Goal: Task Accomplishment & Management: Manage account settings

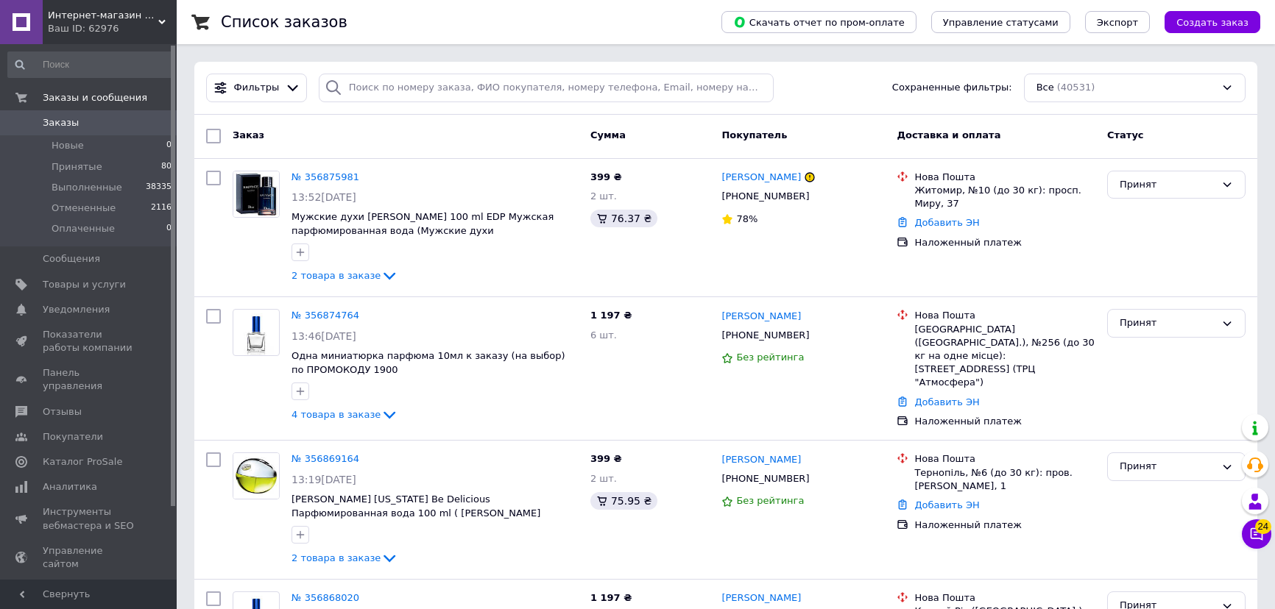
click at [91, 15] on span "Интернет-магазин «ParfumCity»" at bounding box center [103, 15] width 110 height 13
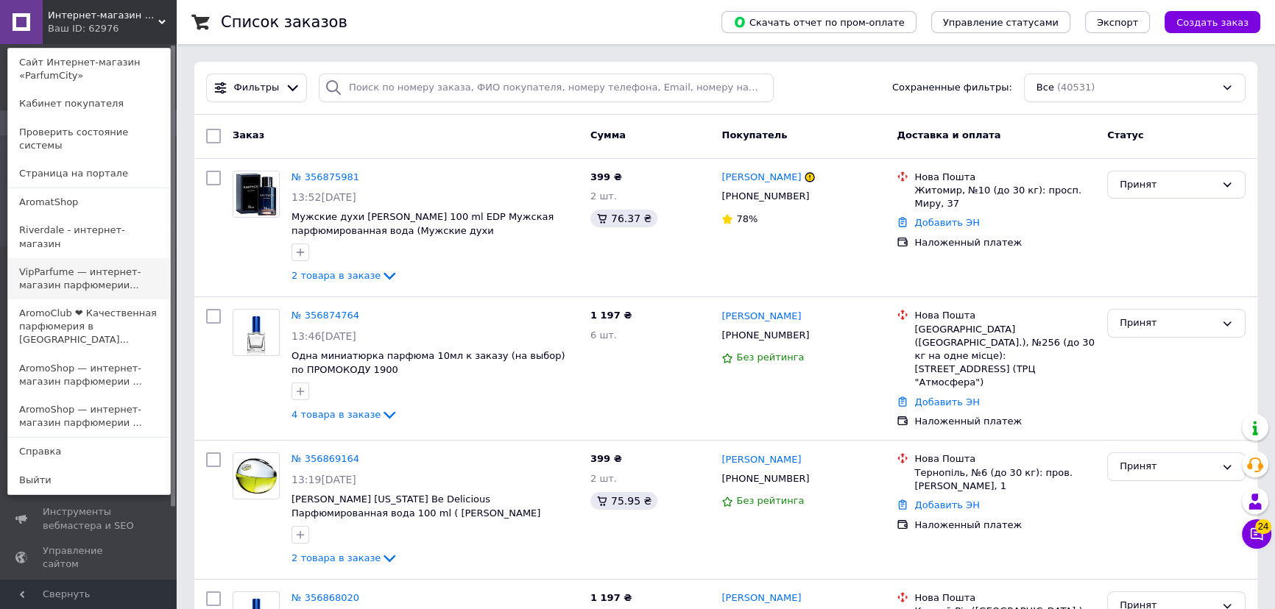
click at [39, 258] on link "VipParfume — интернет-магазин парфюмерии..." at bounding box center [89, 278] width 162 height 41
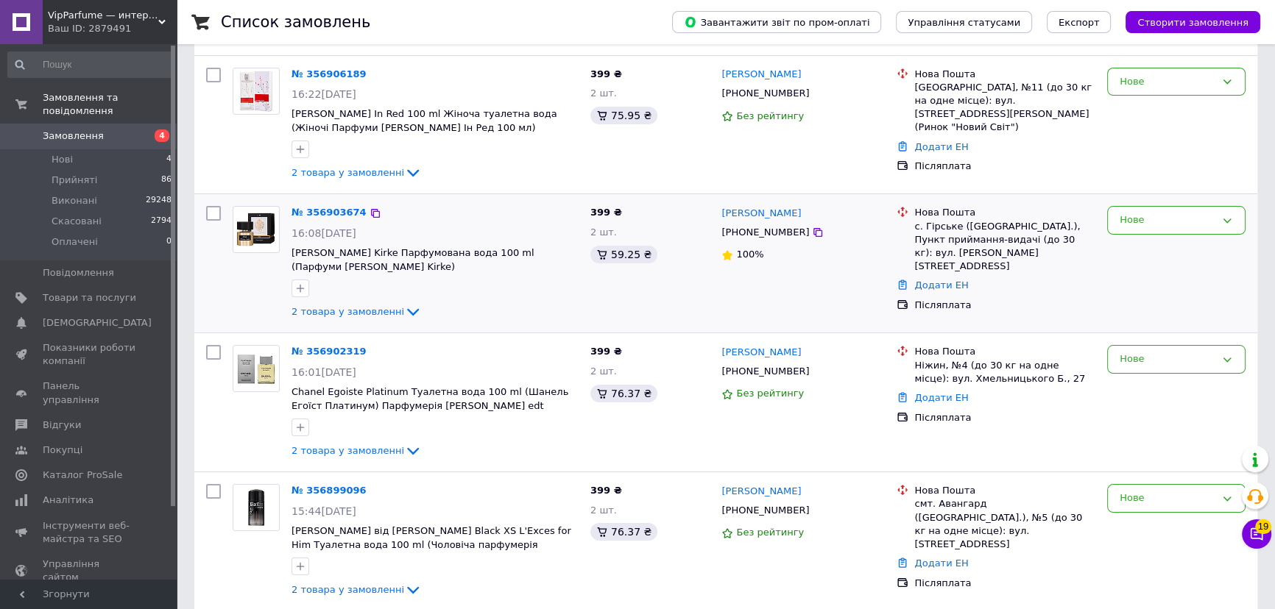
scroll to position [401, 0]
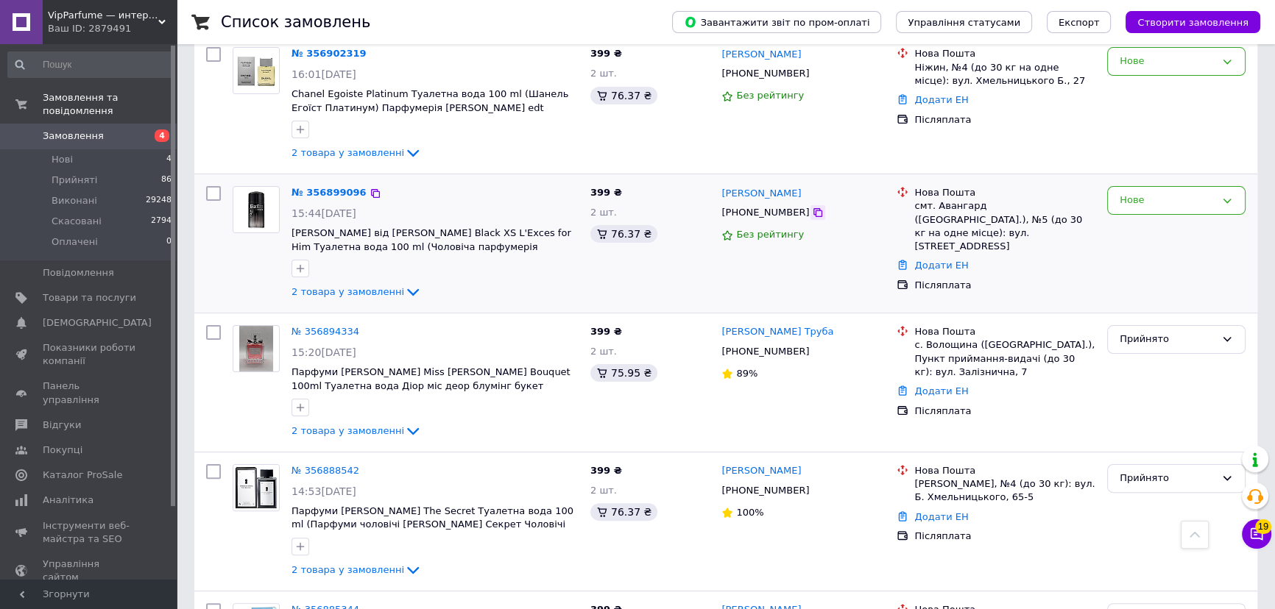
click at [812, 209] on icon at bounding box center [818, 213] width 12 height 12
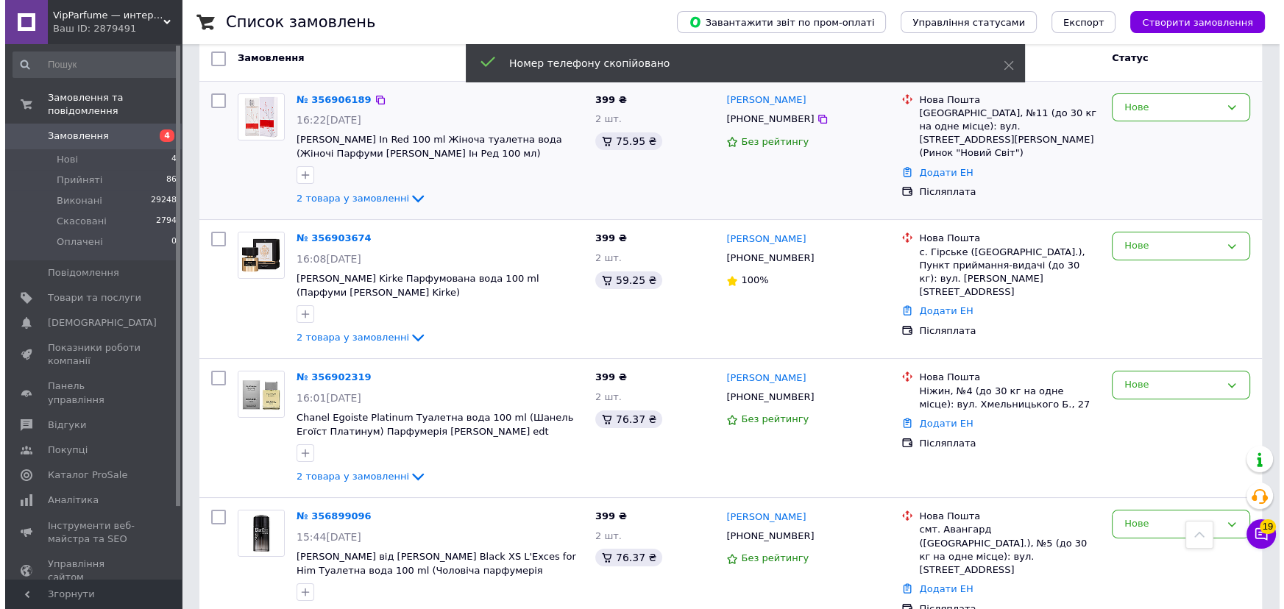
scroll to position [0, 0]
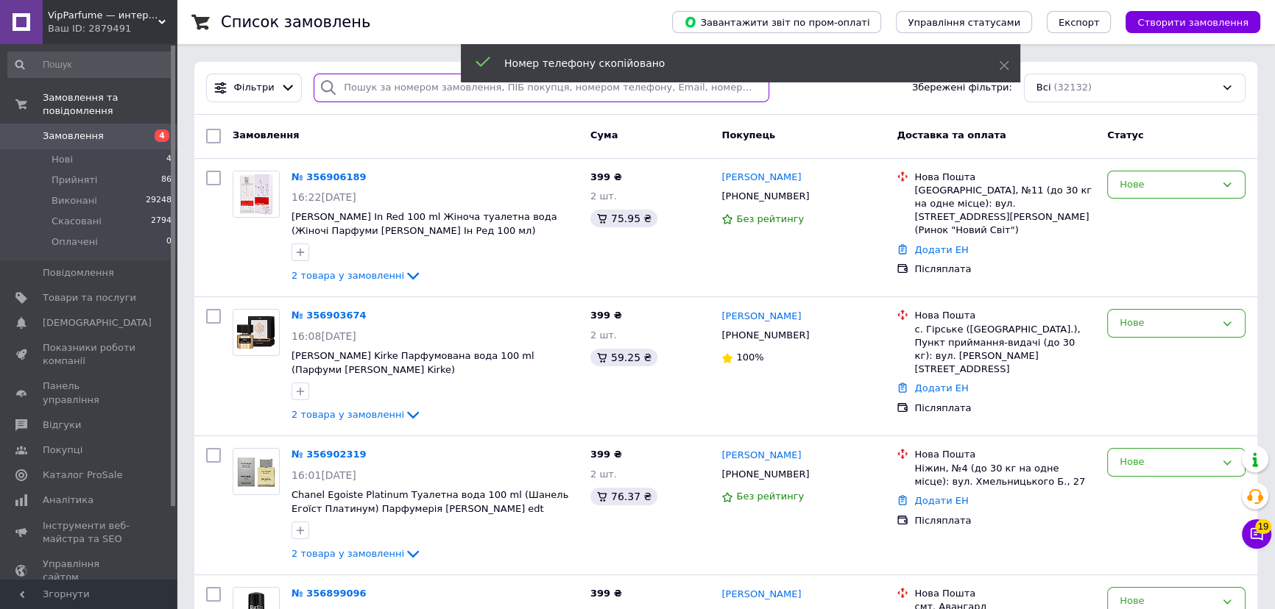
click at [372, 87] on input "search" at bounding box center [542, 88] width 456 height 29
paste input "+380987529746"
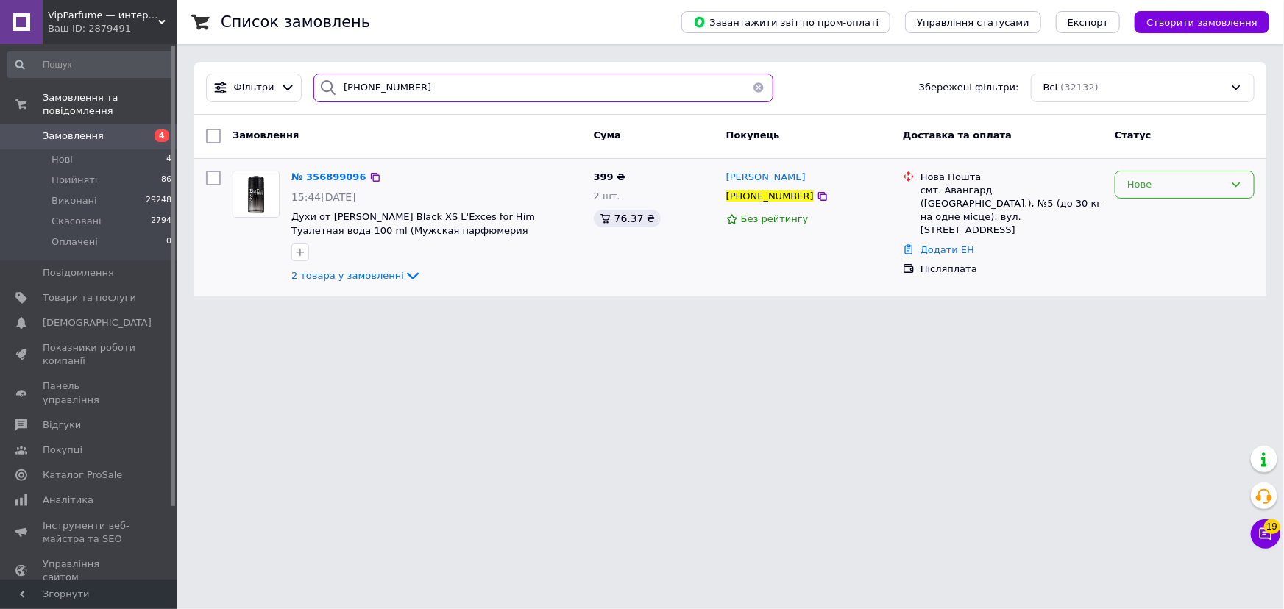
type input "+380987529746"
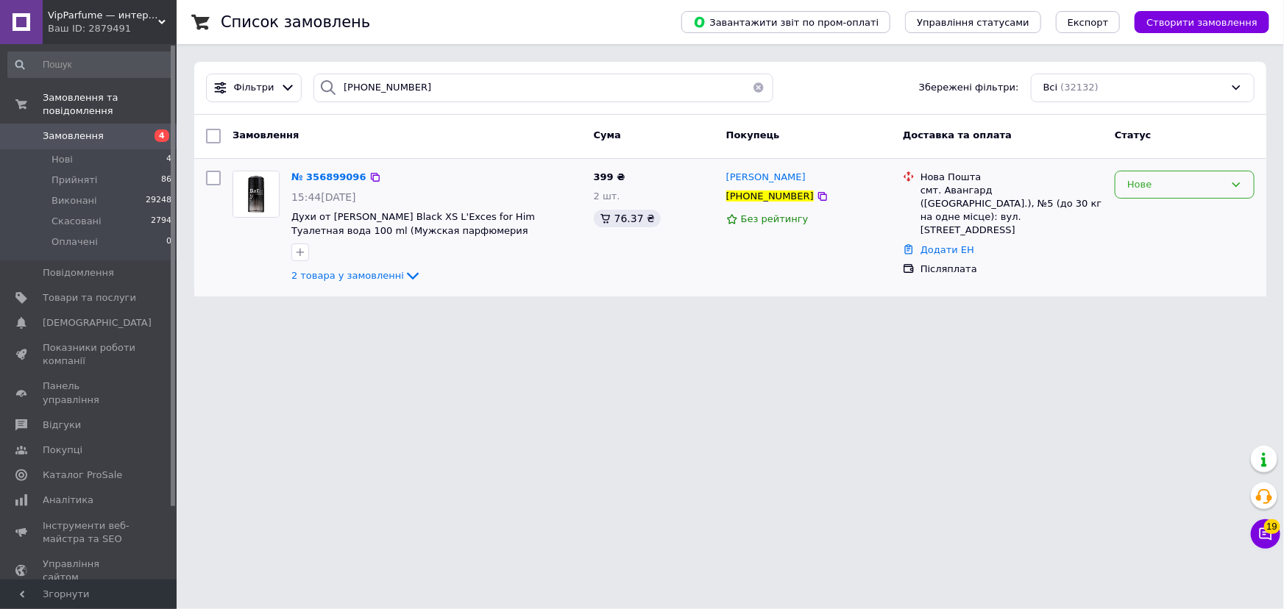
click at [1169, 177] on div "Нове" at bounding box center [1176, 184] width 97 height 15
click at [1155, 205] on li "Прийнято" at bounding box center [1185, 215] width 138 height 27
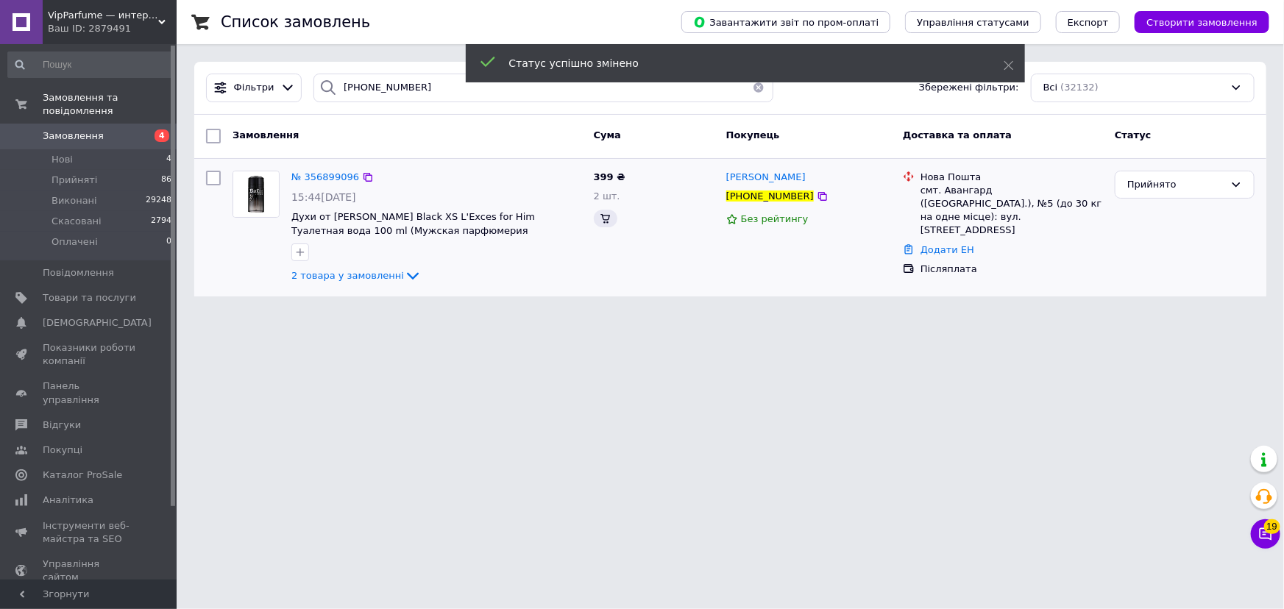
click at [751, 91] on button "button" at bounding box center [758, 88] width 29 height 29
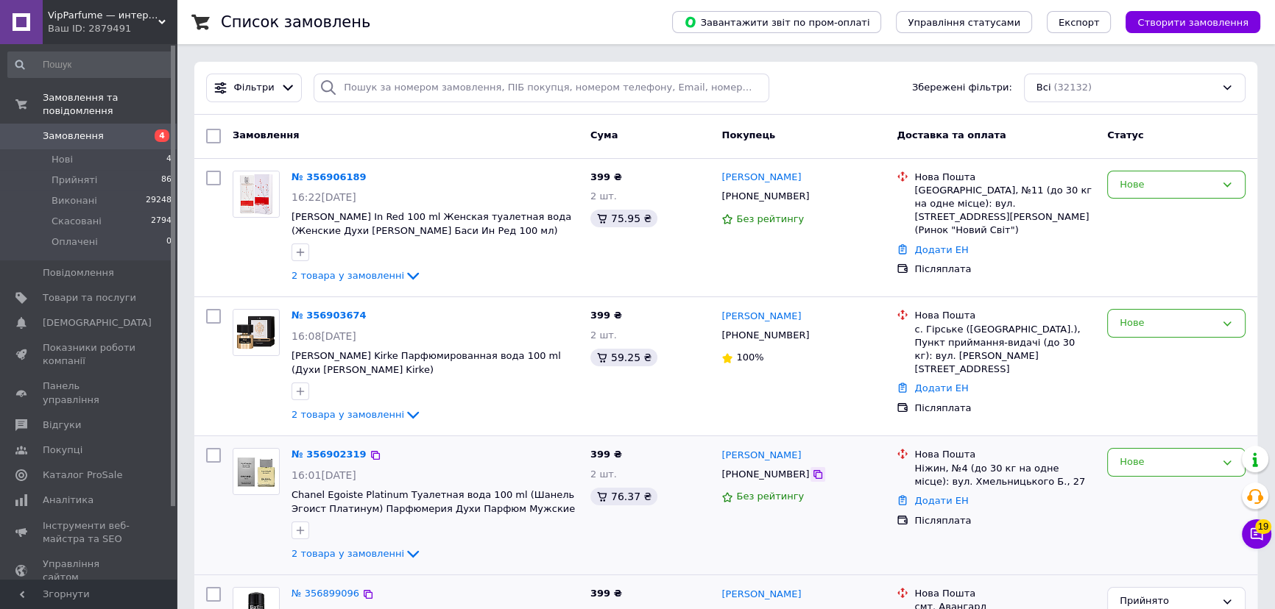
click at [813, 478] on icon at bounding box center [817, 474] width 9 height 9
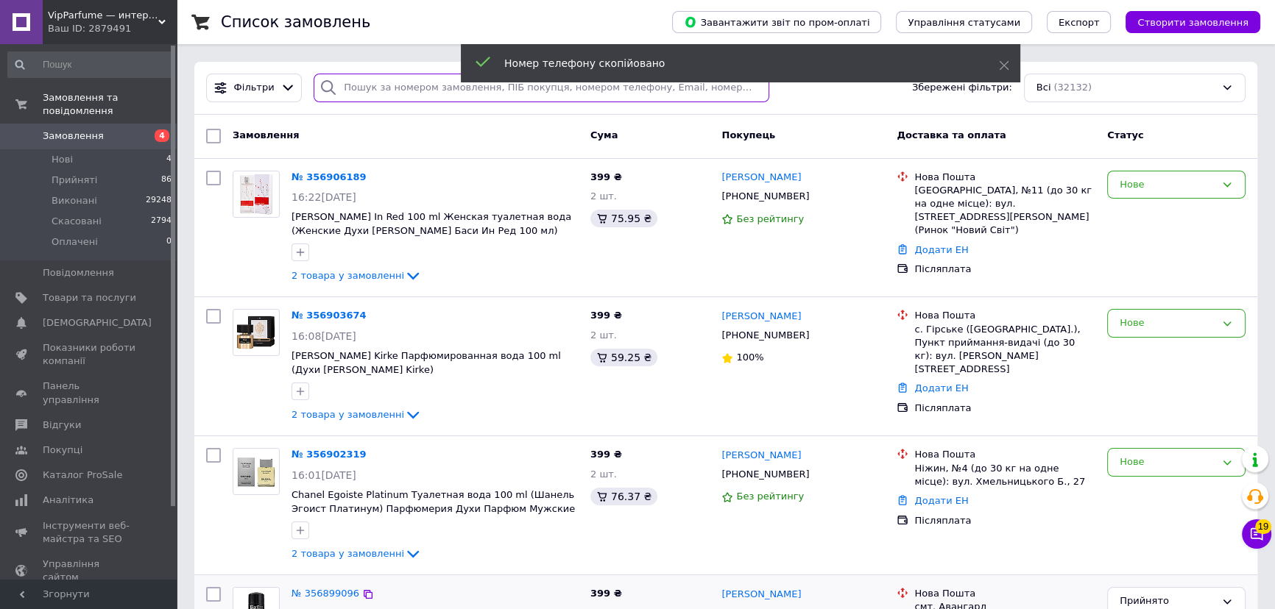
click at [383, 86] on input "search" at bounding box center [542, 88] width 456 height 29
paste input "+380631342173"
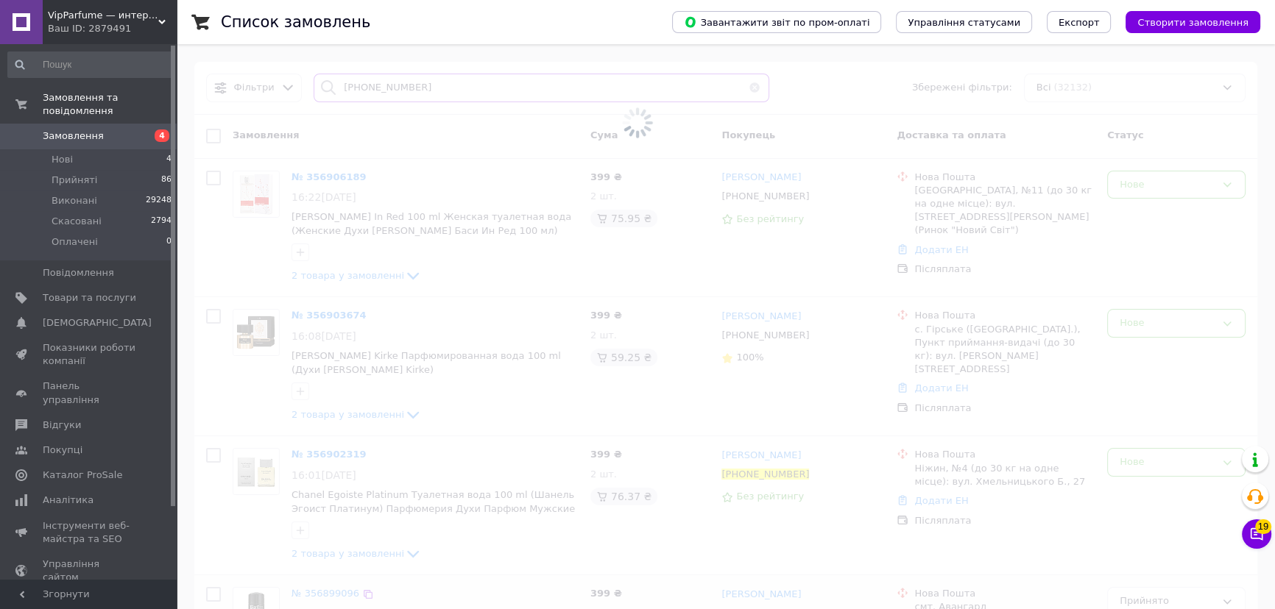
type input "+380631342173"
click at [1125, 183] on span at bounding box center [637, 123] width 1275 height 246
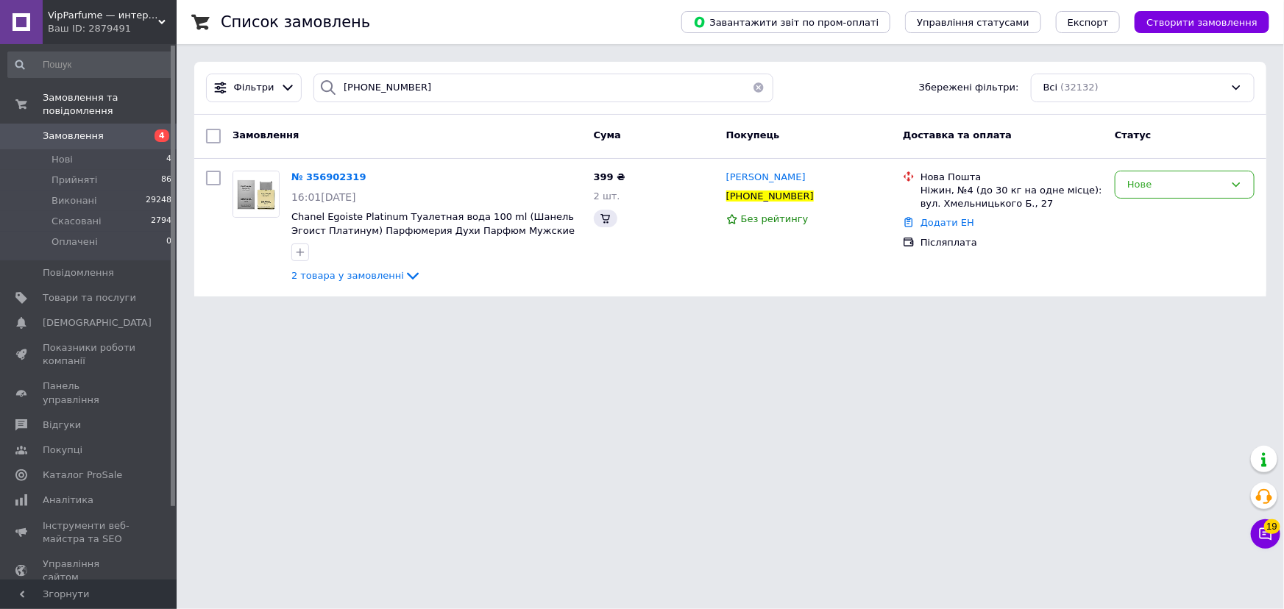
click at [1125, 183] on div "Нове" at bounding box center [1185, 185] width 140 height 29
click at [1148, 185] on div "Нове" at bounding box center [1176, 184] width 97 height 15
click at [1139, 181] on div "Нове" at bounding box center [1176, 184] width 97 height 15
click at [1150, 183] on div "Нове" at bounding box center [1176, 184] width 97 height 15
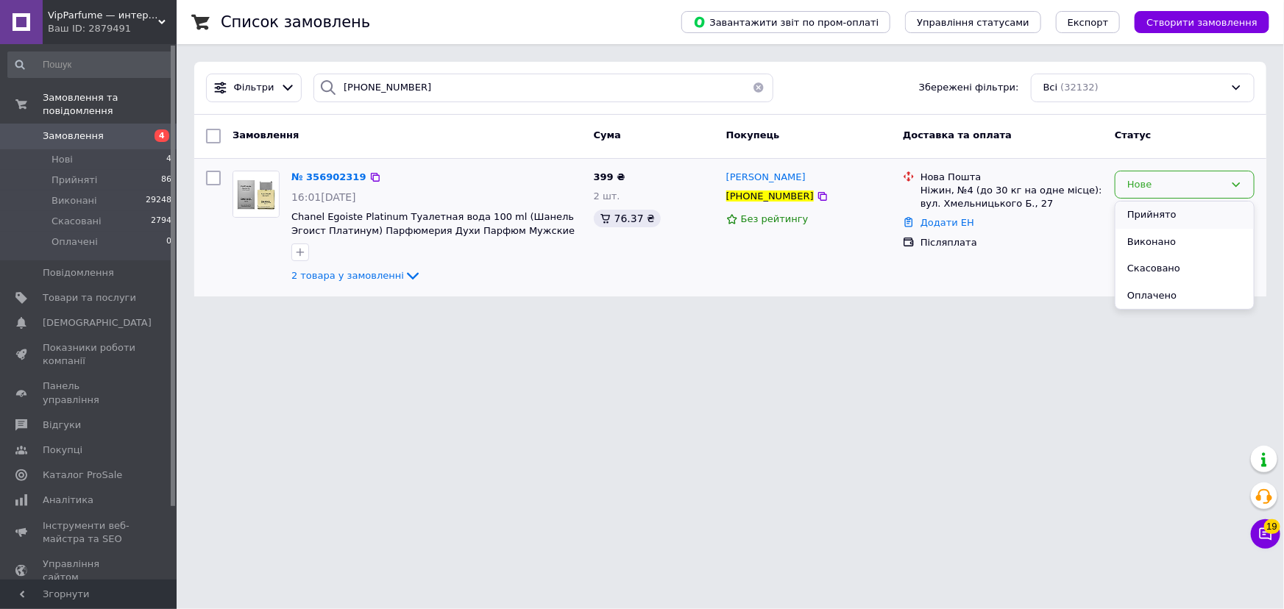
click at [1156, 213] on li "Прийнято" at bounding box center [1185, 215] width 138 height 27
click at [752, 83] on button "button" at bounding box center [758, 88] width 29 height 29
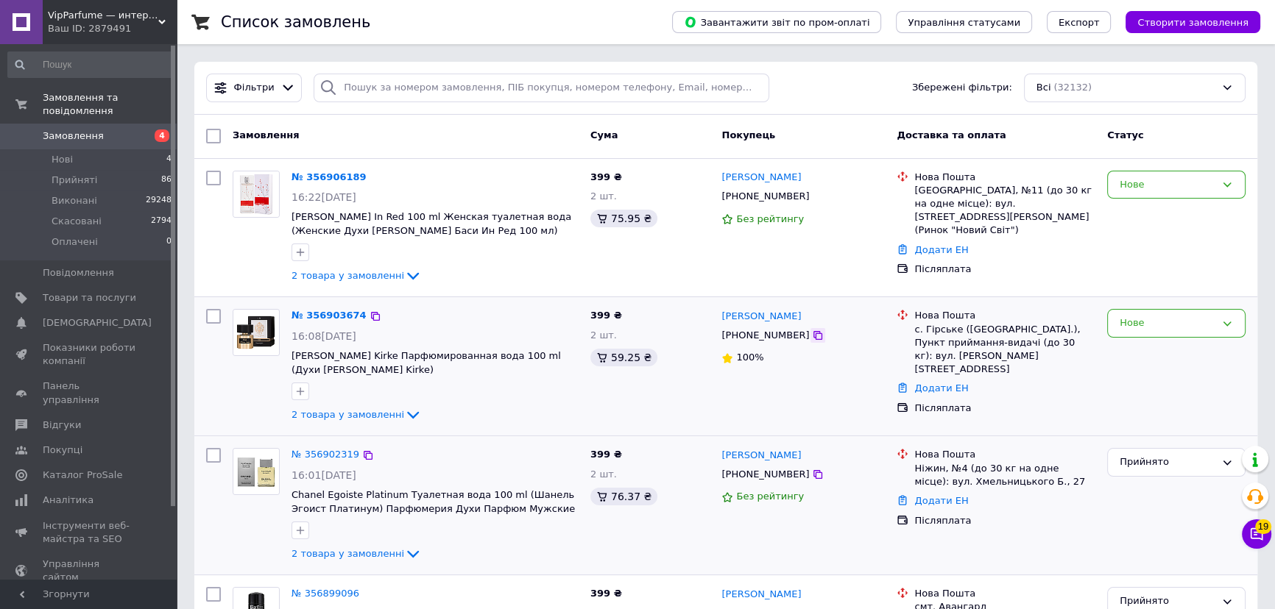
click at [812, 337] on icon at bounding box center [818, 336] width 12 height 12
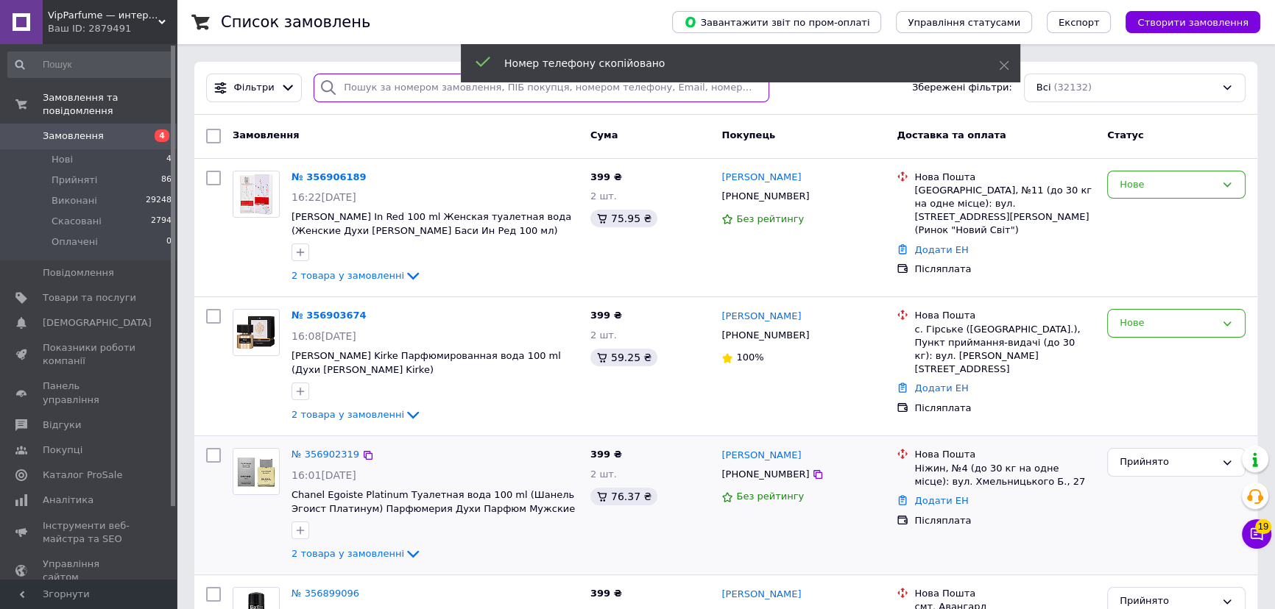
click at [367, 88] on input "search" at bounding box center [542, 88] width 456 height 29
paste input "+380966633169"
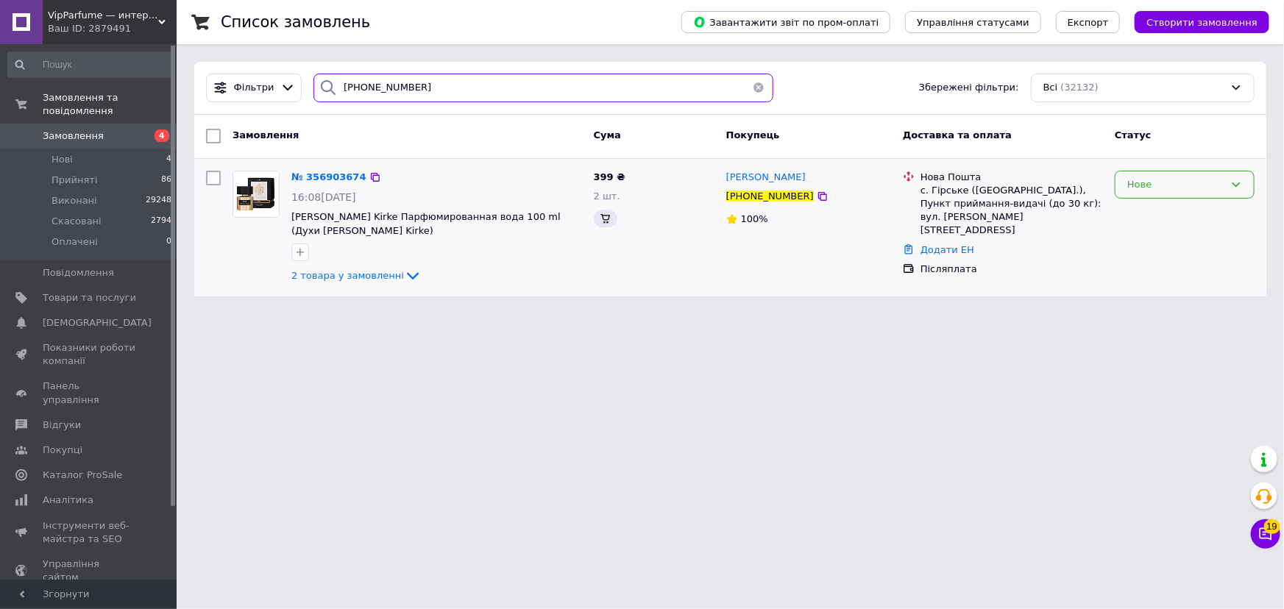
type input "+380966633169"
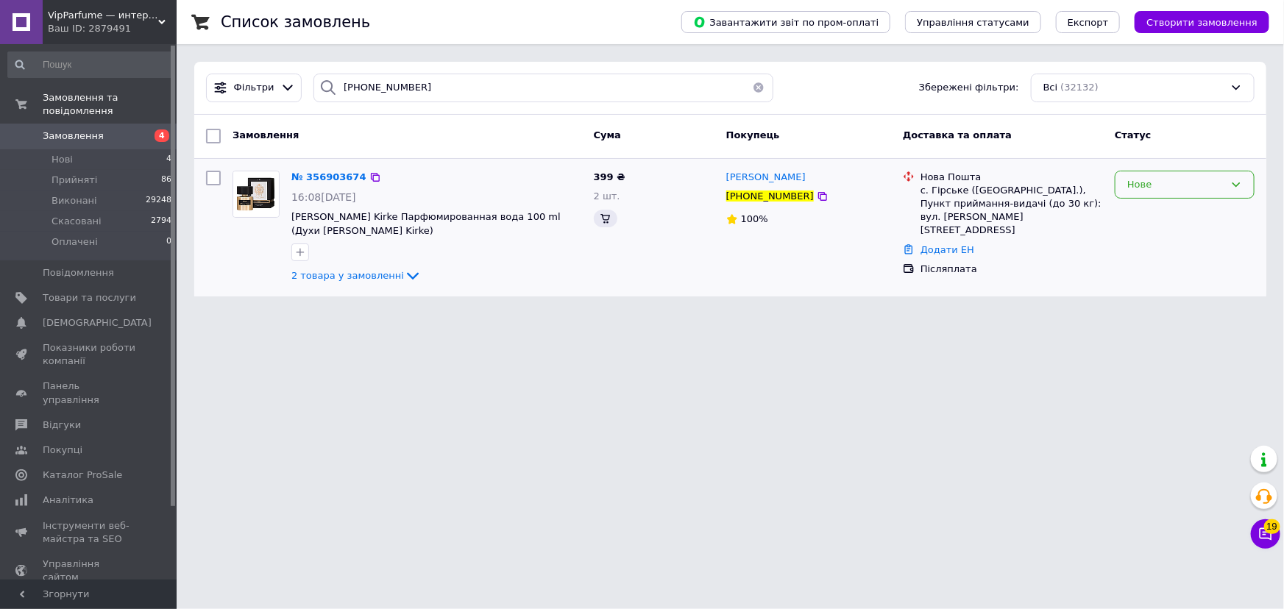
click at [1131, 186] on div "Нове" at bounding box center [1176, 184] width 97 height 15
click at [1131, 183] on div "Нове" at bounding box center [1176, 184] width 97 height 15
click at [1135, 186] on div "Нове" at bounding box center [1176, 184] width 97 height 15
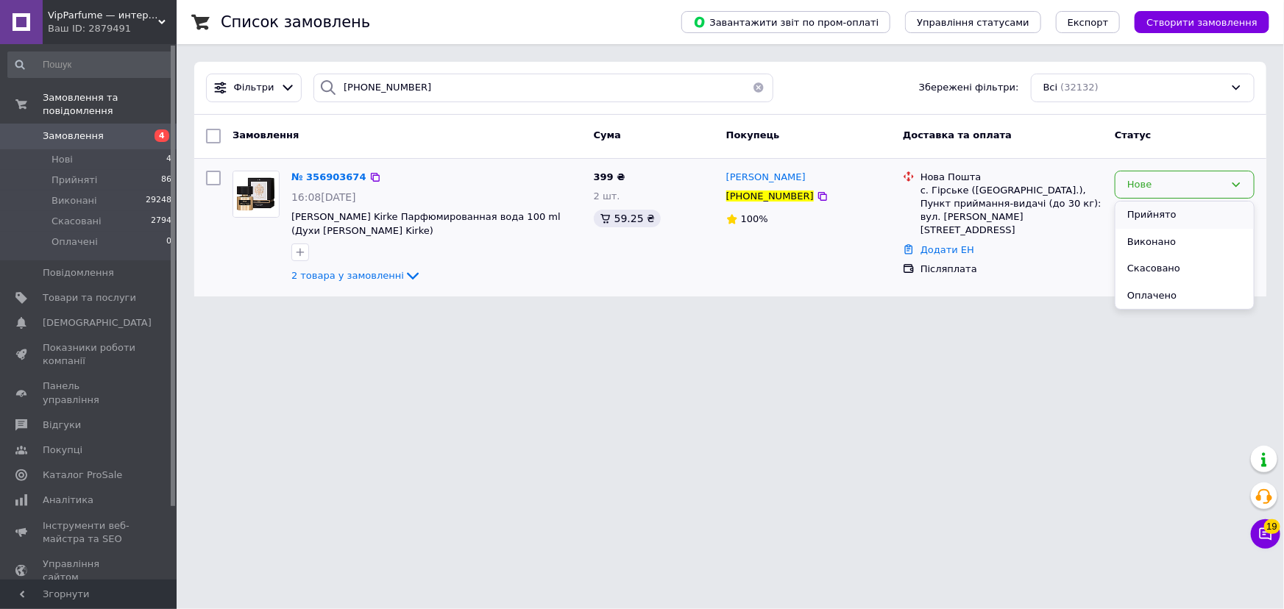
click at [1133, 213] on li "Прийнято" at bounding box center [1185, 215] width 138 height 27
click at [750, 91] on button "button" at bounding box center [758, 88] width 29 height 29
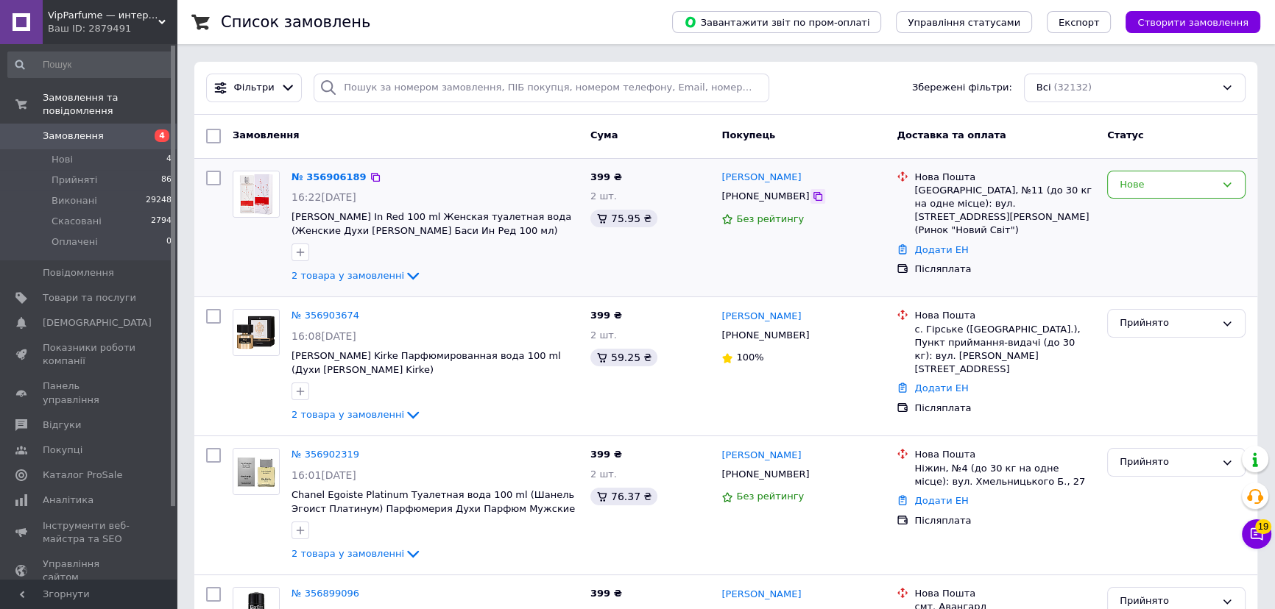
click at [813, 197] on icon at bounding box center [817, 196] width 9 height 9
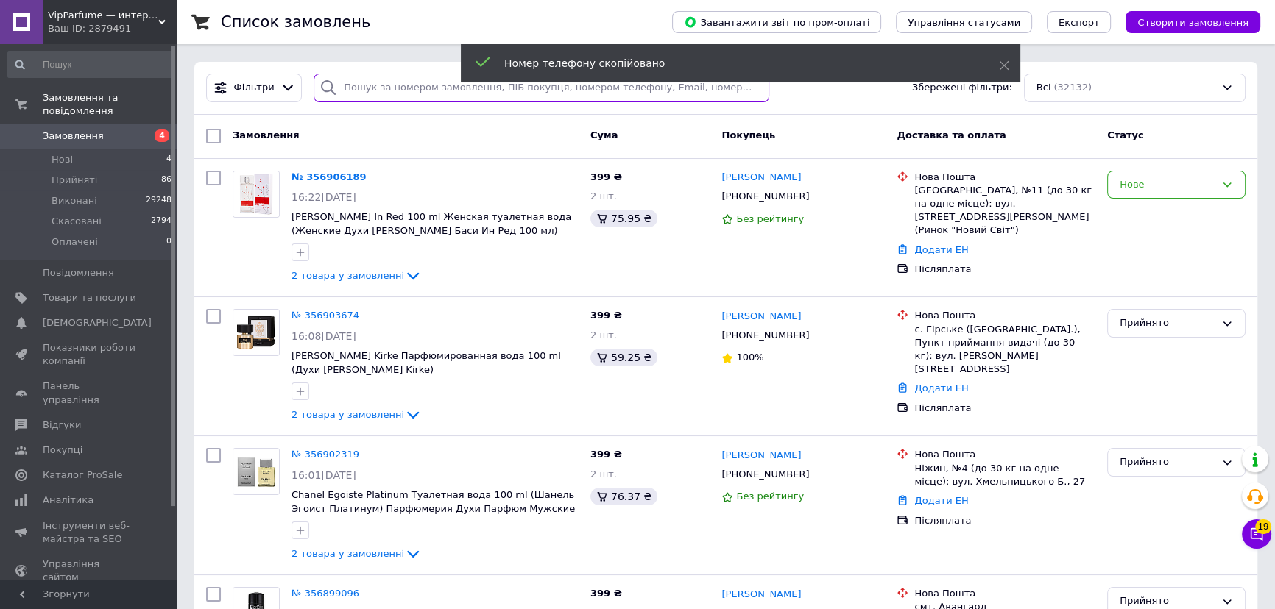
click at [419, 88] on input "search" at bounding box center [542, 88] width 456 height 29
paste input "+380677991295"
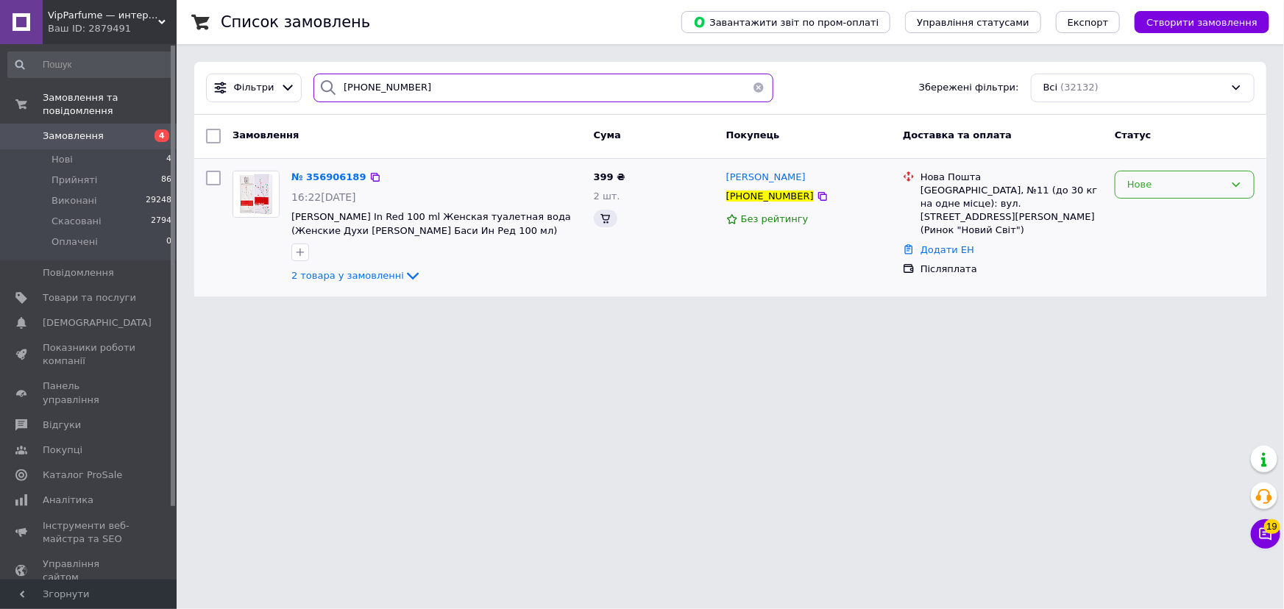
type input "+380677991295"
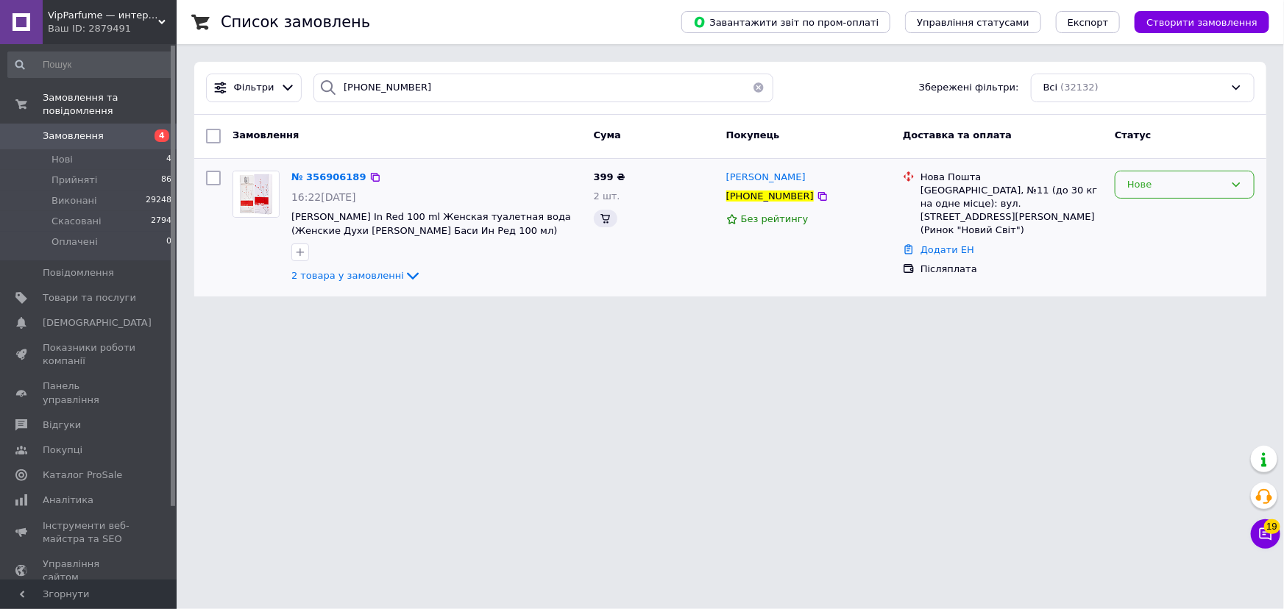
click at [1133, 186] on div "Нове" at bounding box center [1176, 184] width 97 height 15
click at [1139, 183] on div "Нове" at bounding box center [1176, 184] width 97 height 15
click at [1131, 216] on li "Прийнято" at bounding box center [1185, 215] width 138 height 27
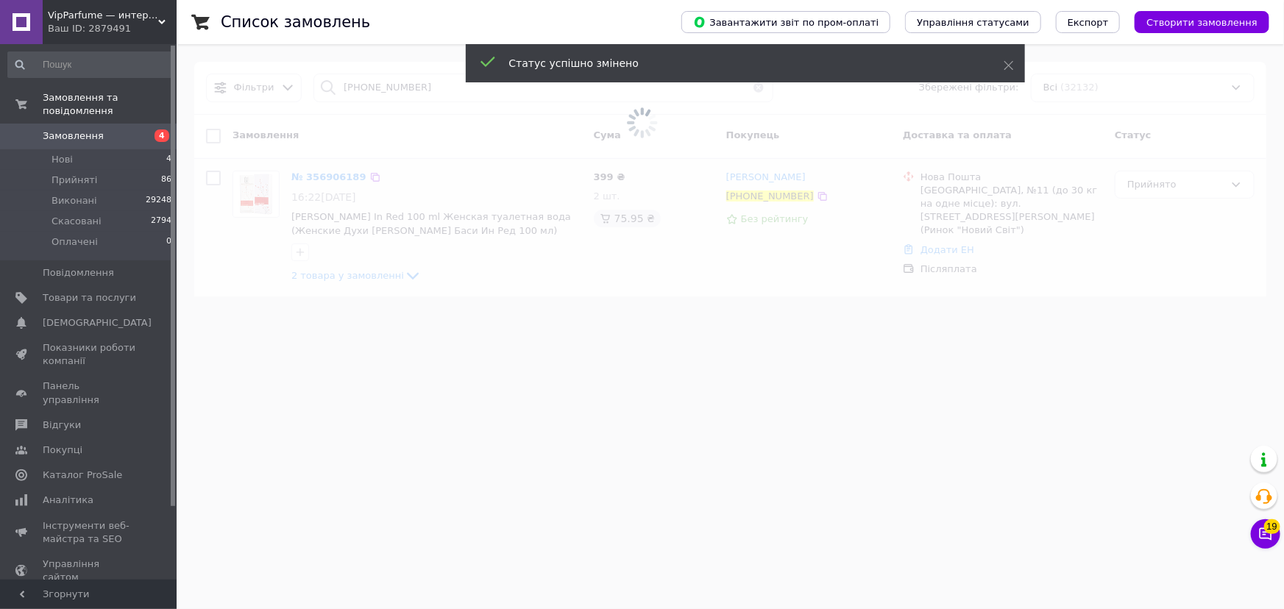
click at [98, 17] on span "VipParfume — интернет-магазин парфюмерии и косметики" at bounding box center [103, 15] width 110 height 13
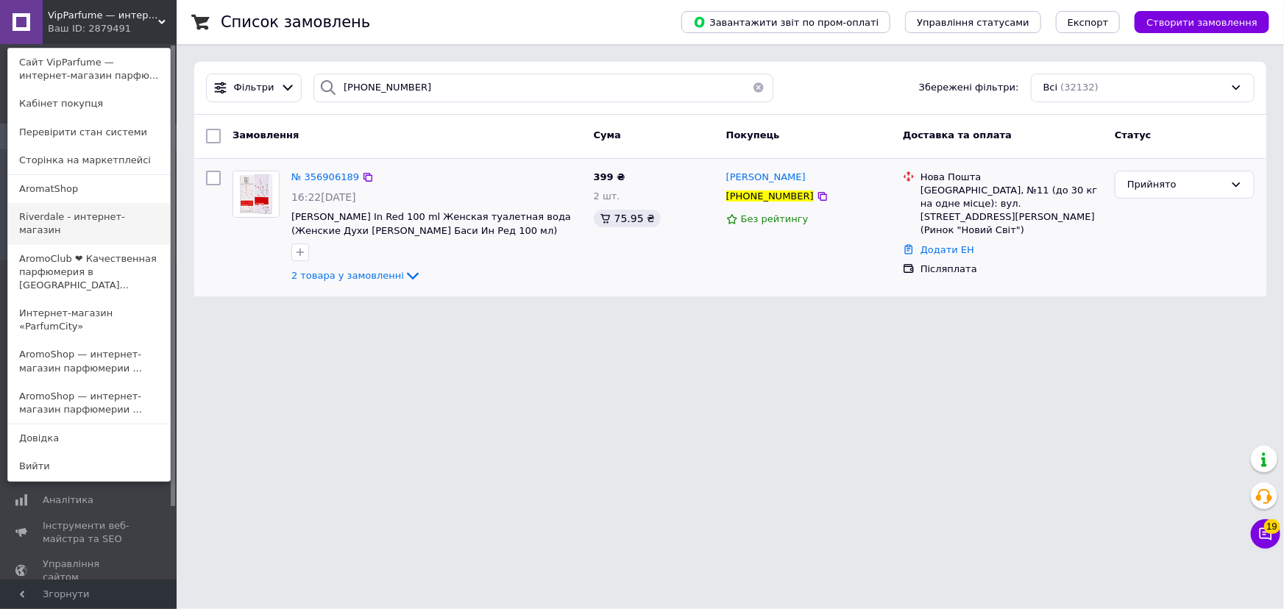
click at [52, 225] on link "Riverdale - интернет-магазин" at bounding box center [89, 223] width 162 height 41
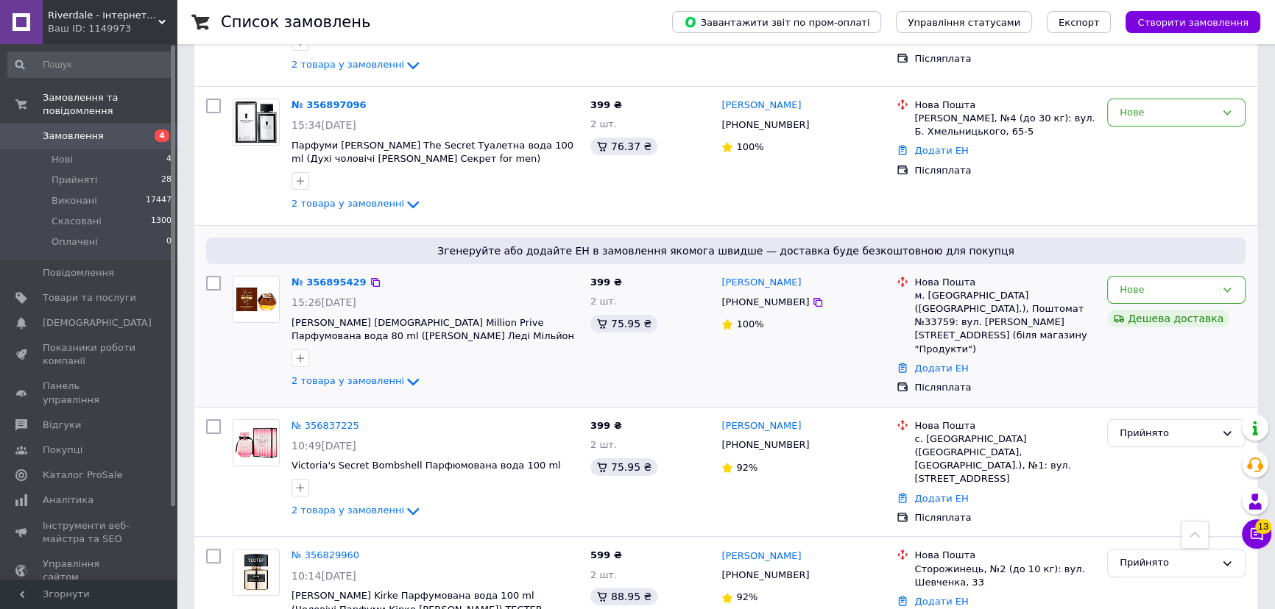
scroll to position [401, 0]
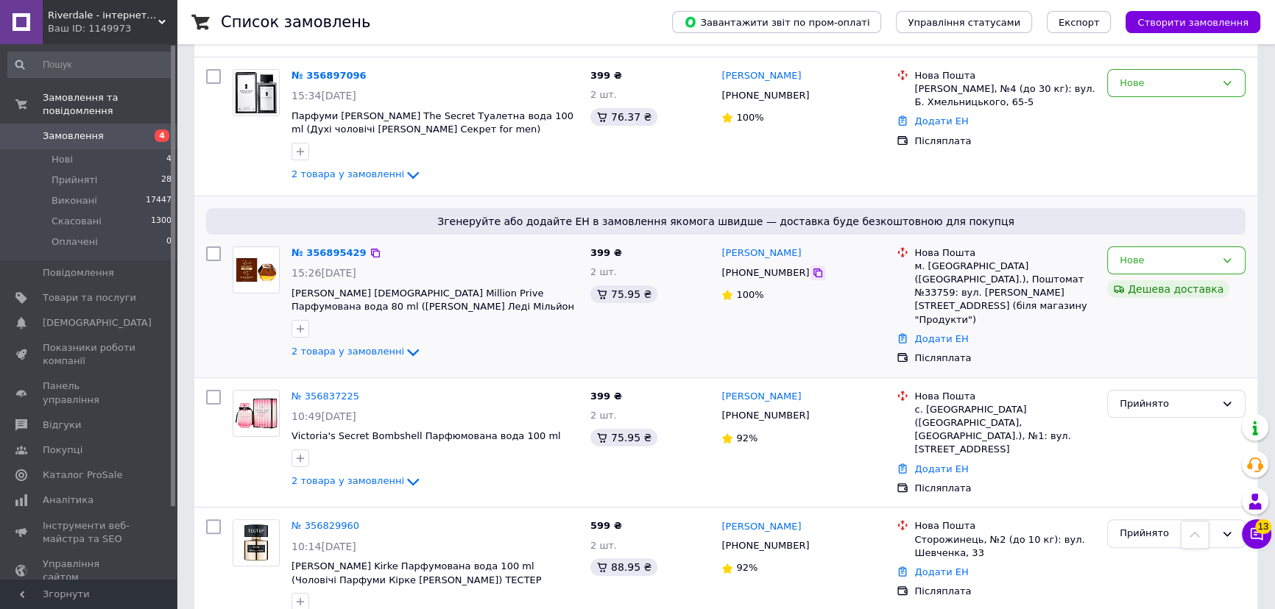
click at [812, 271] on icon at bounding box center [818, 273] width 12 height 12
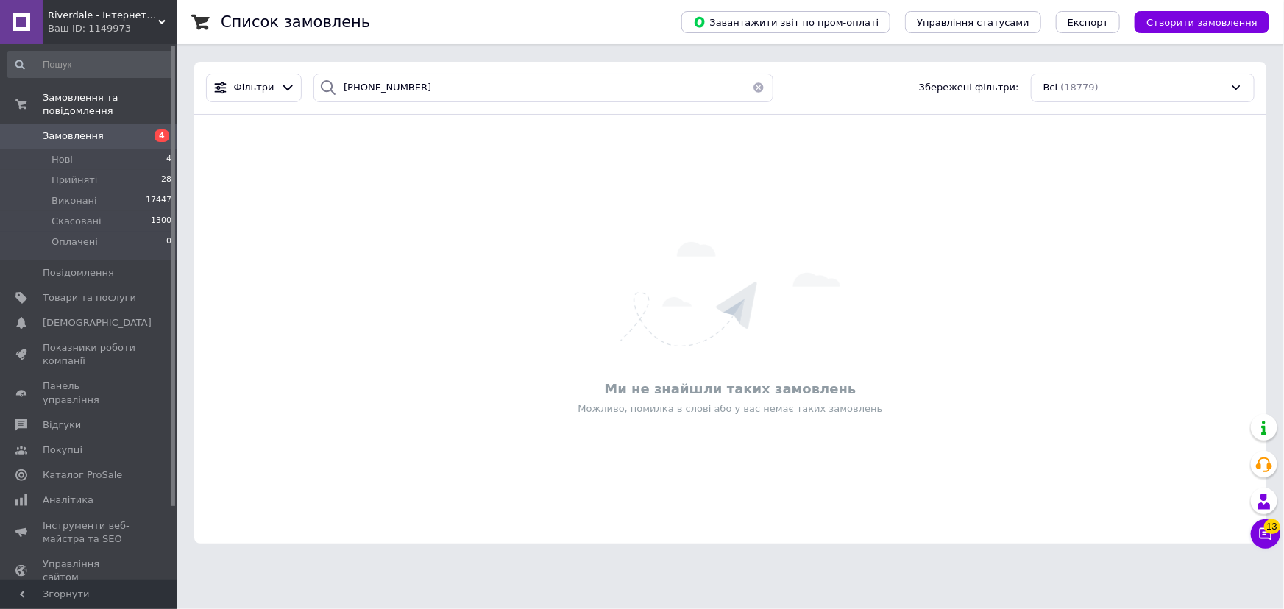
click at [755, 85] on button "button" at bounding box center [758, 88] width 29 height 29
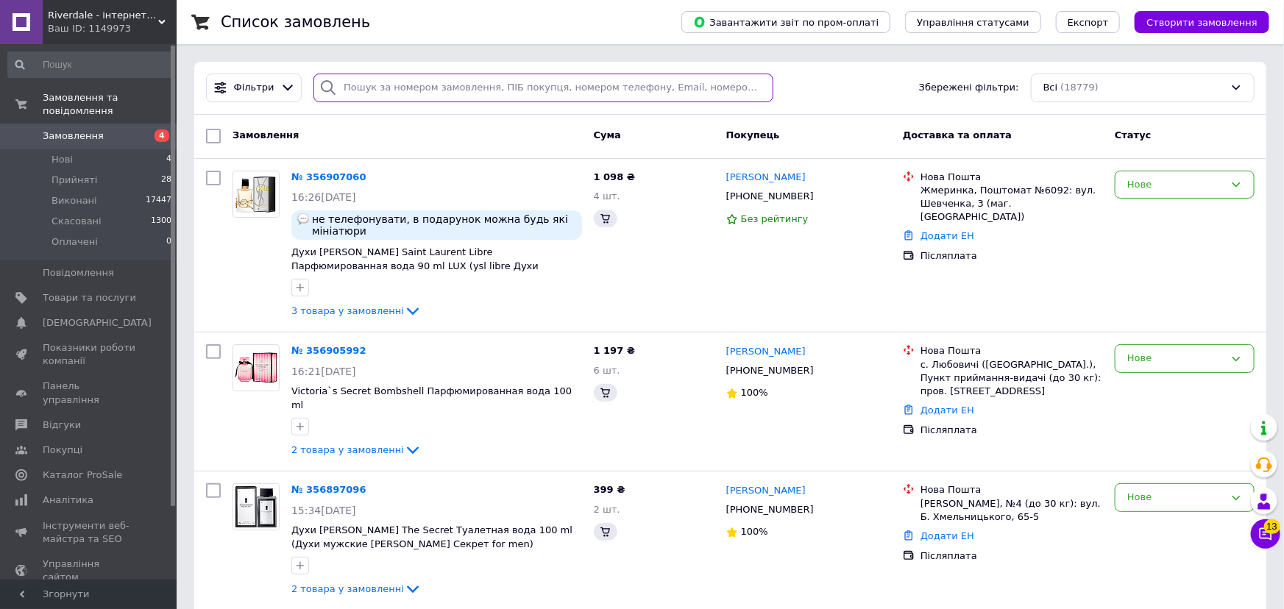
click at [381, 88] on input "search" at bounding box center [543, 88] width 459 height 29
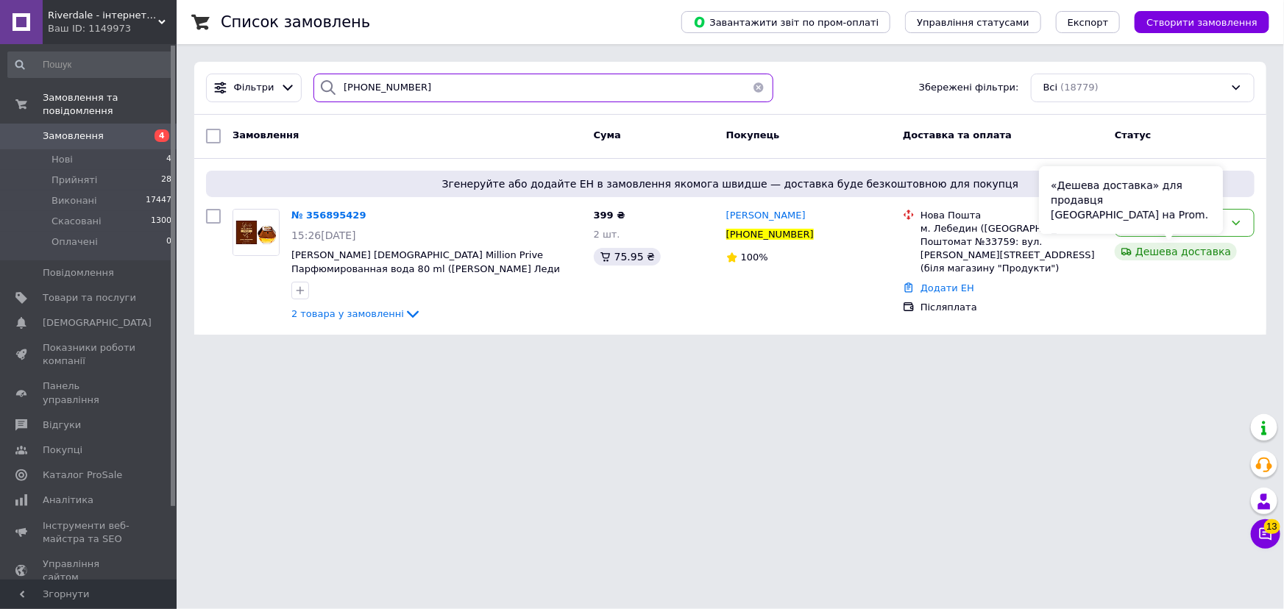
type input "+380665232305"
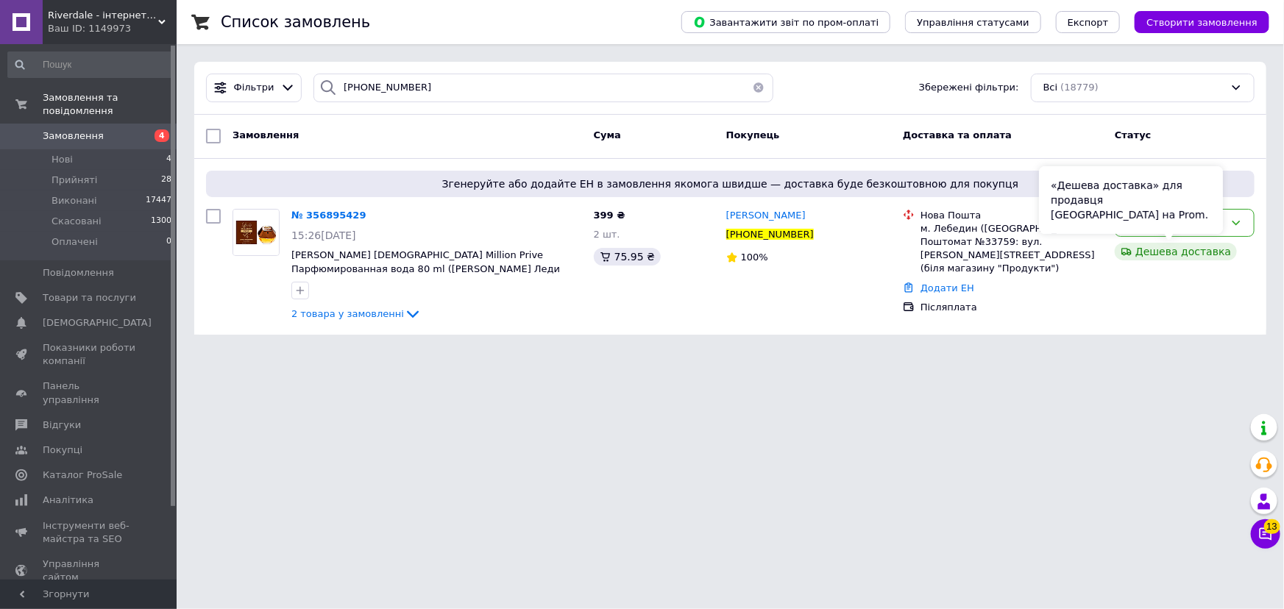
click at [1133, 225] on div "«Дешева доставка» для продавця [GEOGRAPHIC_DATA] на Prom." at bounding box center [1131, 200] width 184 height 68
click at [1231, 222] on icon at bounding box center [1237, 223] width 12 height 12
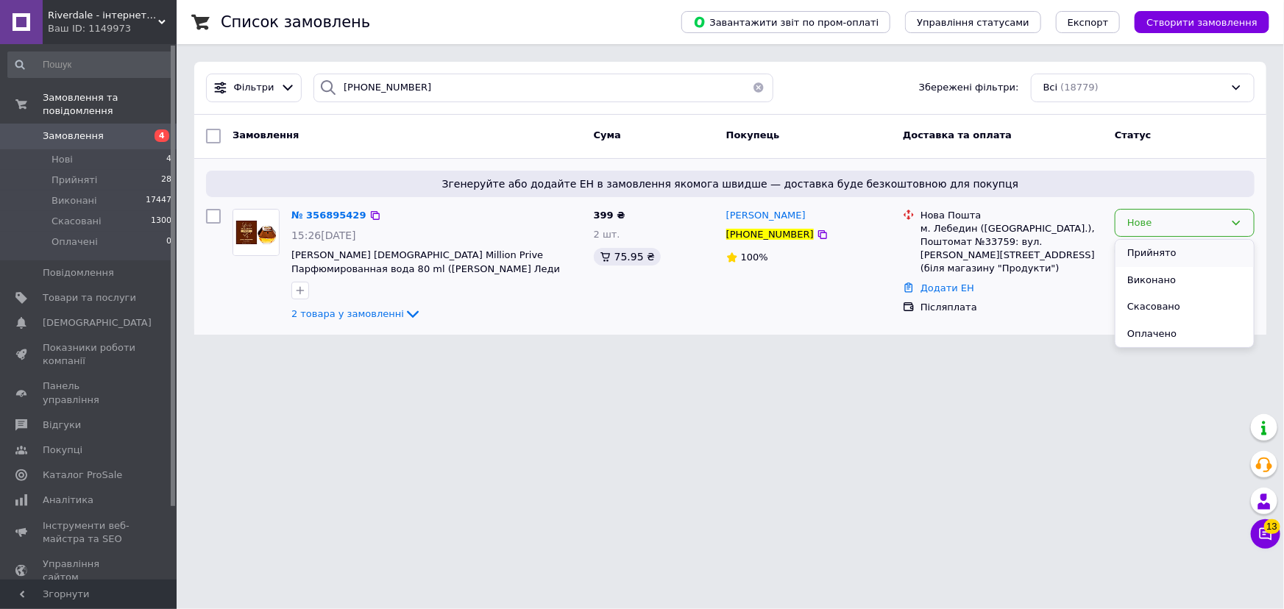
click at [1194, 255] on li "Прийнято" at bounding box center [1185, 253] width 138 height 27
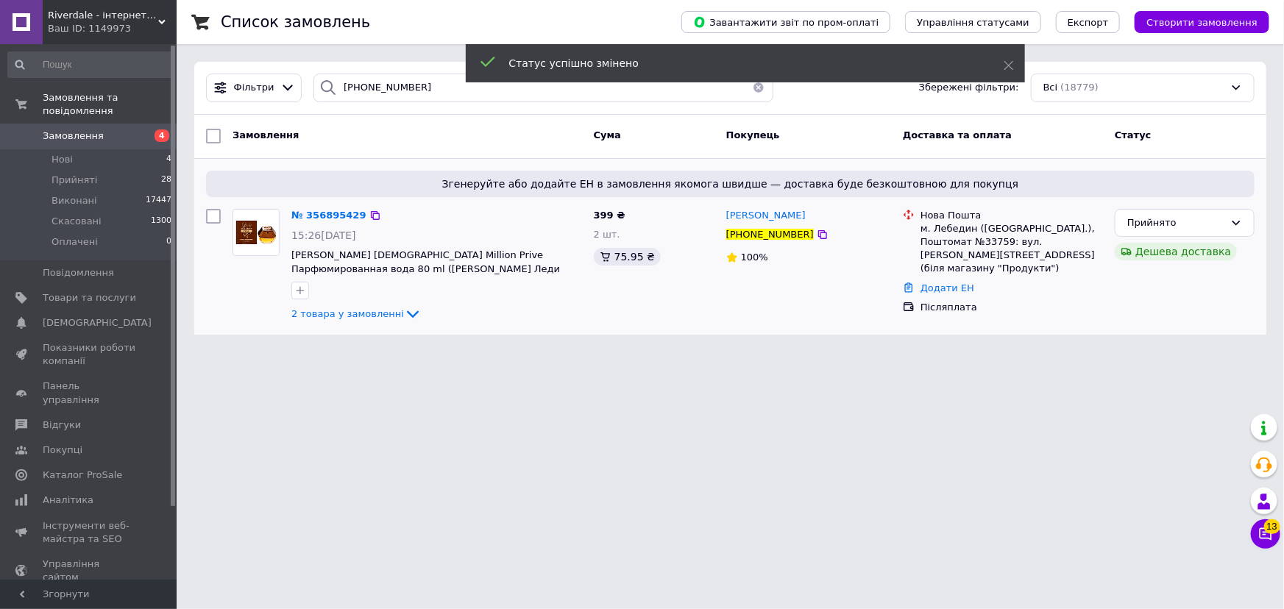
click at [756, 94] on button "button" at bounding box center [758, 88] width 29 height 29
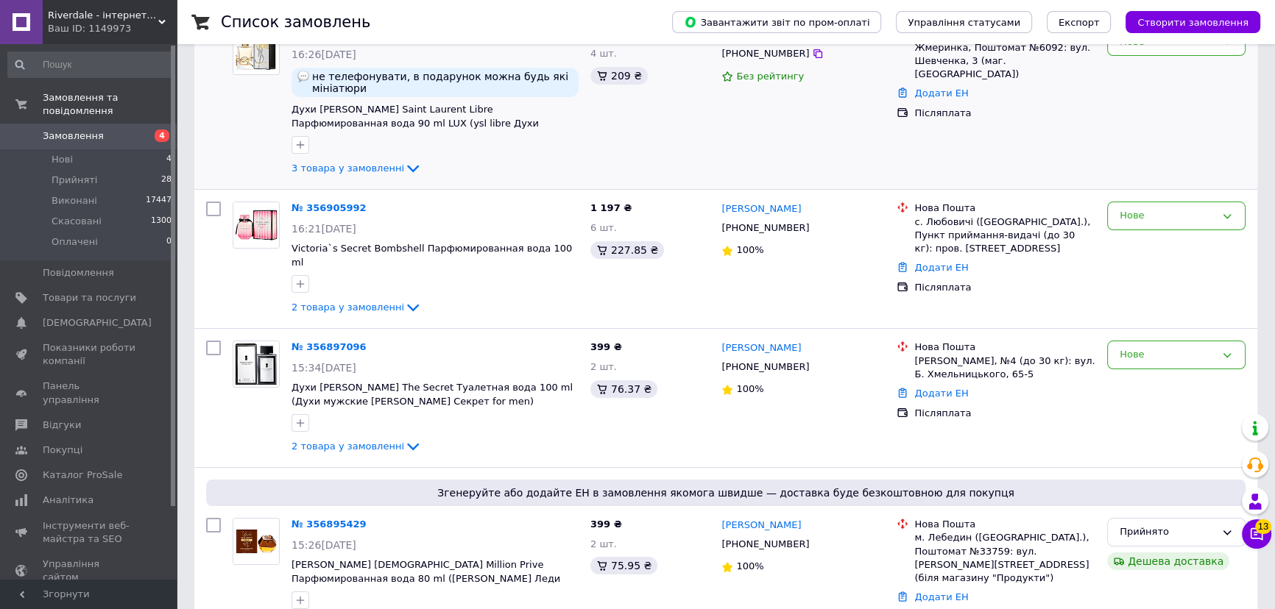
scroll to position [267, 0]
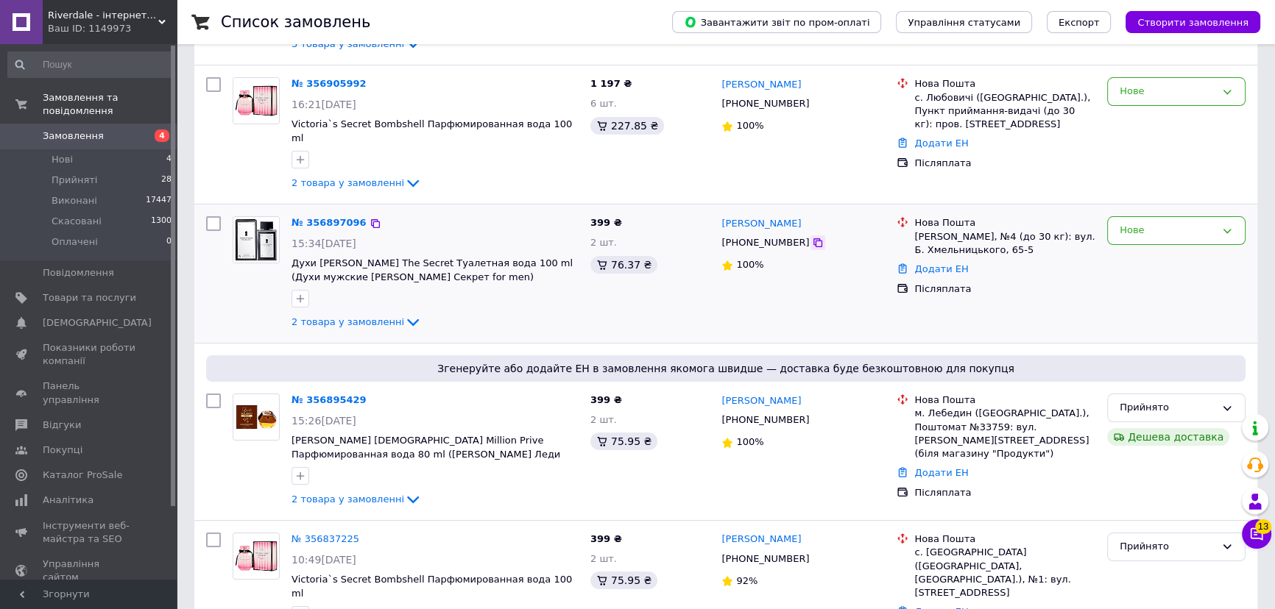
click at [812, 237] on icon at bounding box center [818, 243] width 12 height 12
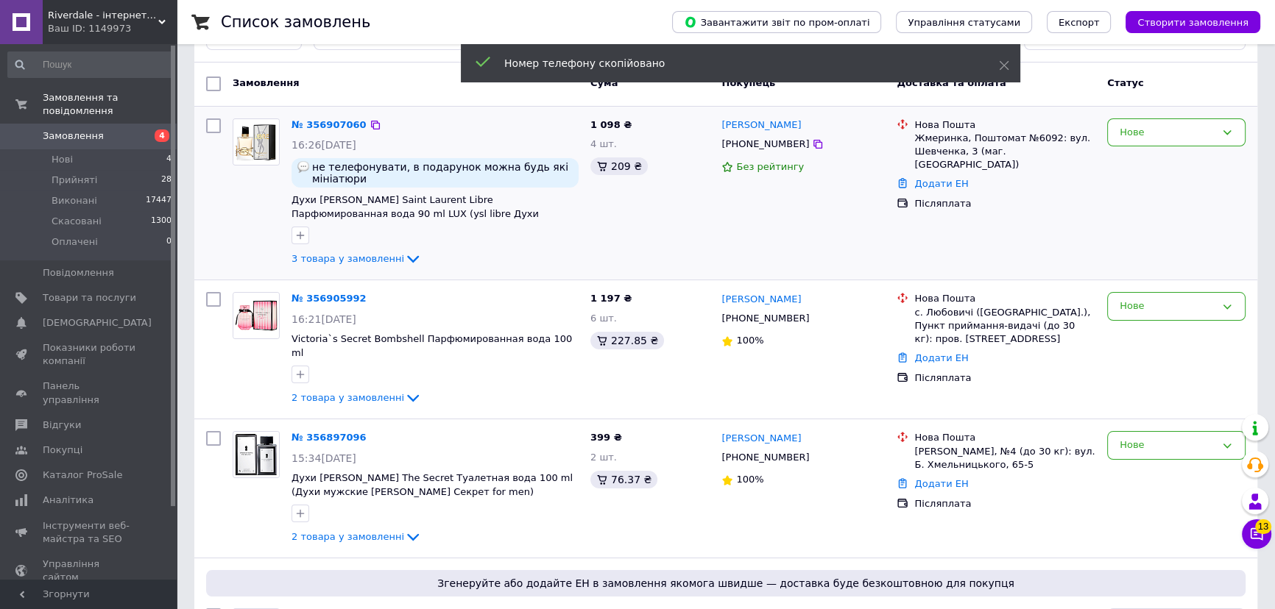
scroll to position [0, 0]
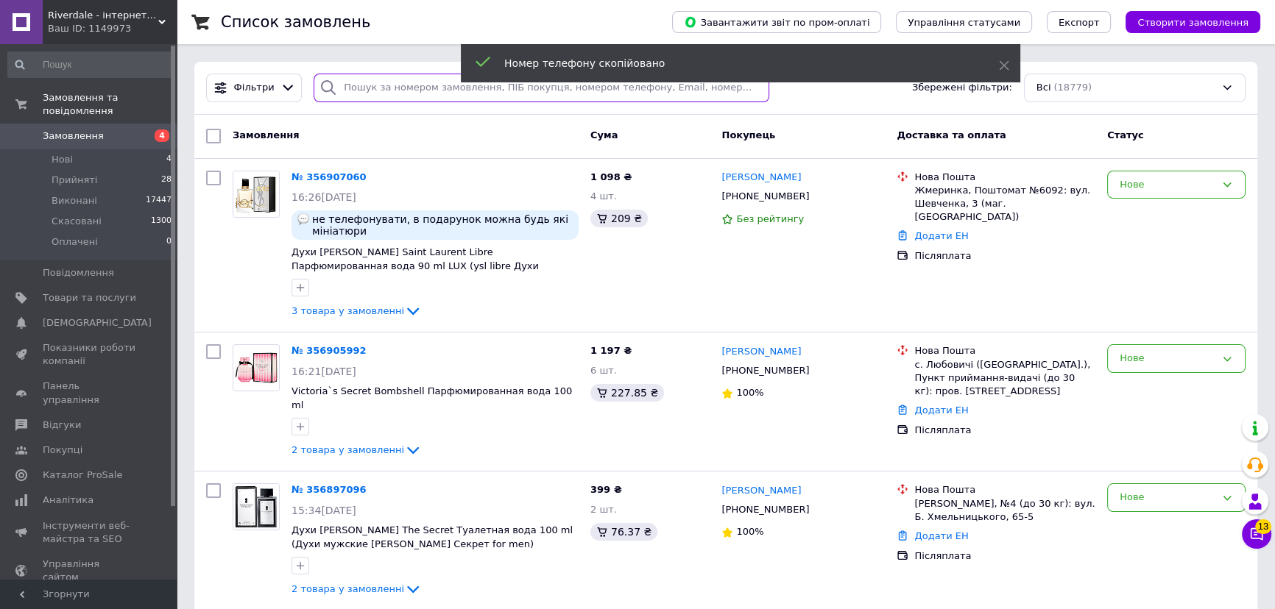
click at [374, 91] on input "search" at bounding box center [542, 88] width 456 height 29
paste input "+380501666710"
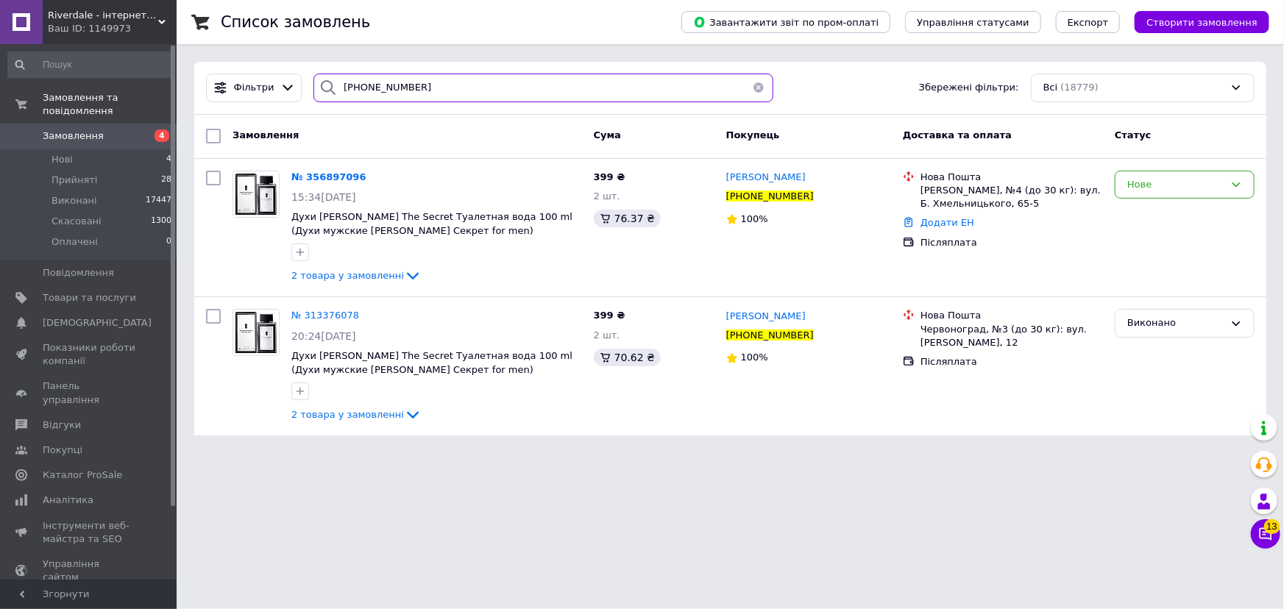
type input "[PHONE_NUMBER]"
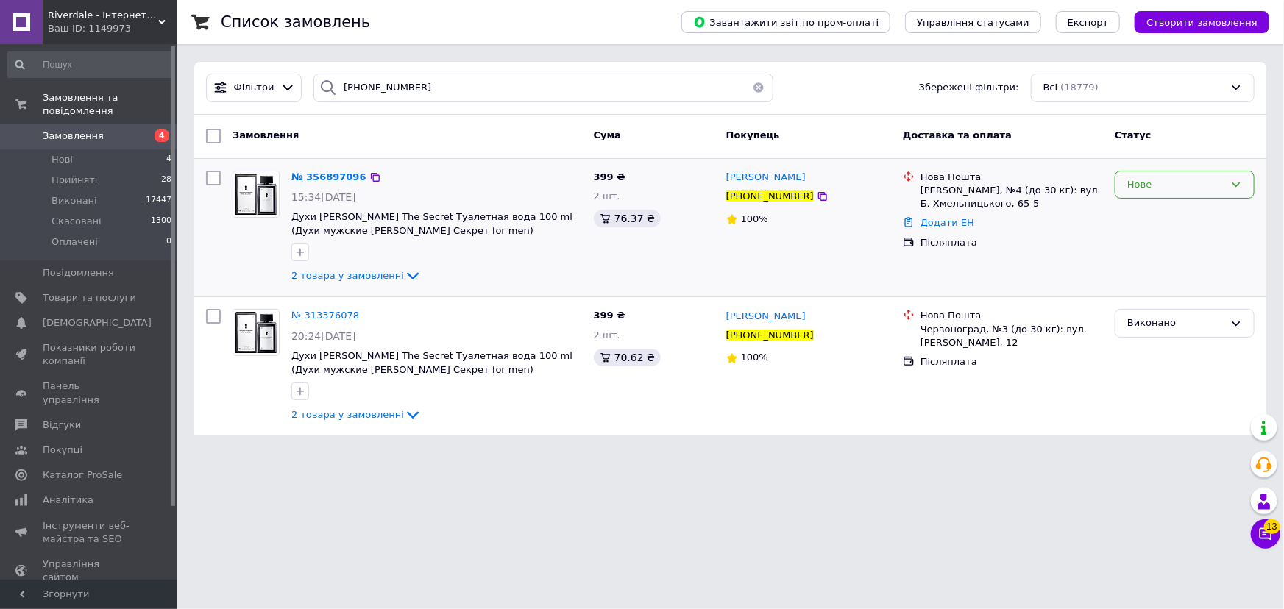
click at [1135, 185] on div "Нове" at bounding box center [1176, 184] width 97 height 15
click at [1134, 218] on li "Прийнято" at bounding box center [1185, 215] width 138 height 27
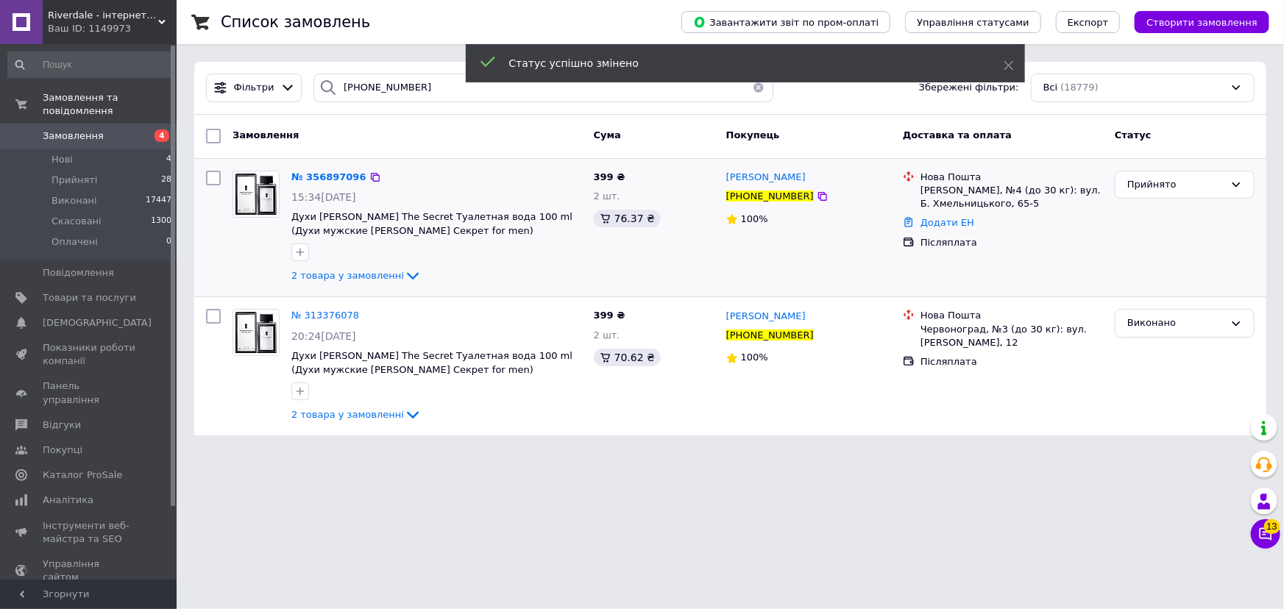
click at [752, 93] on button "button" at bounding box center [758, 88] width 29 height 29
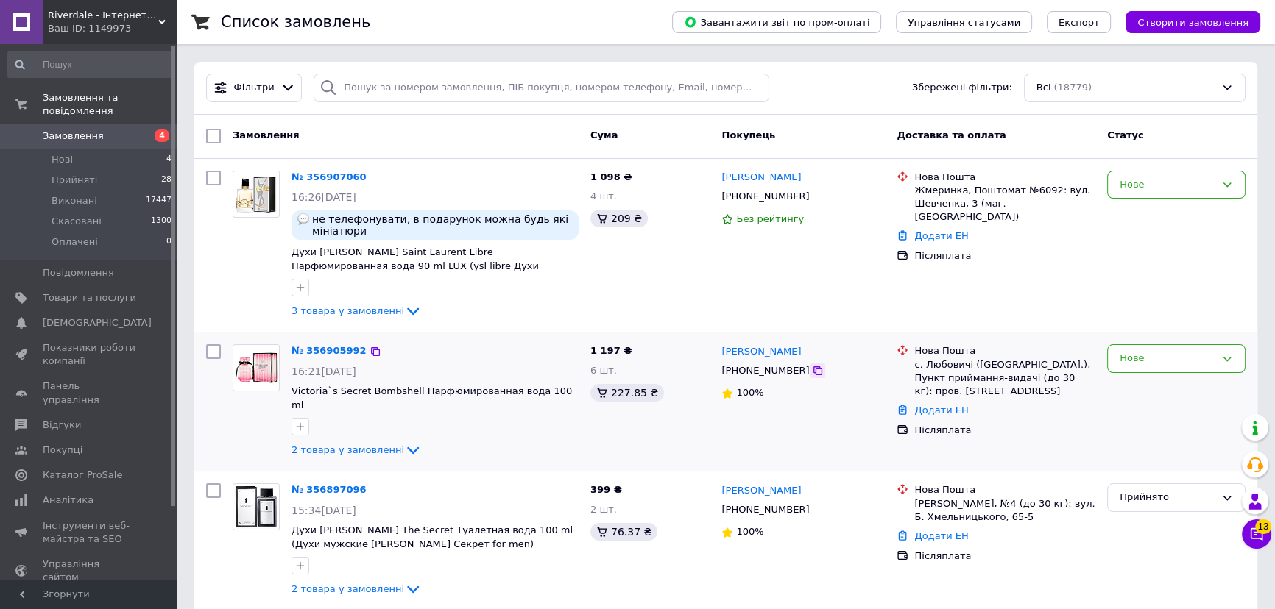
click at [812, 371] on icon at bounding box center [818, 371] width 12 height 12
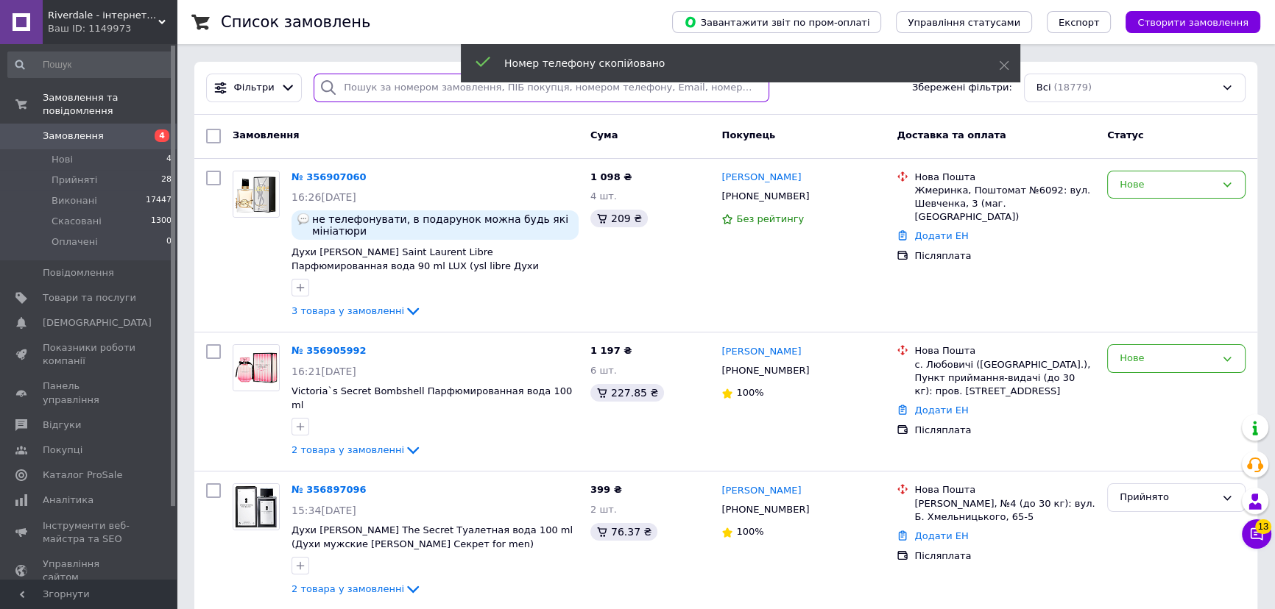
click at [401, 95] on input "search" at bounding box center [542, 88] width 456 height 29
paste input "+380987977729"
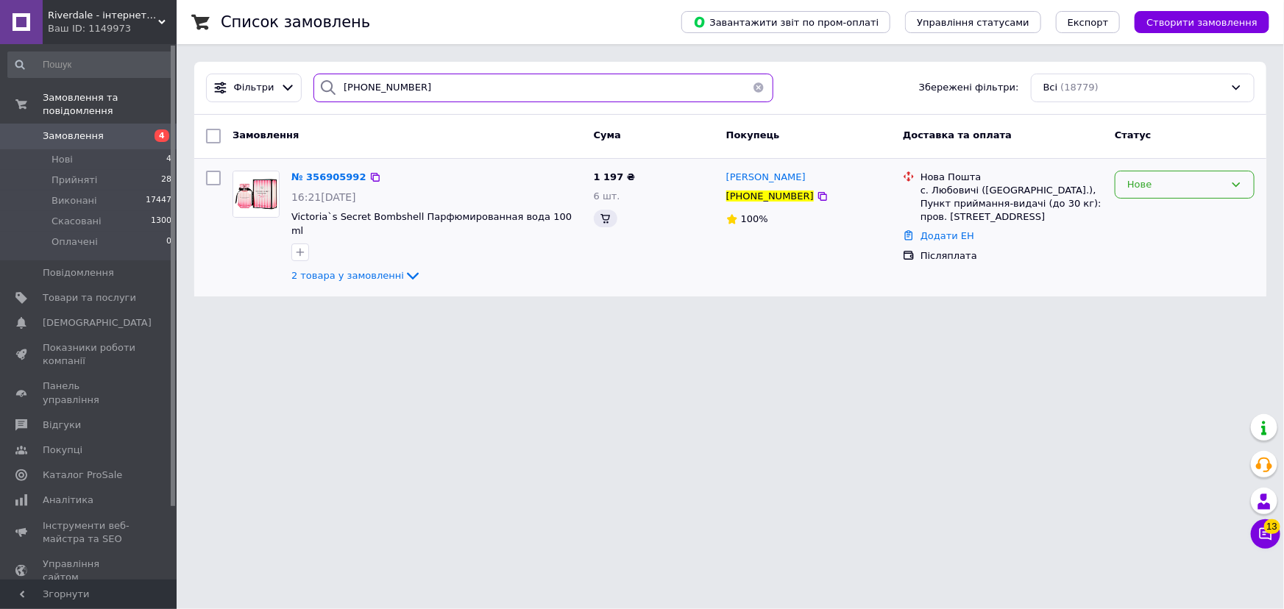
type input "+380987977729"
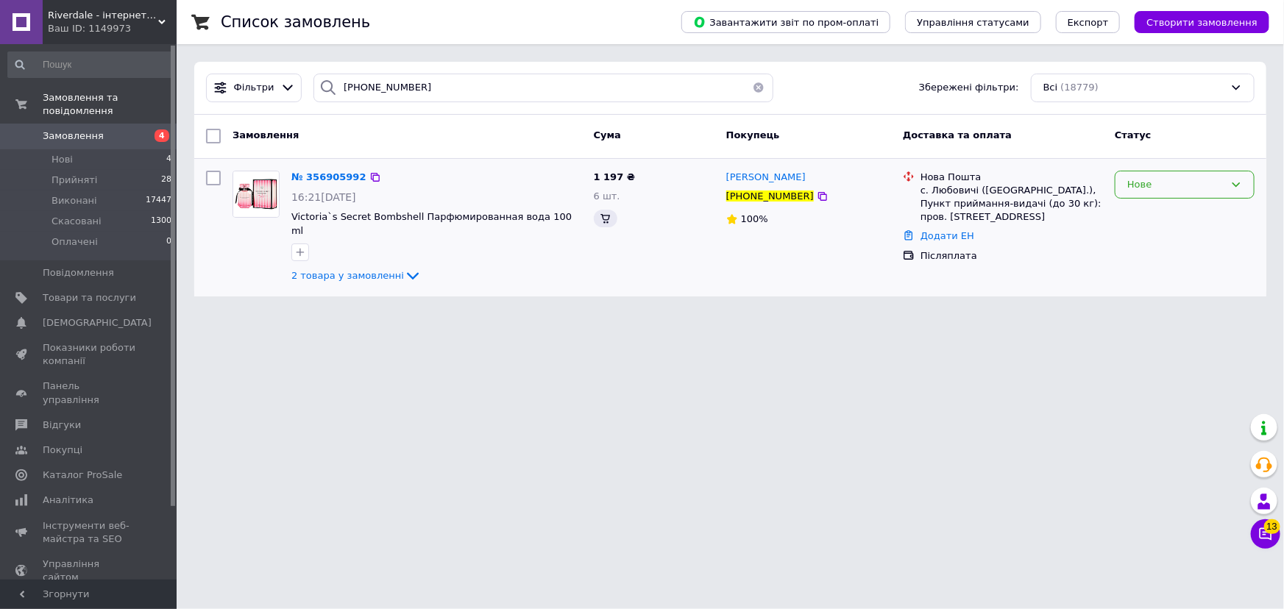
click at [1154, 185] on div "Нове" at bounding box center [1176, 184] width 97 height 15
click at [1139, 183] on div "Нове" at bounding box center [1176, 184] width 97 height 15
click at [1139, 187] on div "Нове" at bounding box center [1176, 184] width 97 height 15
click at [1145, 184] on div "Нове" at bounding box center [1176, 184] width 97 height 15
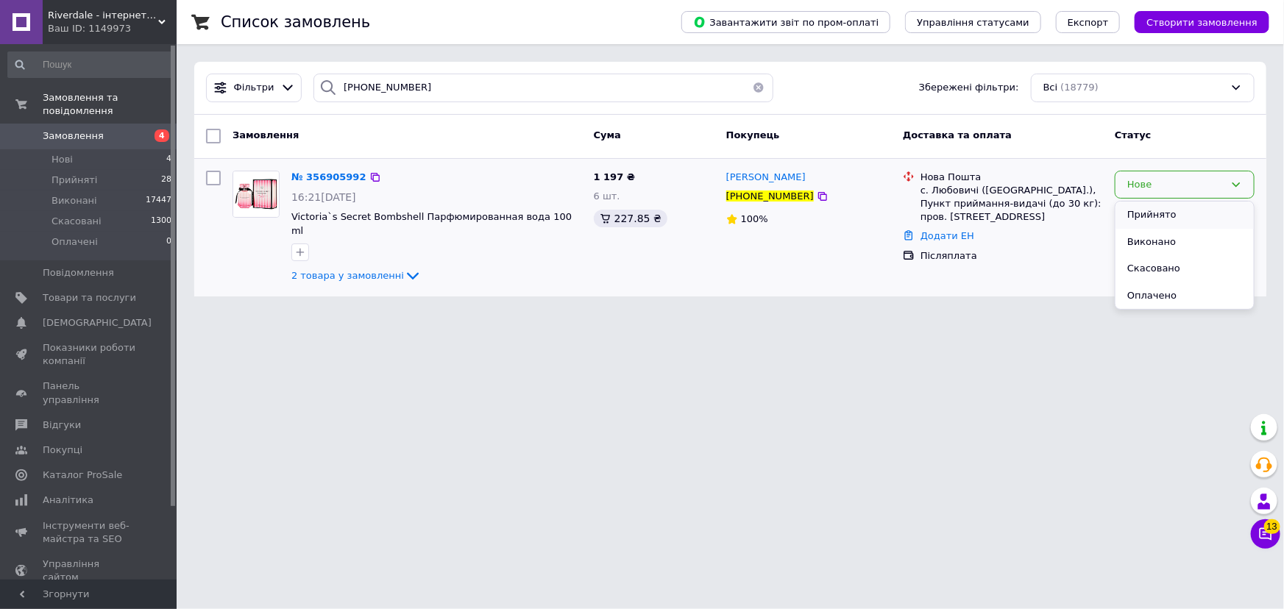
click at [1141, 213] on li "Прийнято" at bounding box center [1185, 215] width 138 height 27
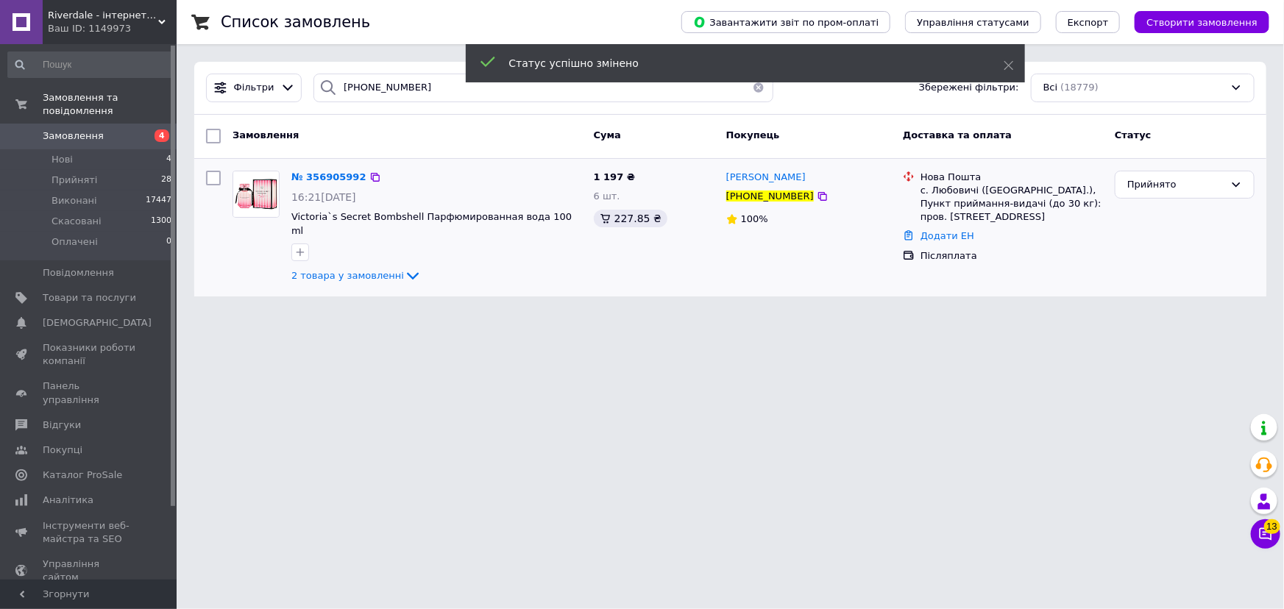
click at [754, 88] on button "button" at bounding box center [758, 88] width 29 height 29
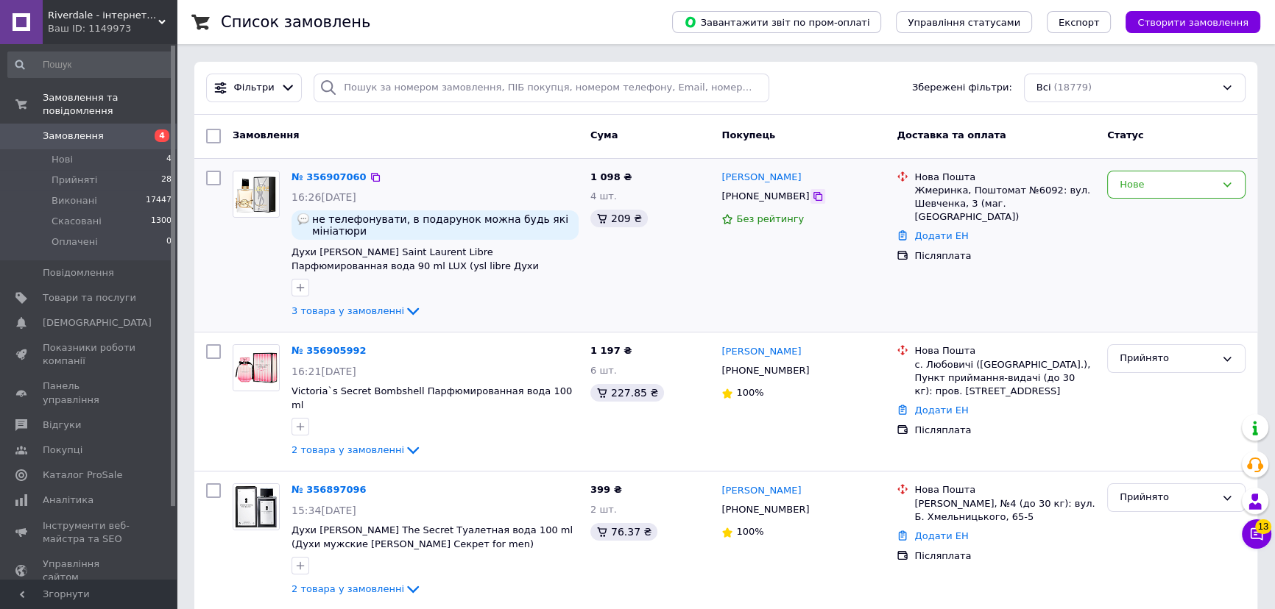
click at [812, 194] on icon at bounding box center [818, 197] width 12 height 12
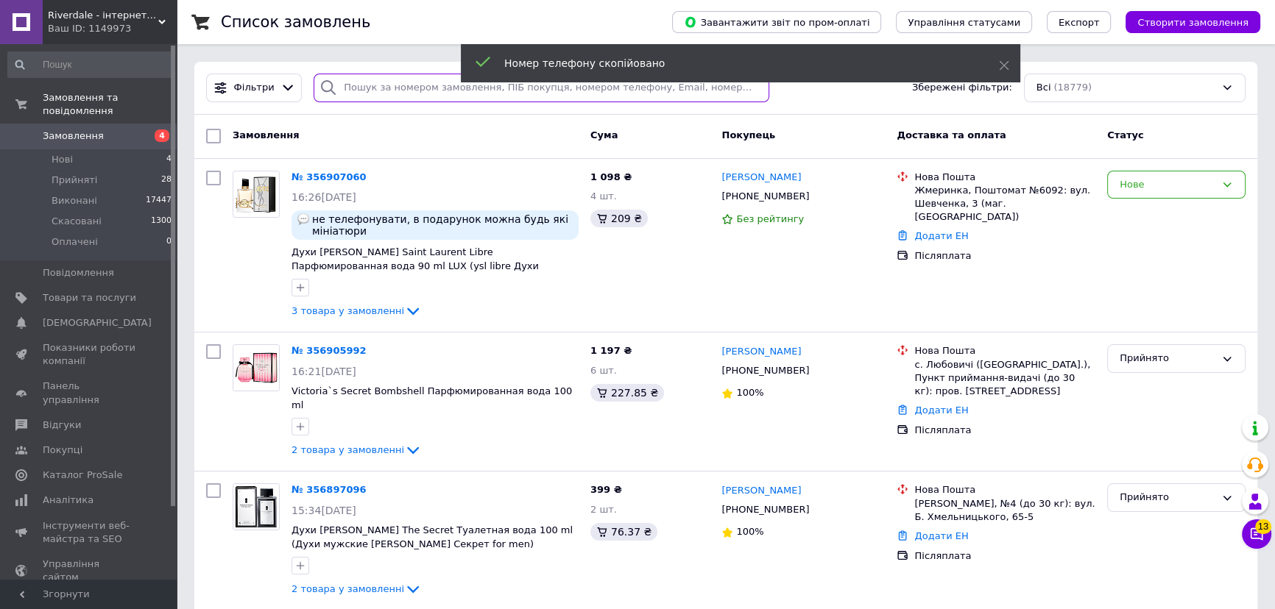
click at [412, 88] on input "search" at bounding box center [542, 88] width 456 height 29
paste input "+380633244179"
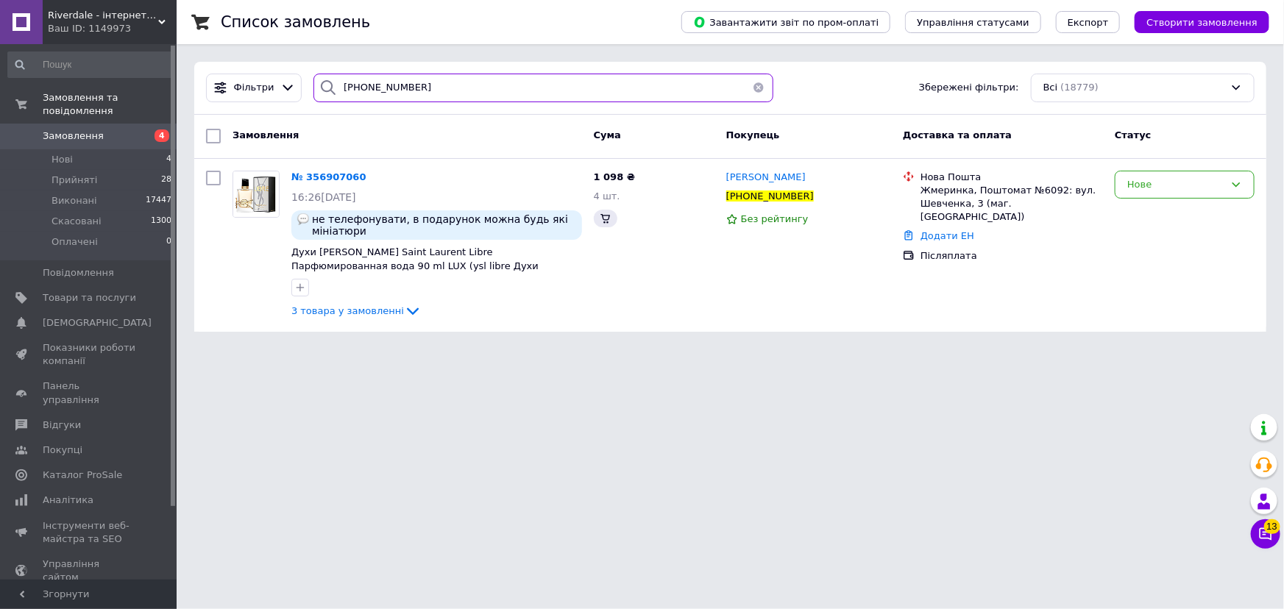
type input "+380633244179"
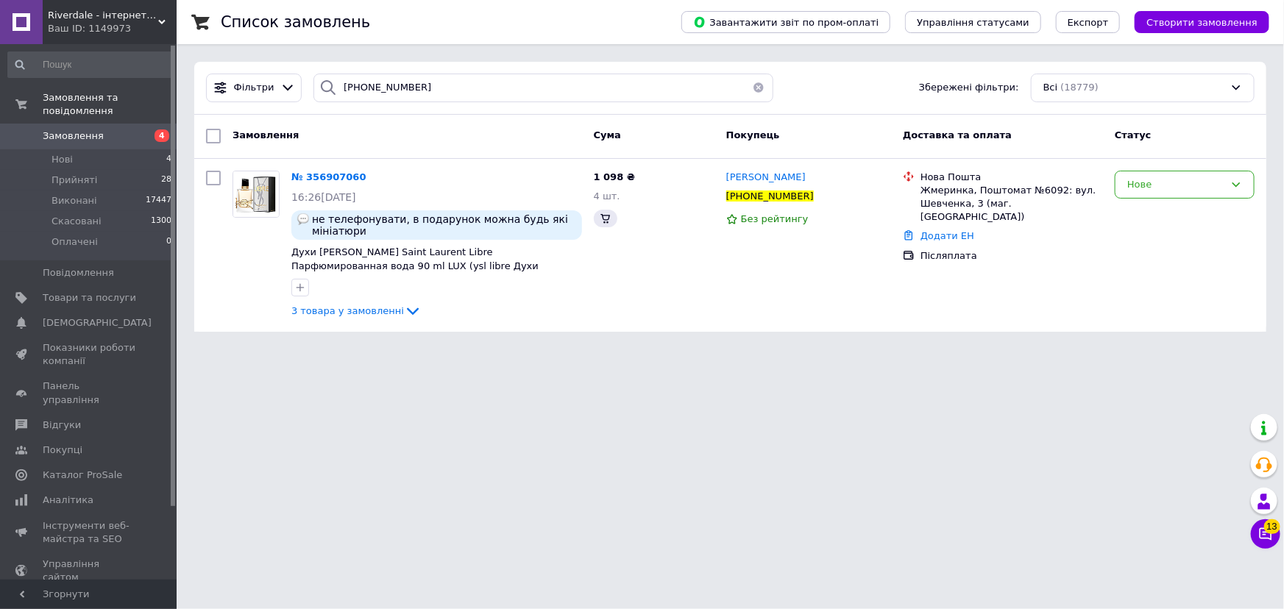
click at [1130, 181] on div "Нове" at bounding box center [1176, 184] width 97 height 15
click at [1140, 185] on div "Нове" at bounding box center [1176, 184] width 97 height 15
click at [1138, 185] on div "Нове" at bounding box center [1176, 184] width 97 height 15
click at [1140, 180] on div "Нове" at bounding box center [1176, 184] width 97 height 15
click at [1142, 186] on div "Нове" at bounding box center [1176, 184] width 97 height 15
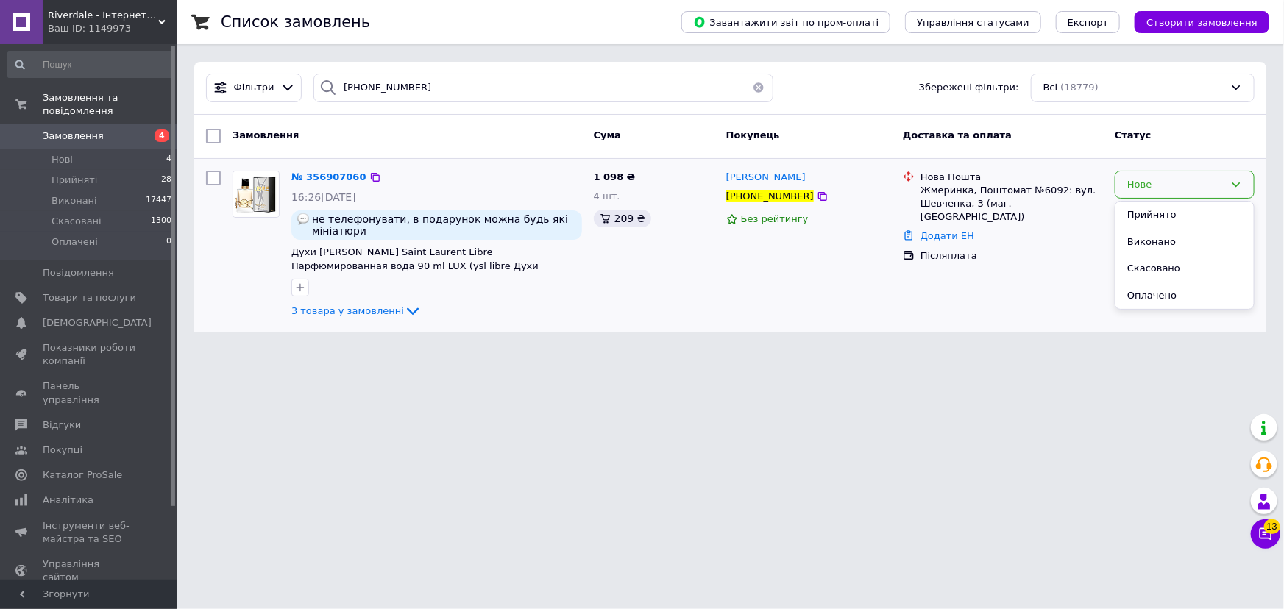
click at [1143, 192] on div "Нове Прийнято Виконано Скасовано Оплачено" at bounding box center [1185, 185] width 140 height 29
click at [1143, 185] on div "Нове" at bounding box center [1176, 184] width 97 height 15
click at [1140, 206] on li "Прийнято" at bounding box center [1185, 215] width 138 height 27
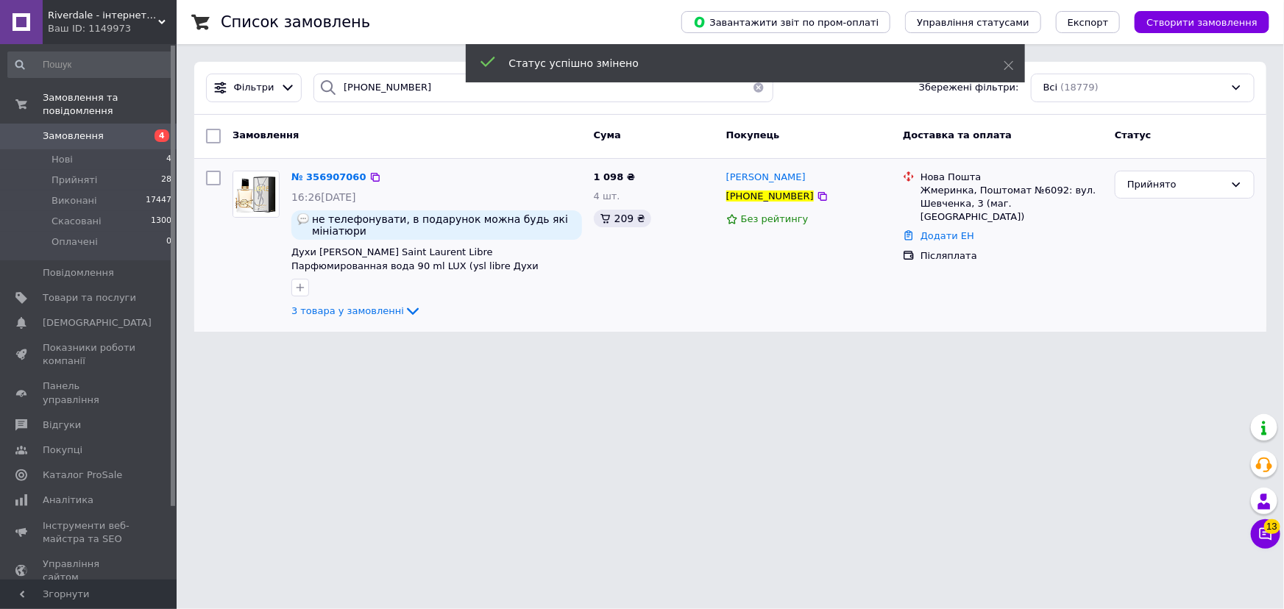
click at [744, 91] on button "button" at bounding box center [758, 88] width 29 height 29
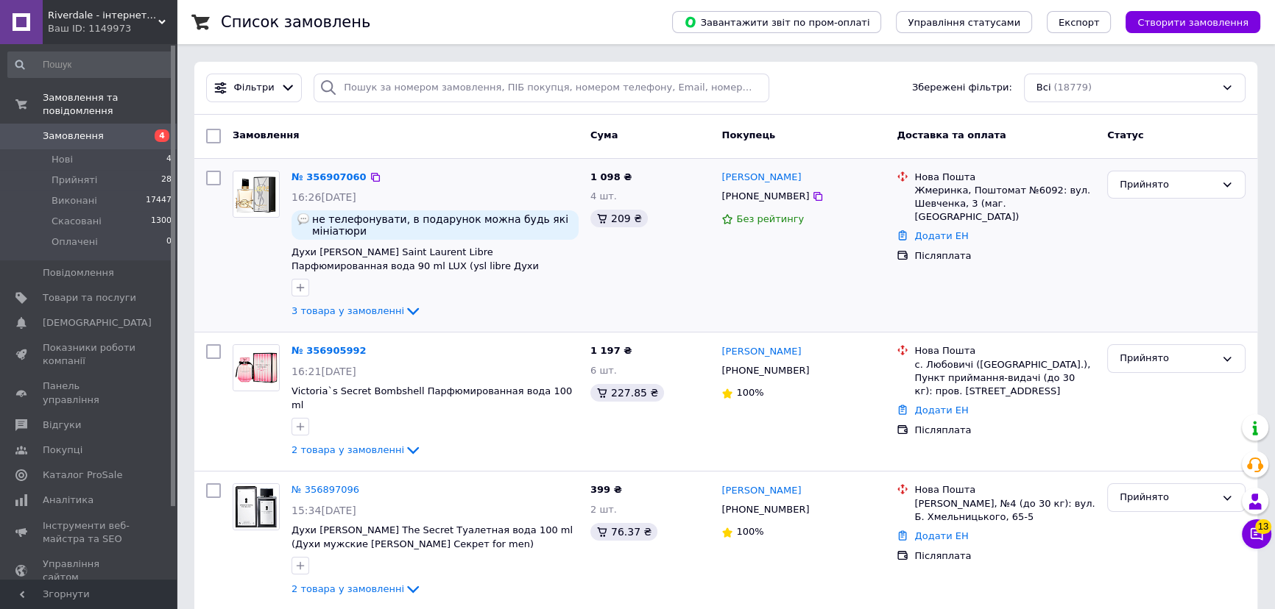
click at [90, 26] on div "Ваш ID: 1149973" at bounding box center [112, 28] width 129 height 13
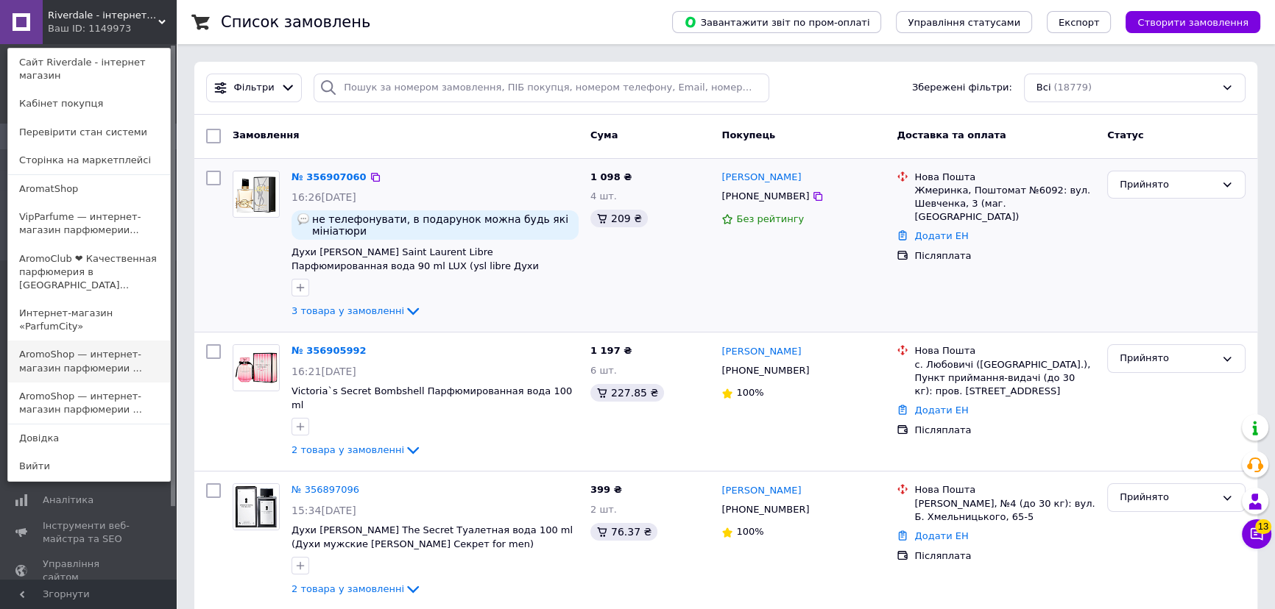
click at [78, 341] on link "AromoShop — интернет-магазин парфюмерии ..." at bounding box center [89, 361] width 162 height 41
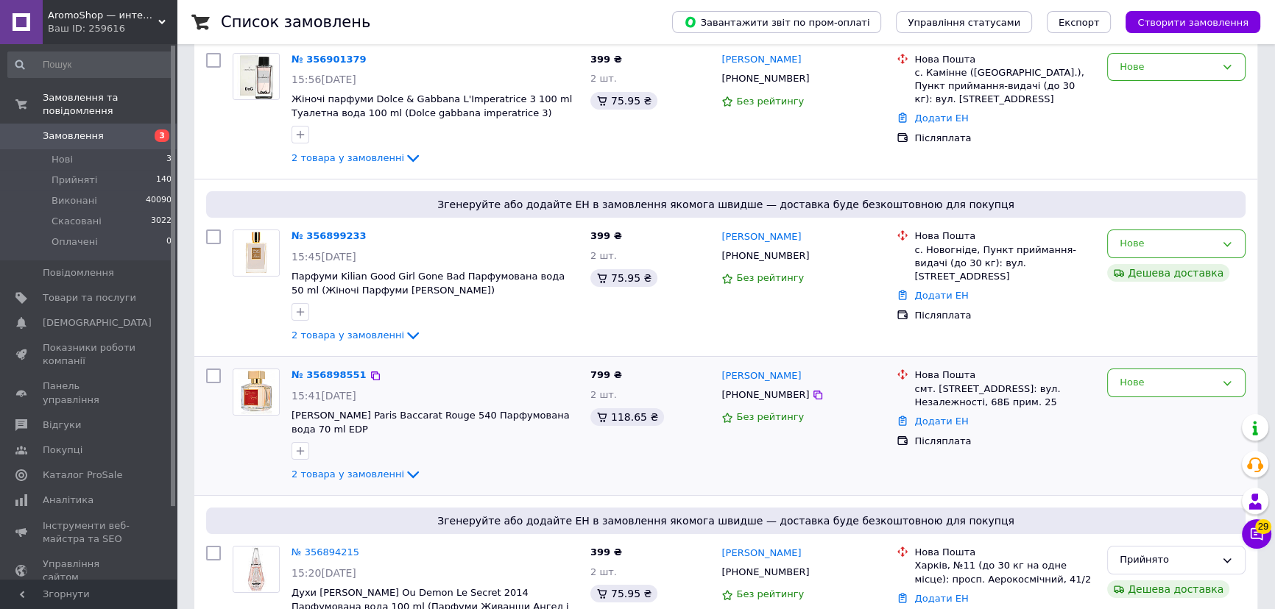
scroll to position [133, 0]
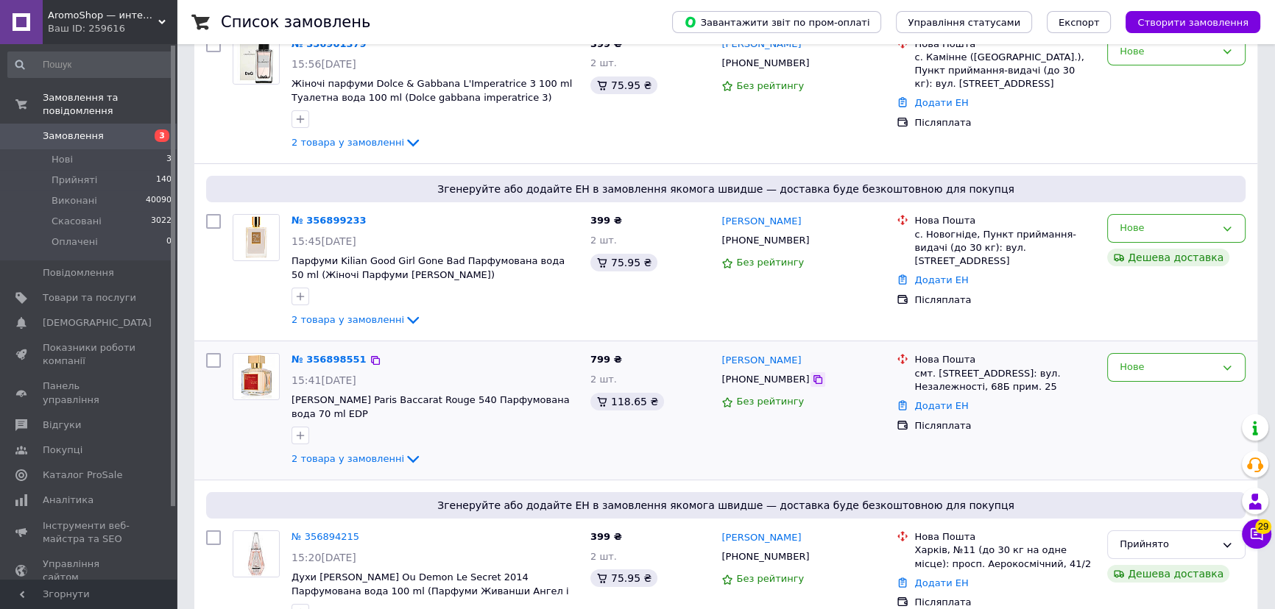
click at [813, 383] on icon at bounding box center [817, 379] width 9 height 9
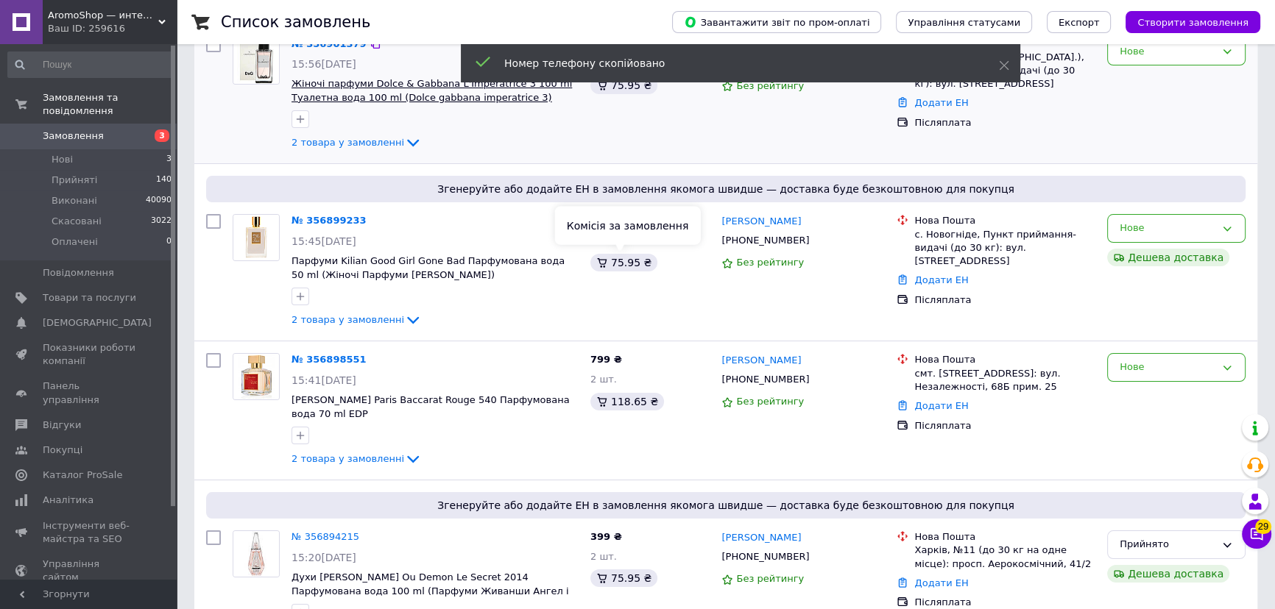
scroll to position [0, 0]
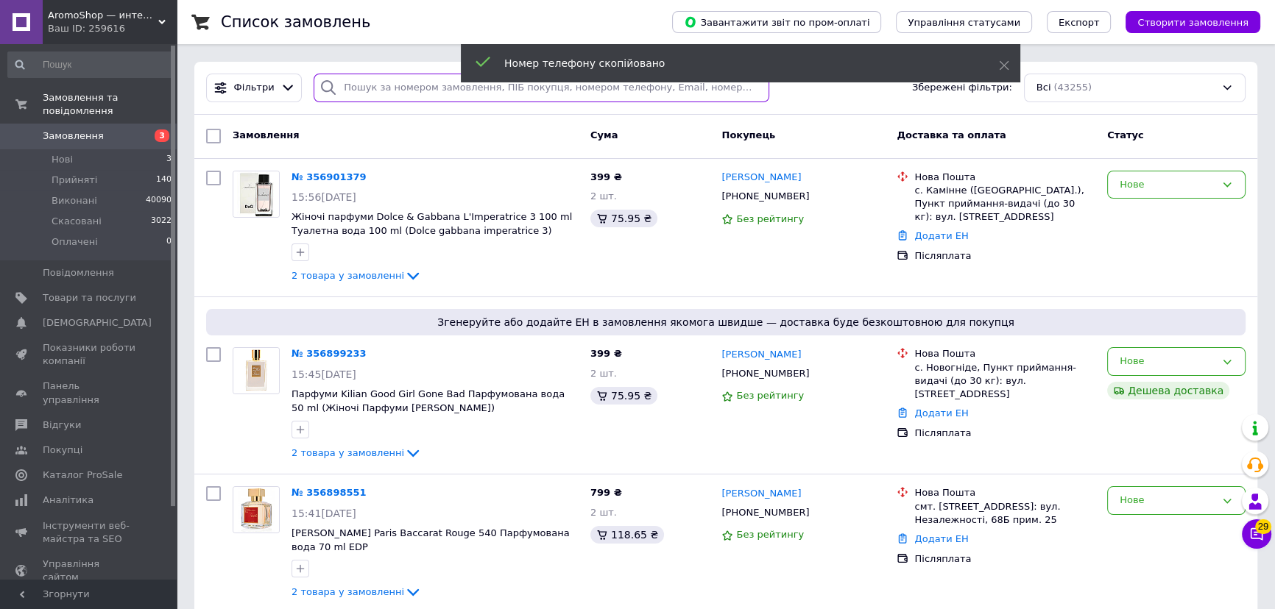
click at [397, 82] on input "search" at bounding box center [542, 88] width 456 height 29
paste input "[PHONE_NUMBER]"
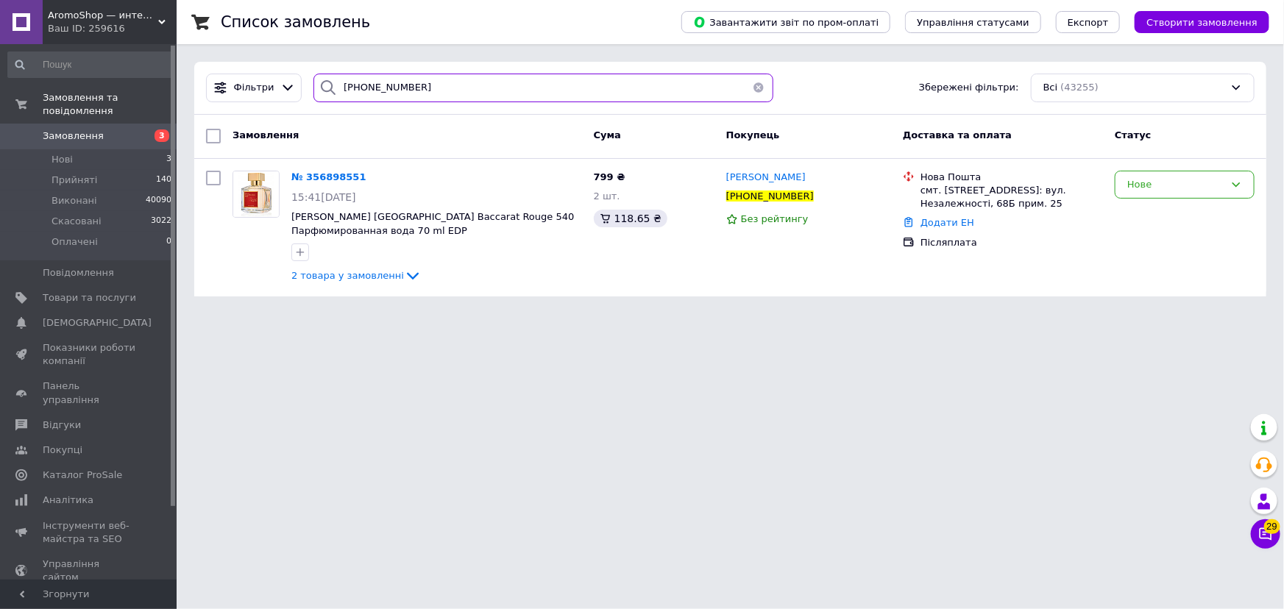
type input "[PHONE_NUMBER]"
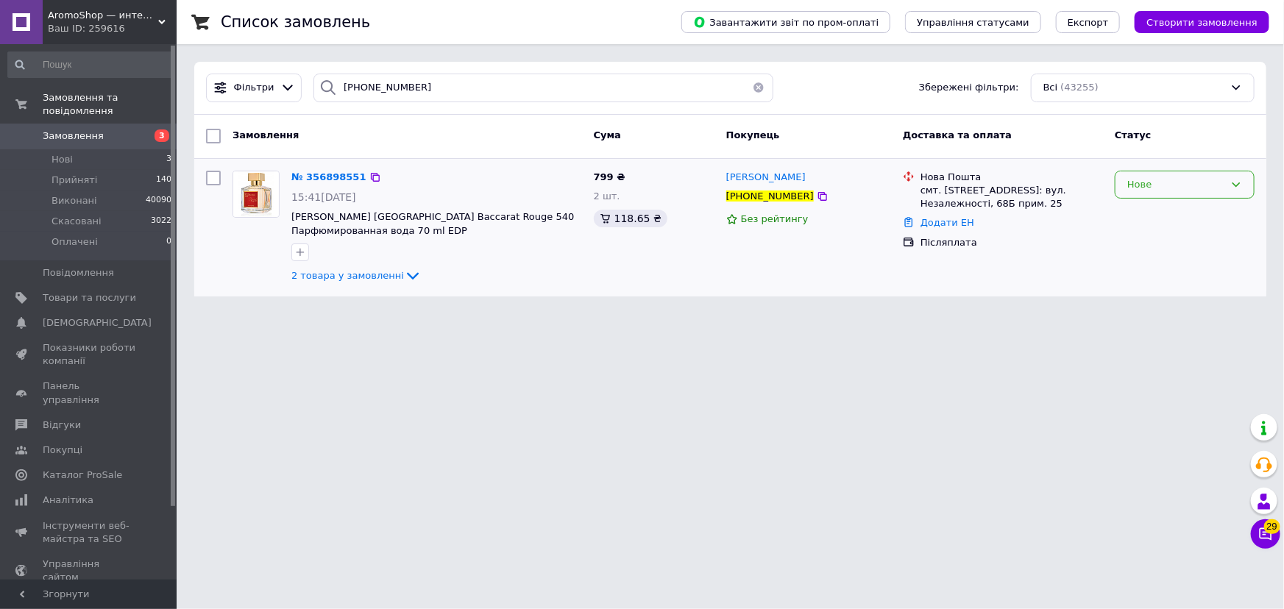
click at [1178, 189] on div "Нове" at bounding box center [1176, 184] width 97 height 15
click at [1151, 210] on li "Прийнято" at bounding box center [1185, 215] width 138 height 27
click at [749, 84] on button "button" at bounding box center [758, 88] width 29 height 29
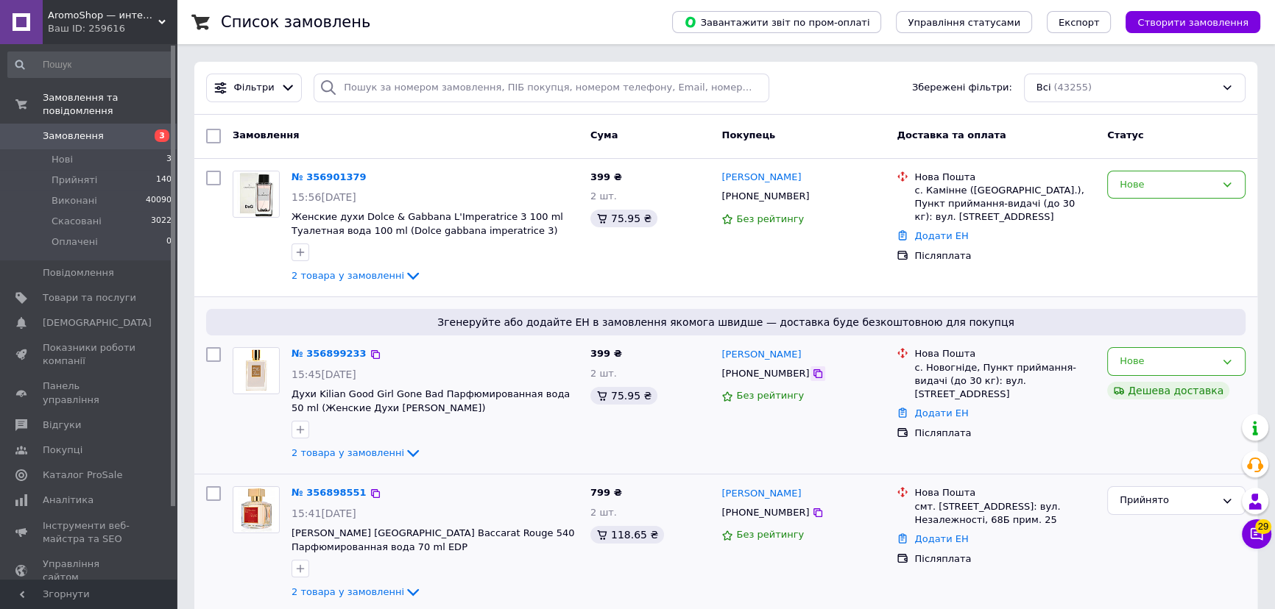
click at [812, 377] on icon at bounding box center [818, 374] width 12 height 12
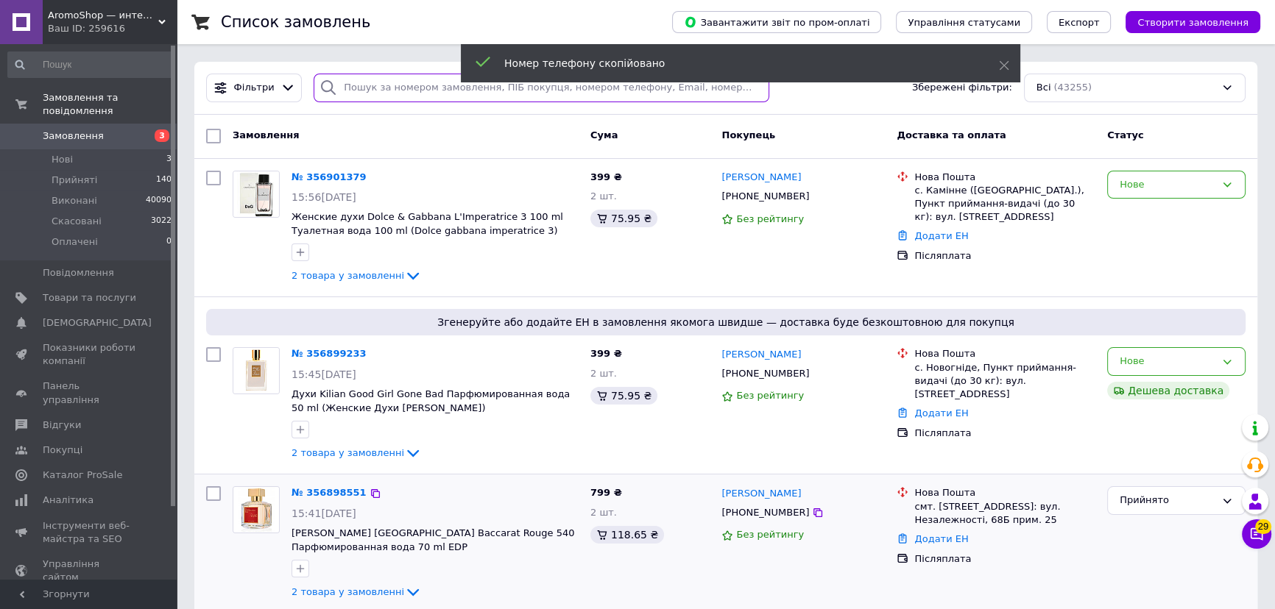
click at [372, 86] on input "search" at bounding box center [542, 88] width 456 height 29
paste input "[PHONE_NUMBER]"
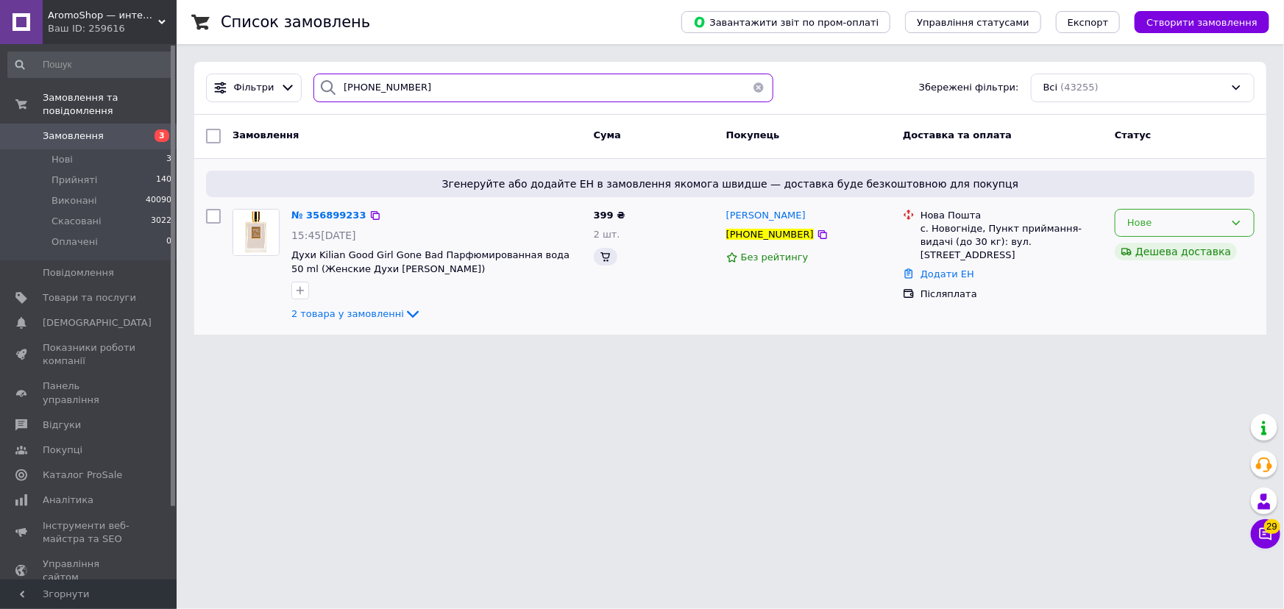
type input "[PHONE_NUMBER]"
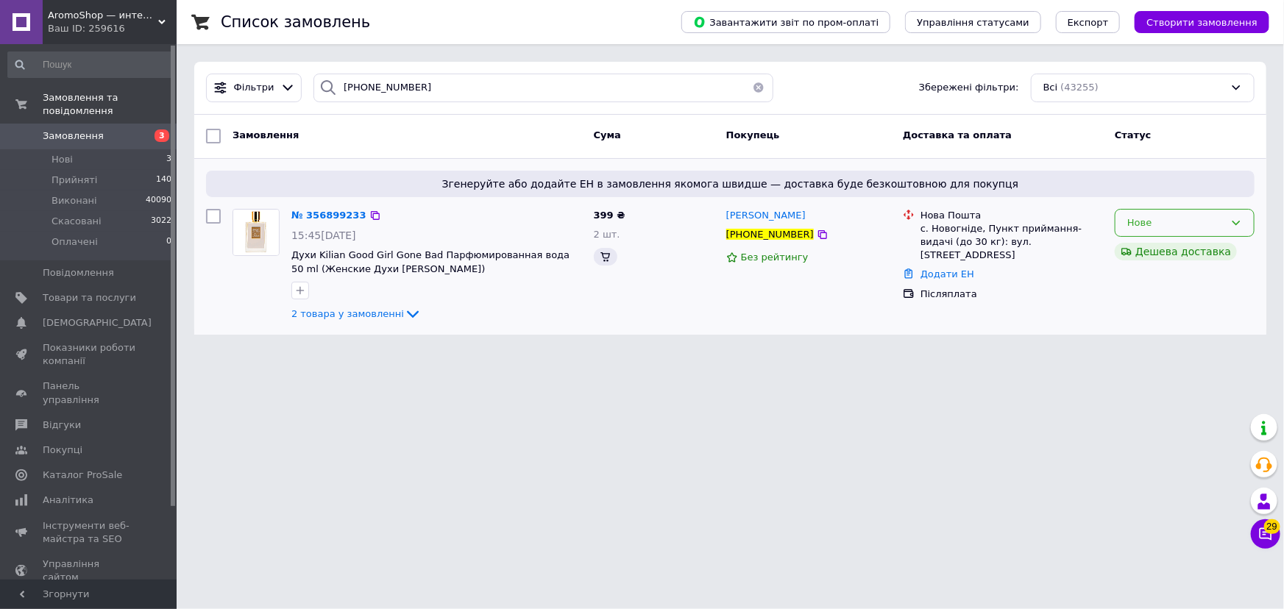
click at [1148, 221] on div "Нове" at bounding box center [1176, 223] width 97 height 15
click at [1138, 223] on div "Нове" at bounding box center [1176, 223] width 97 height 15
click at [1137, 223] on div "Нове" at bounding box center [1176, 223] width 97 height 15
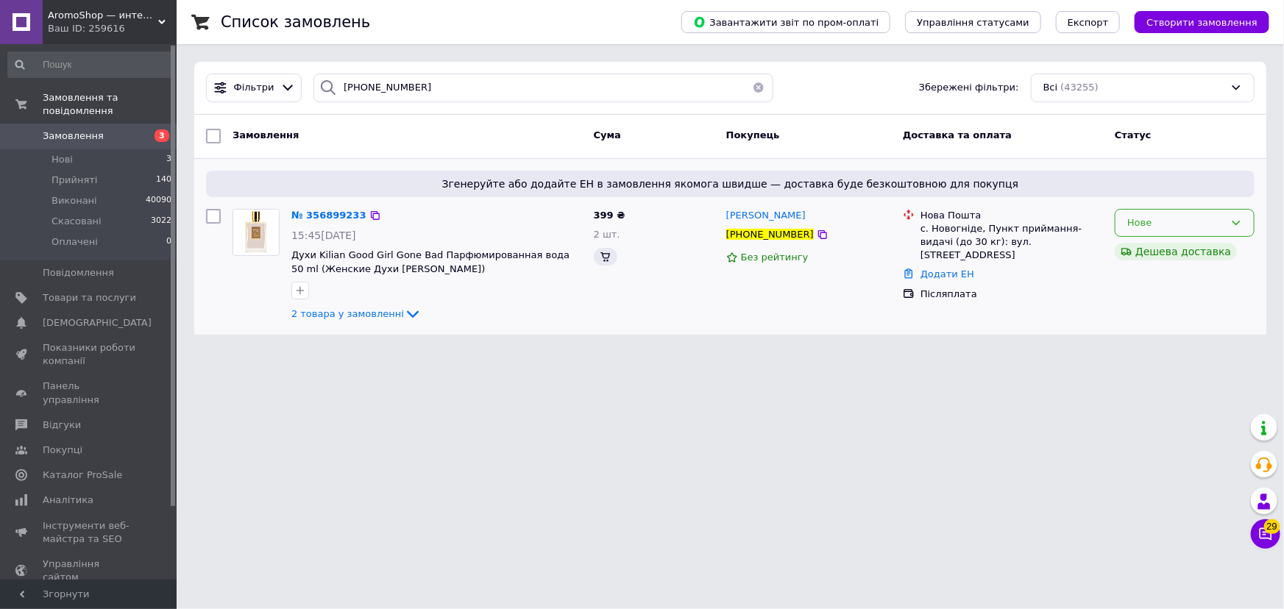
click at [1137, 223] on div "Нове" at bounding box center [1176, 223] width 97 height 15
click at [1137, 222] on div "Нове" at bounding box center [1176, 223] width 97 height 15
click at [1137, 244] on li "Прийнято" at bounding box center [1185, 253] width 138 height 27
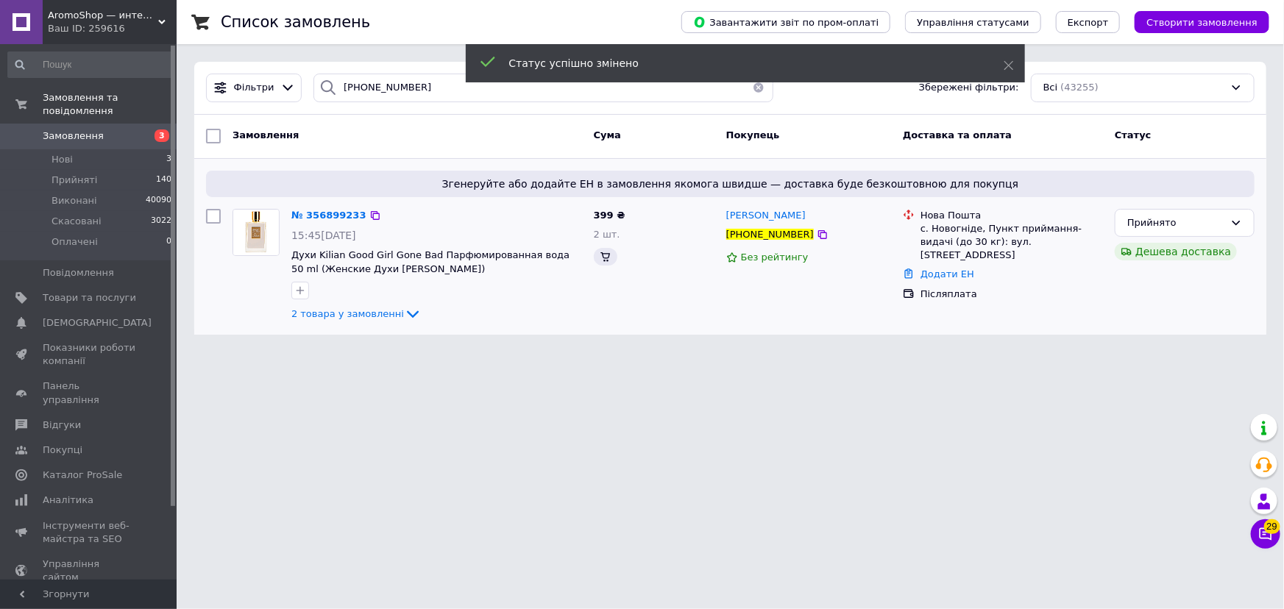
click at [752, 91] on button "button" at bounding box center [758, 88] width 29 height 29
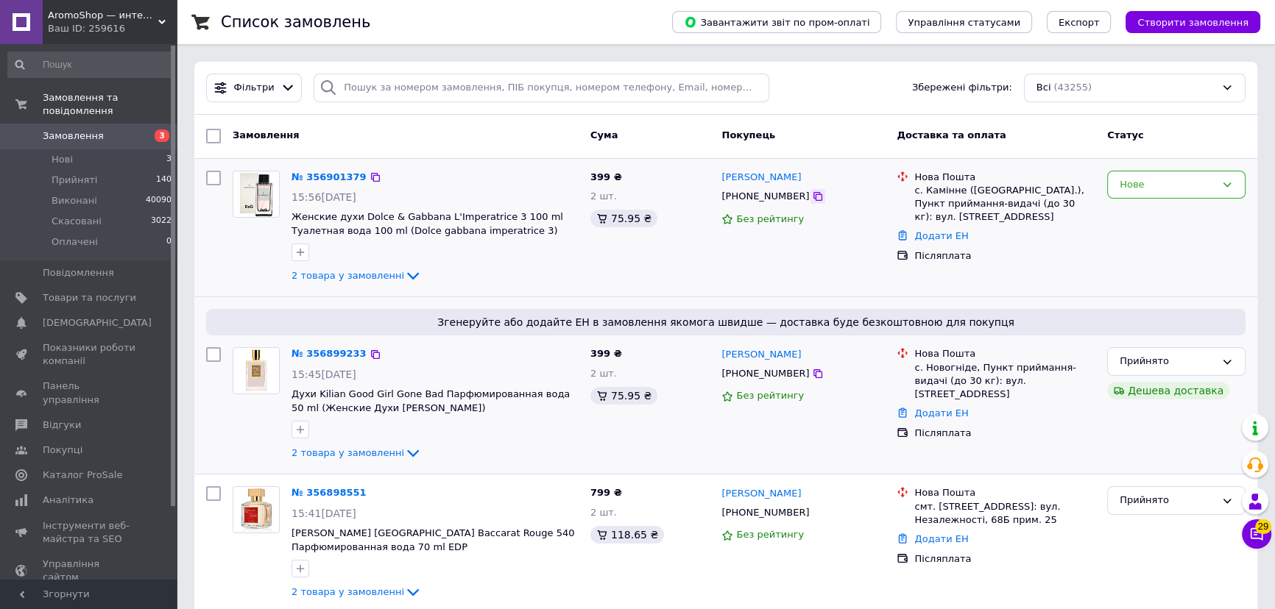
click at [812, 199] on icon at bounding box center [818, 197] width 12 height 12
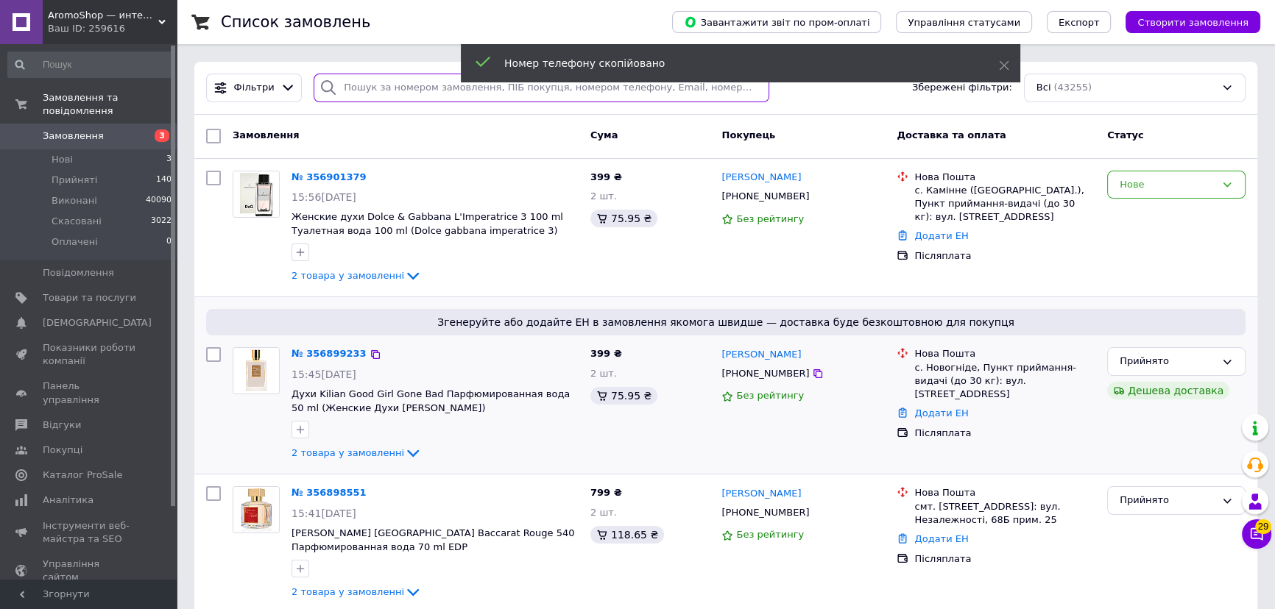
click at [363, 88] on input "search" at bounding box center [542, 88] width 456 height 29
paste input "[PHONE_NUMBER]"
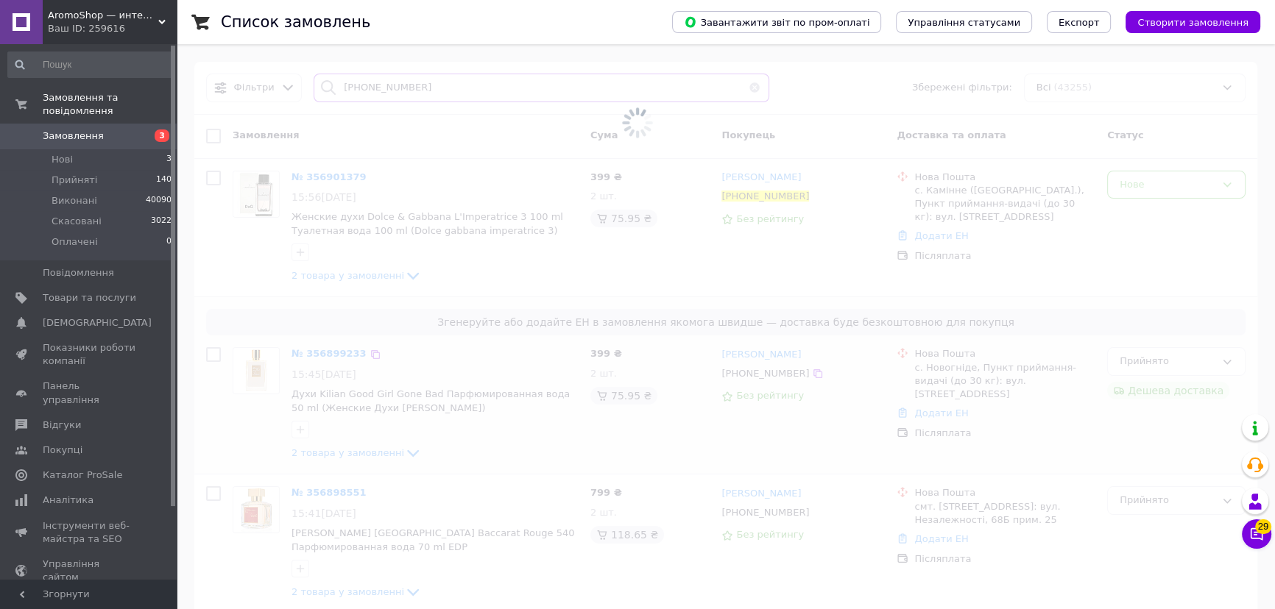
type input "[PHONE_NUMBER]"
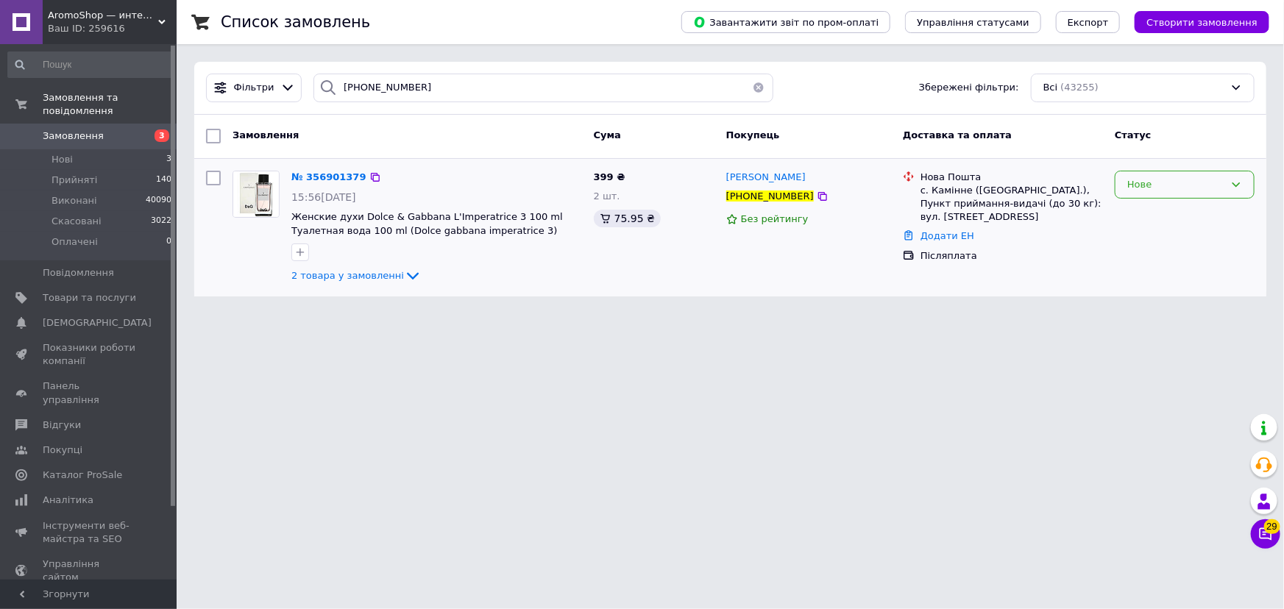
click at [1155, 191] on div "Нове" at bounding box center [1176, 184] width 97 height 15
click at [1145, 188] on div "Нове" at bounding box center [1176, 184] width 97 height 15
click at [1142, 185] on div "Нове" at bounding box center [1176, 184] width 97 height 15
click at [1139, 219] on li "Прийнято" at bounding box center [1185, 215] width 138 height 27
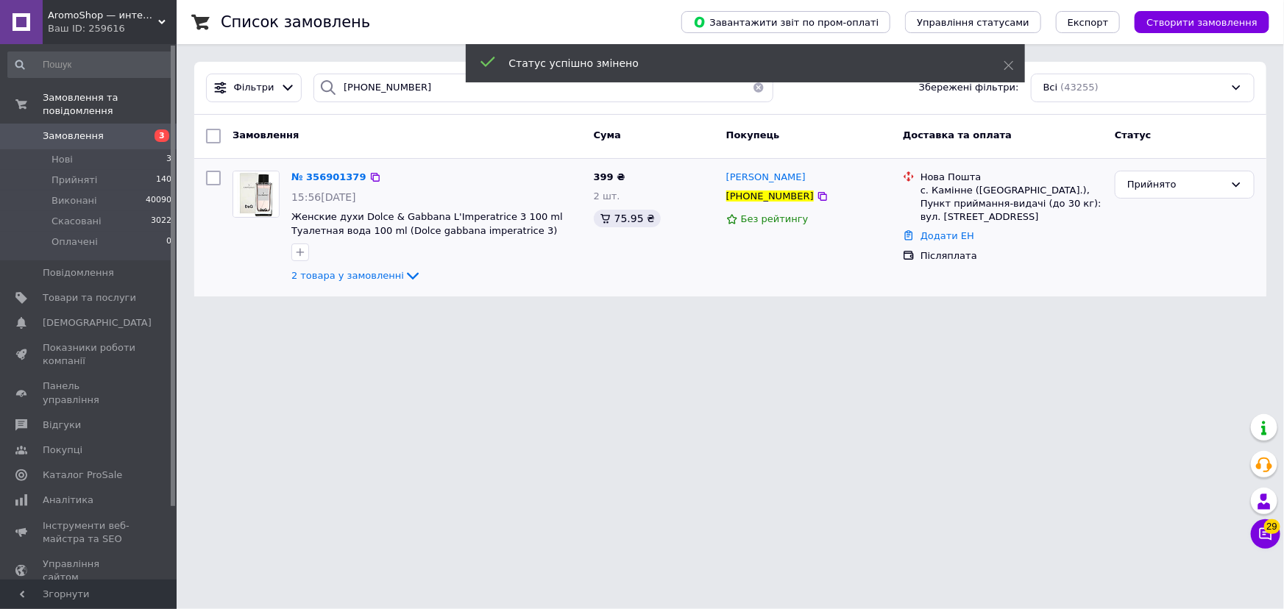
click at [755, 87] on button "button" at bounding box center [758, 88] width 29 height 29
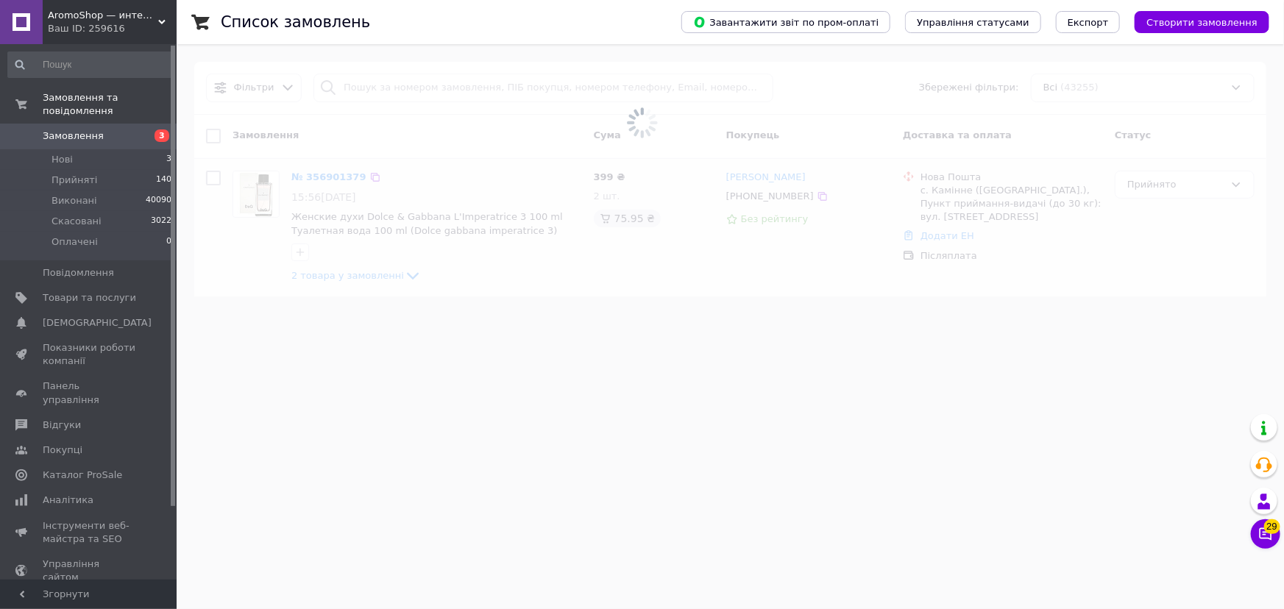
click at [94, 18] on span "AromoShop — интернет-магазин парфюмерии и косметики" at bounding box center [103, 15] width 110 height 13
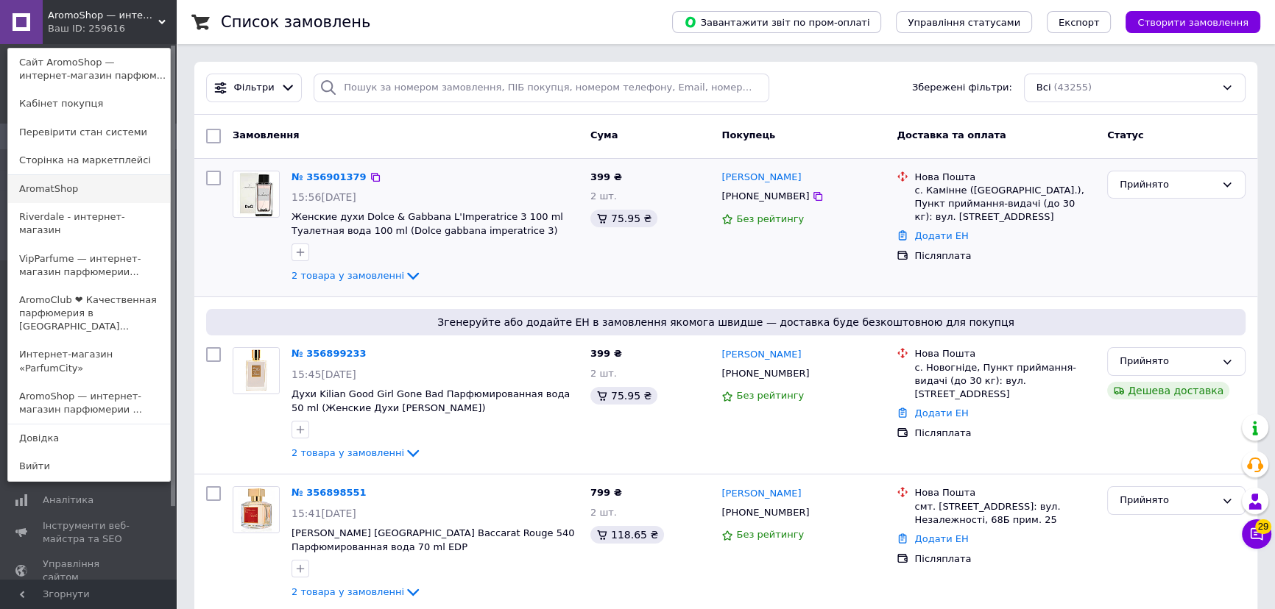
click at [76, 183] on link "AromatShop" at bounding box center [89, 189] width 162 height 28
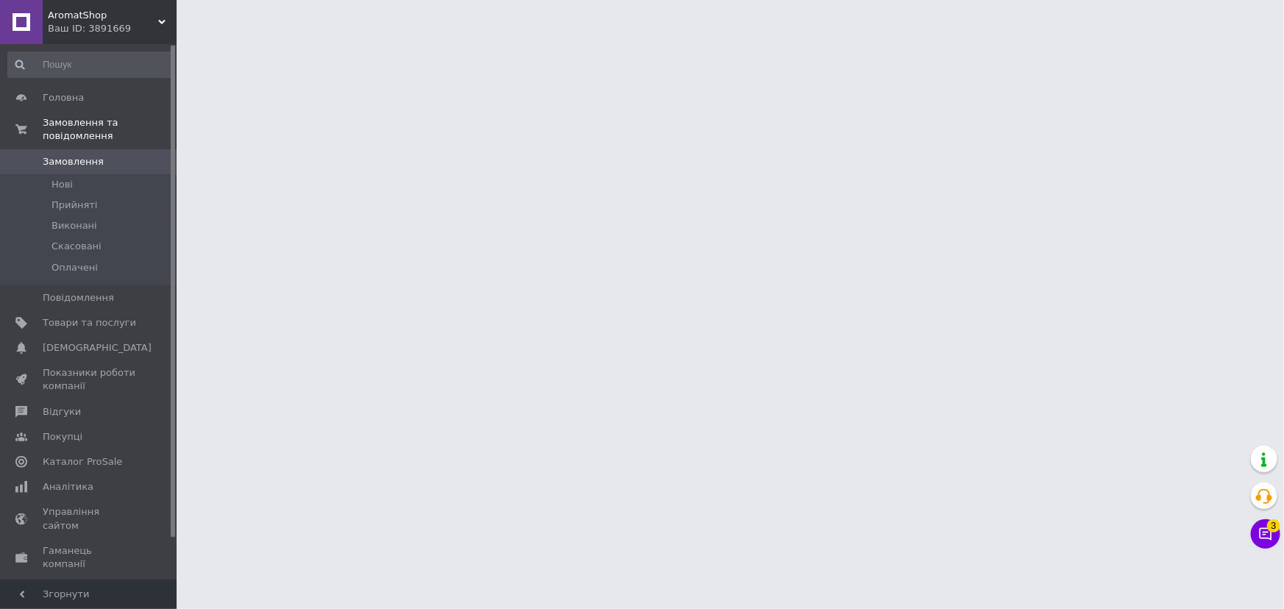
click at [60, 15] on span "AromatShop" at bounding box center [103, 15] width 110 height 13
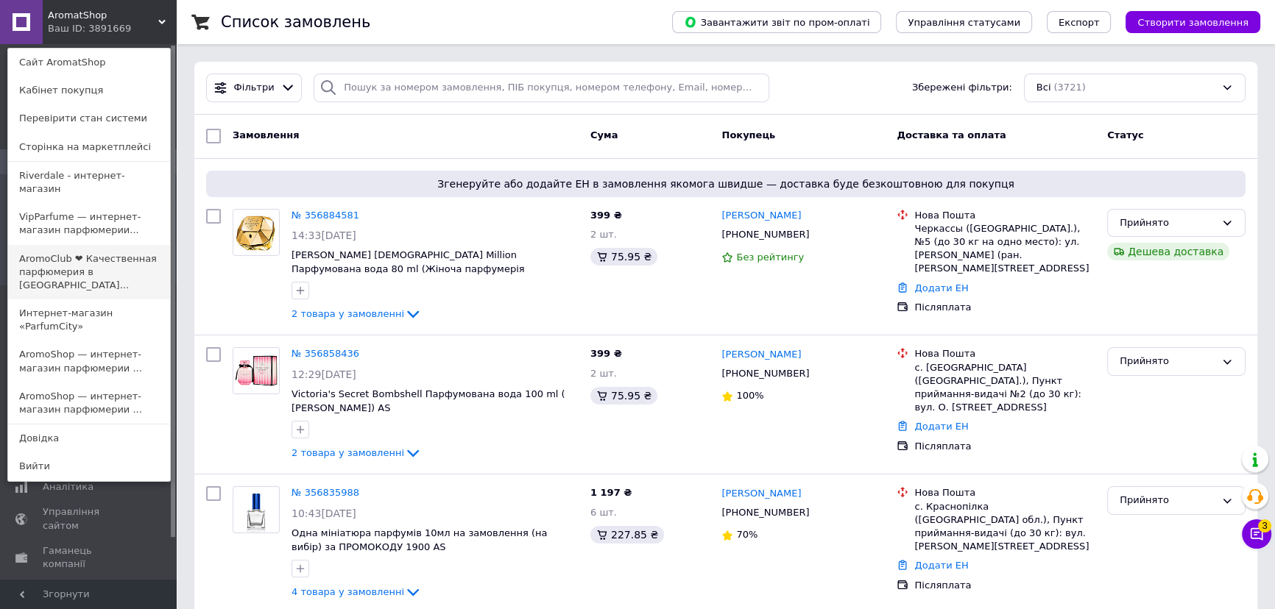
click at [55, 250] on link "AromoClub ❤ Качественная парфюмерия в [GEOGRAPHIC_DATA]..." at bounding box center [89, 272] width 162 height 55
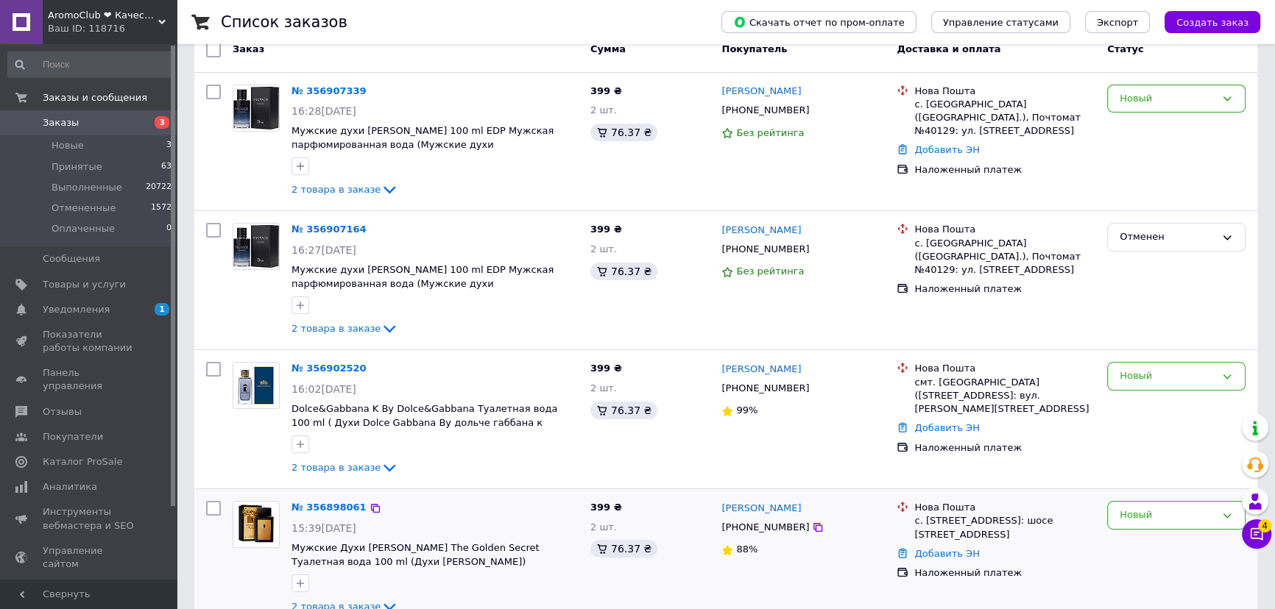
scroll to position [401, 0]
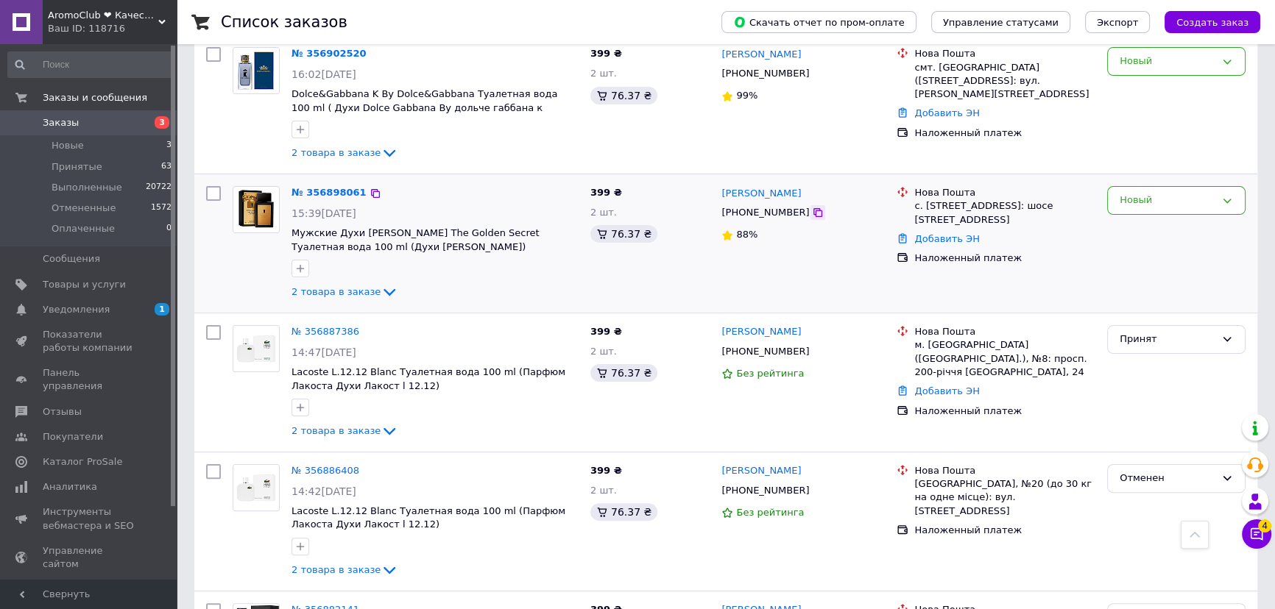
click at [813, 212] on icon at bounding box center [817, 212] width 9 height 9
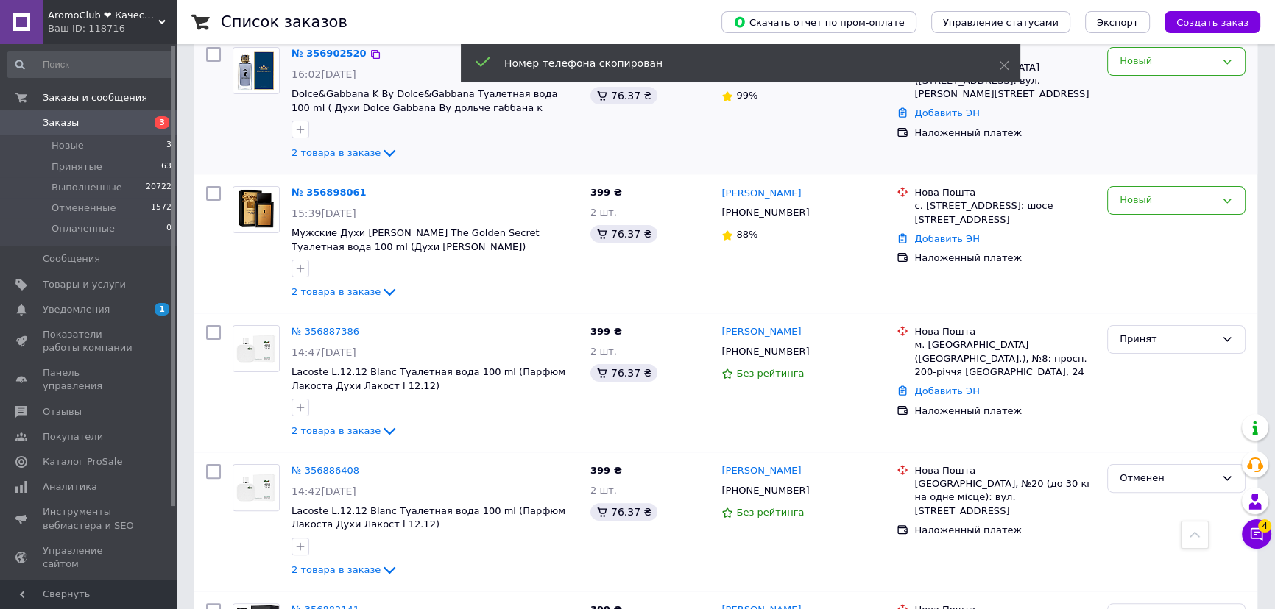
scroll to position [0, 0]
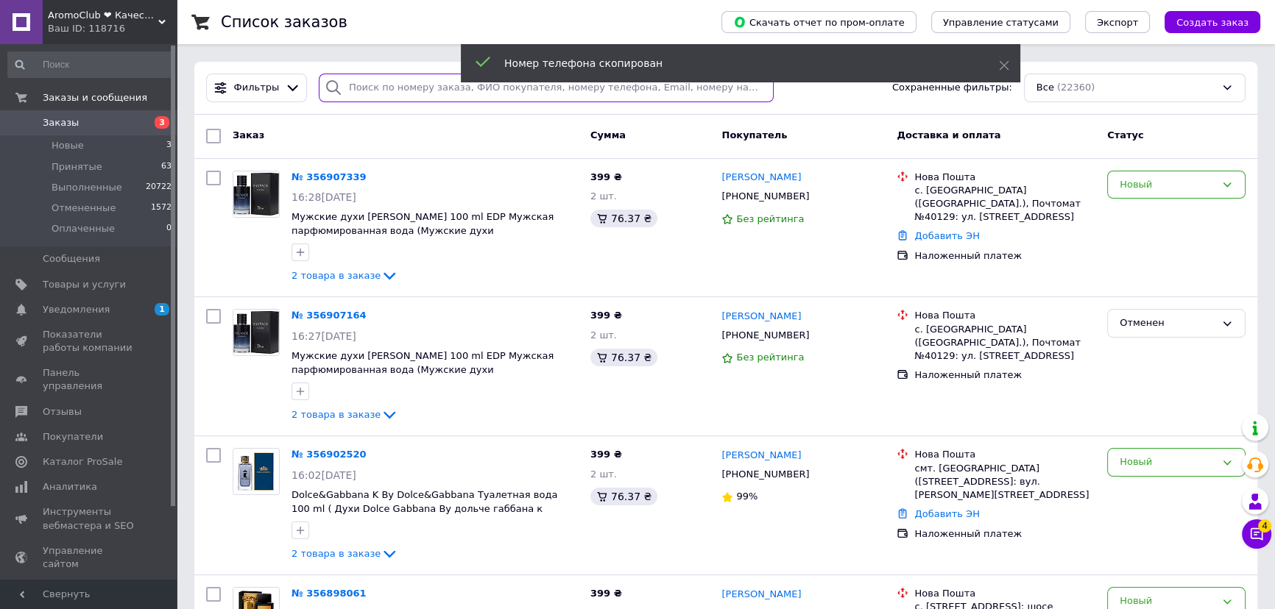
click at [365, 83] on input "search" at bounding box center [547, 88] width 456 height 29
paste input "+380969944866"
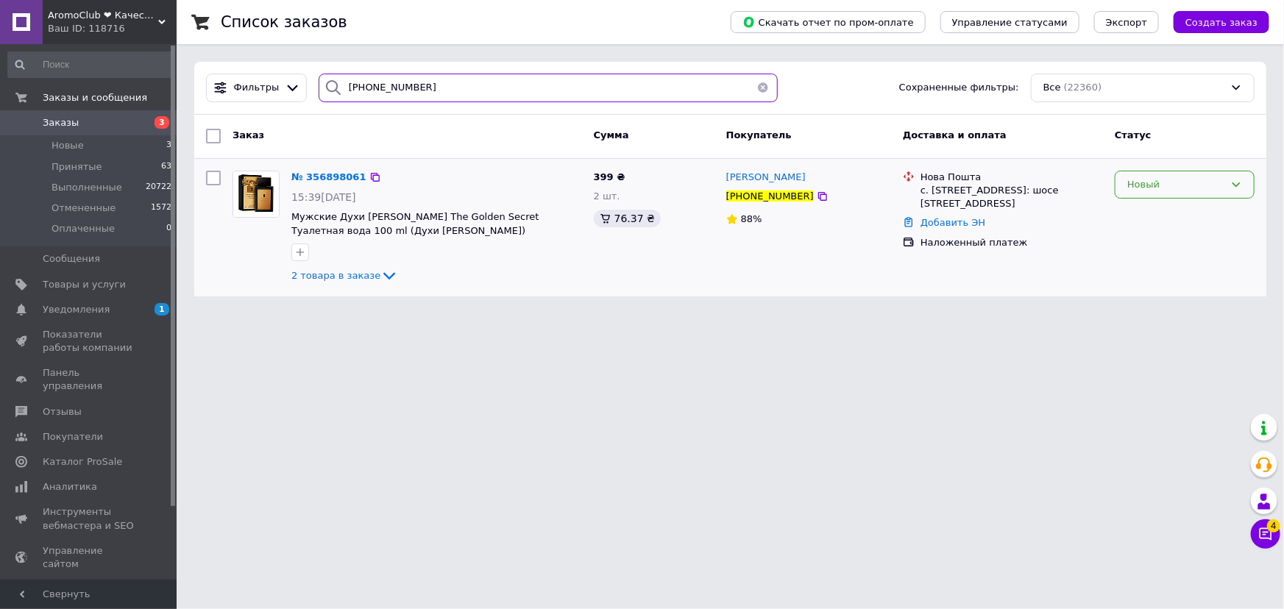
type input "+380969944866"
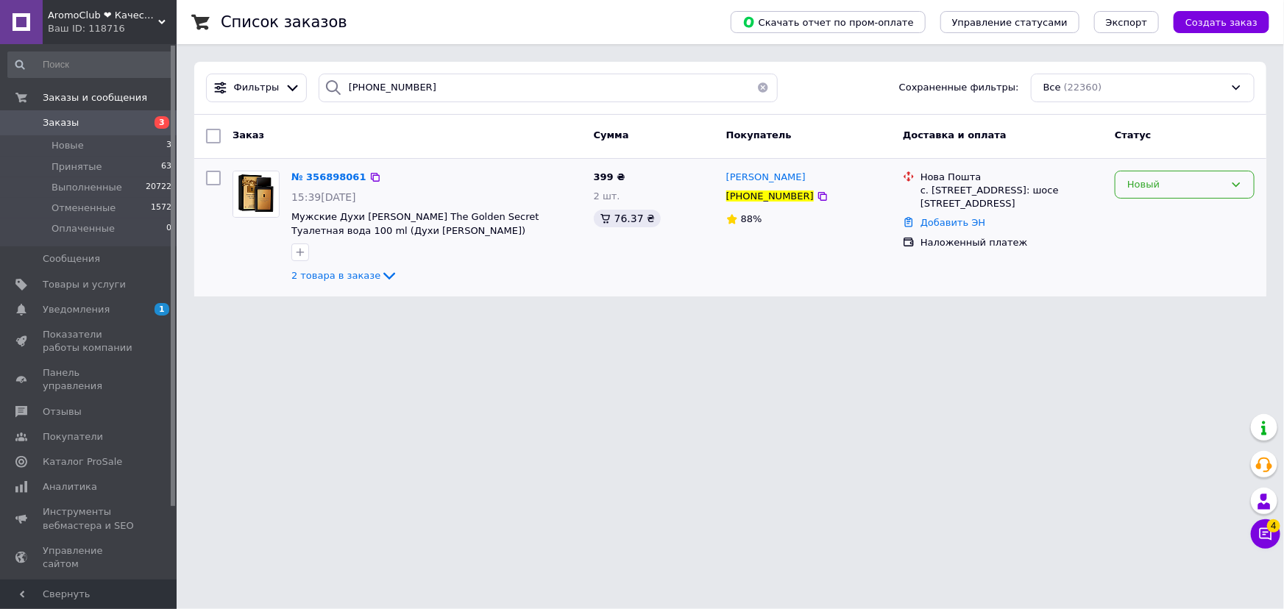
click at [1133, 187] on div "Новый" at bounding box center [1176, 184] width 97 height 15
click at [1134, 205] on li "Принят" at bounding box center [1185, 215] width 138 height 27
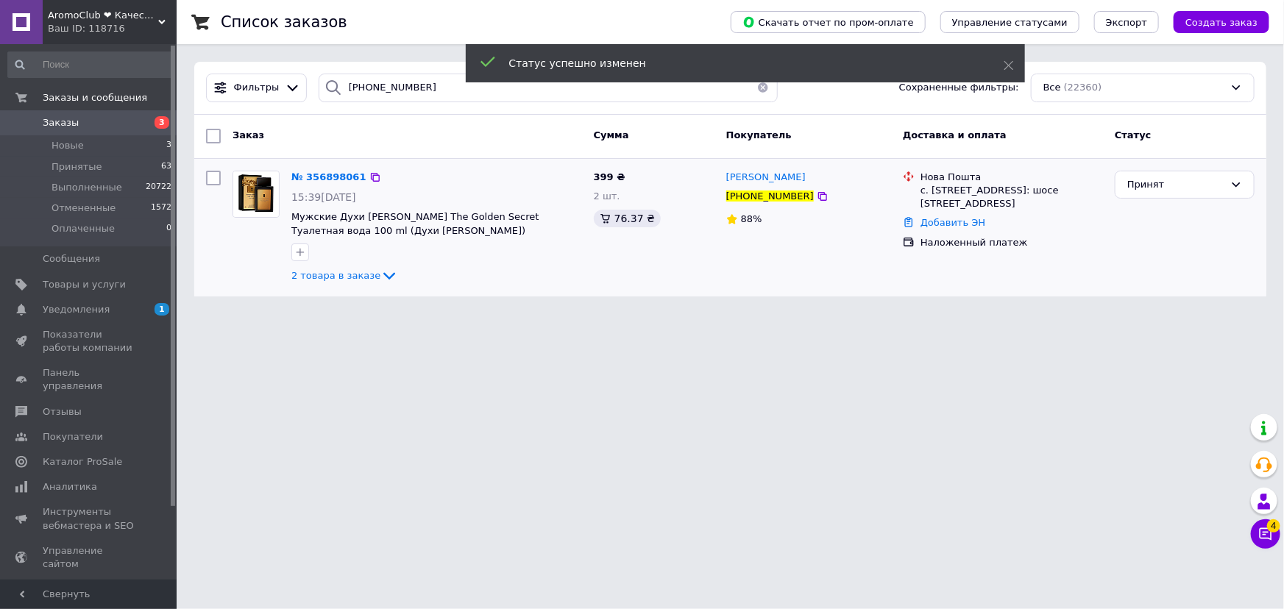
click at [757, 91] on button "button" at bounding box center [763, 88] width 29 height 29
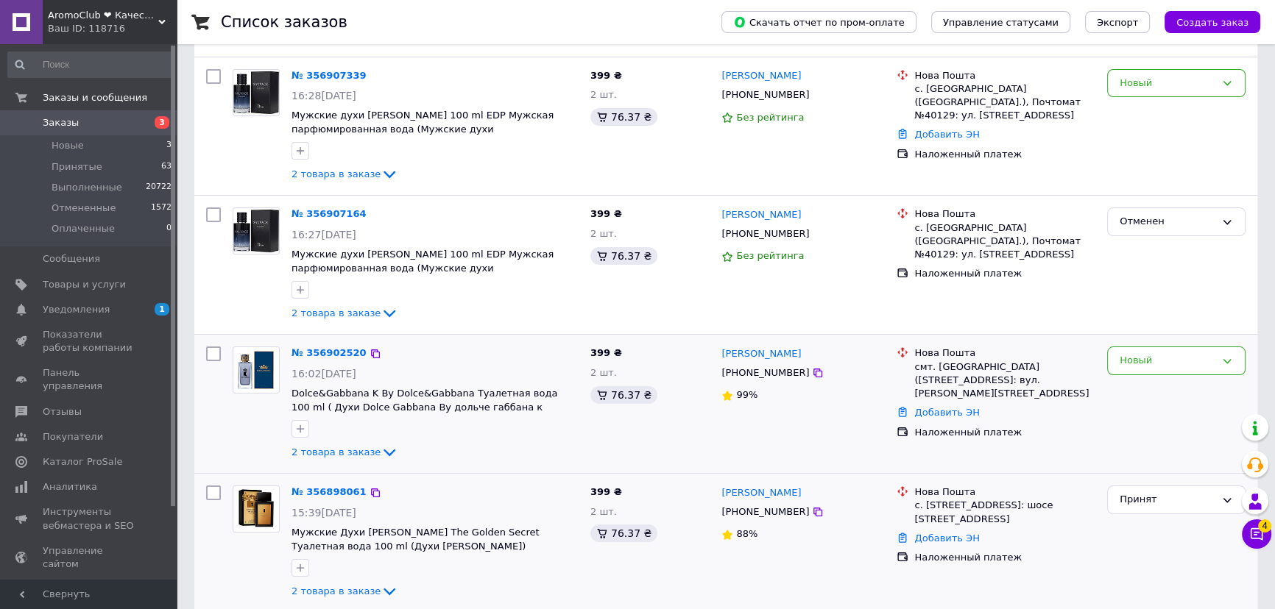
scroll to position [133, 0]
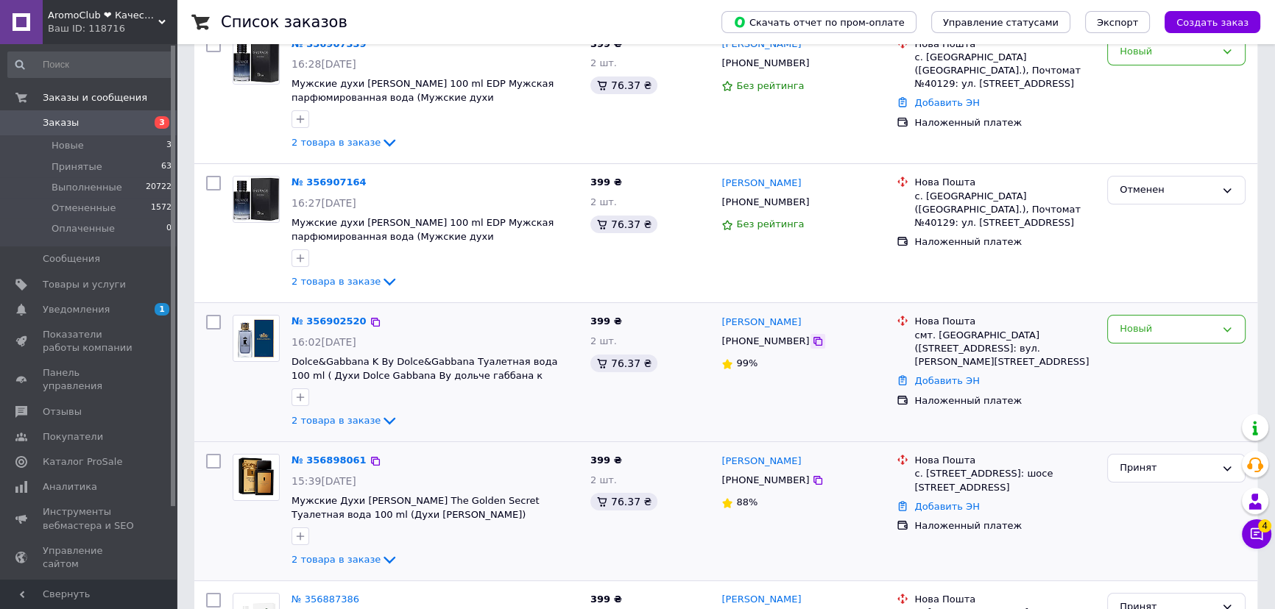
click at [812, 336] on icon at bounding box center [818, 342] width 12 height 12
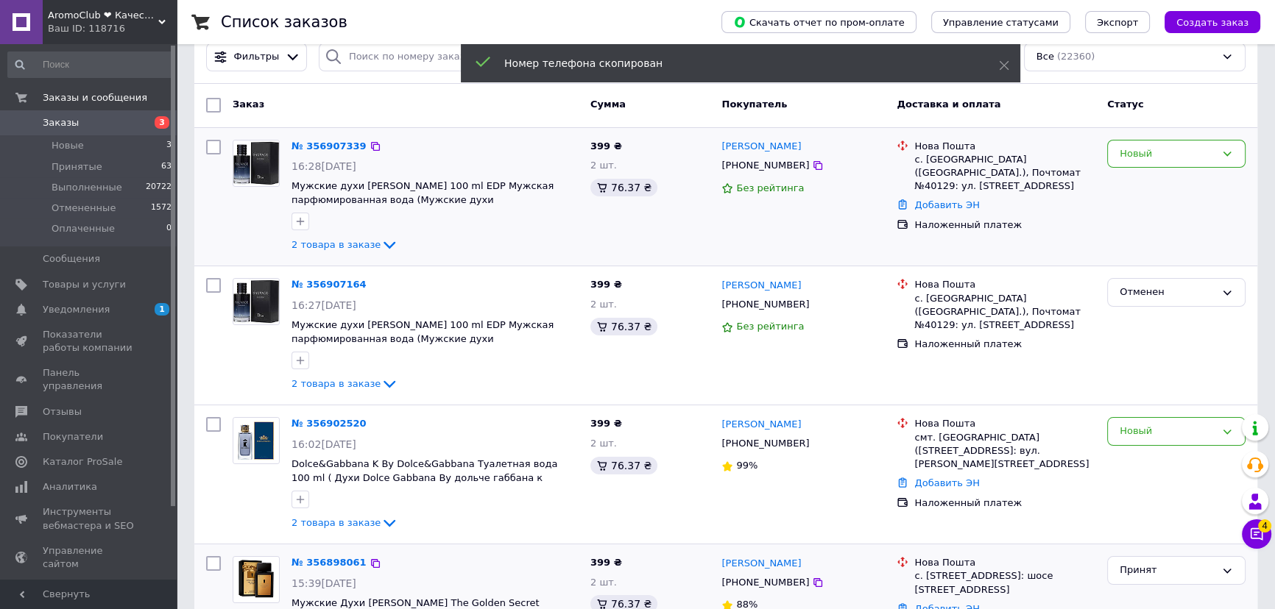
scroll to position [0, 0]
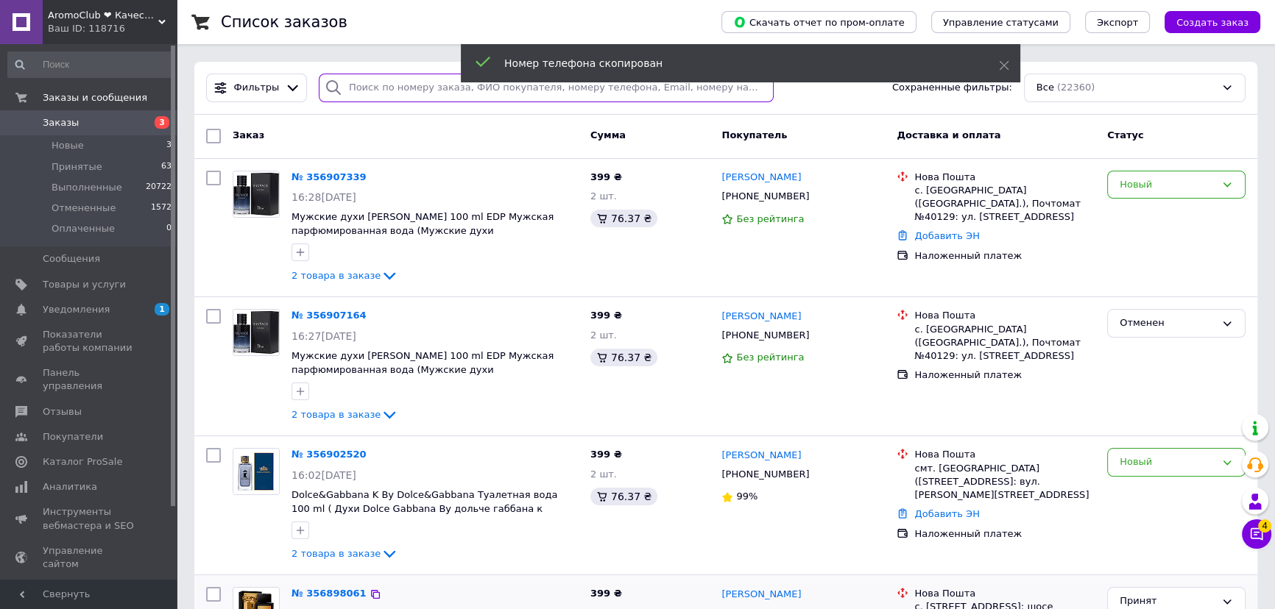
click at [381, 80] on input "search" at bounding box center [547, 88] width 456 height 29
paste input "+380950467890"
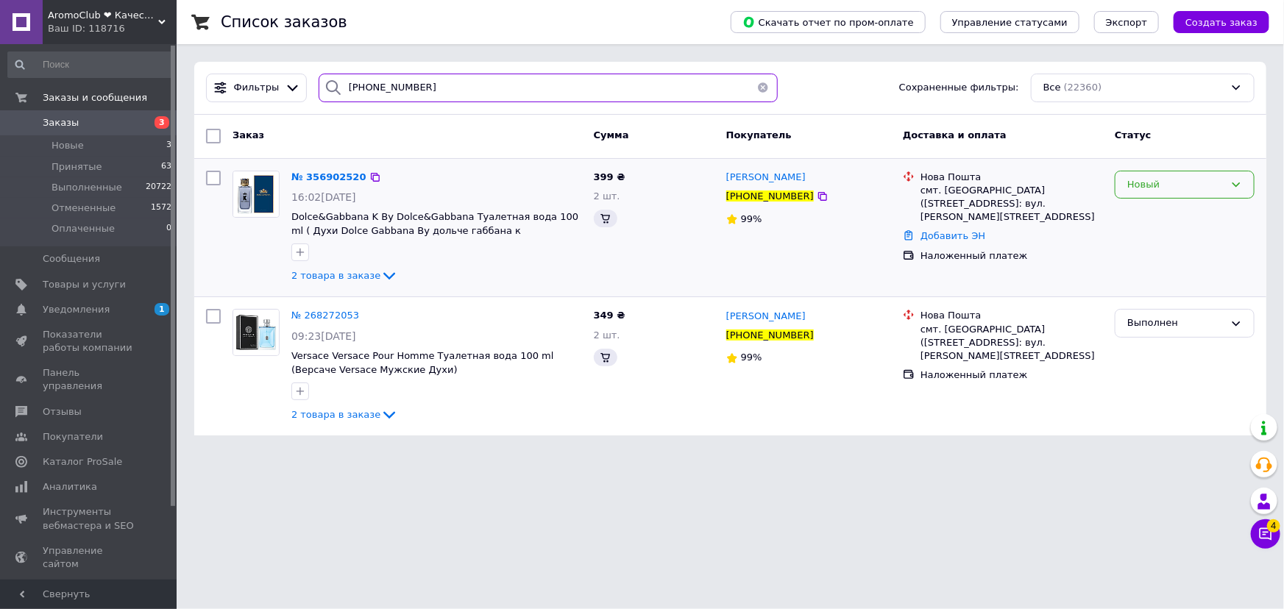
type input "+380950467890"
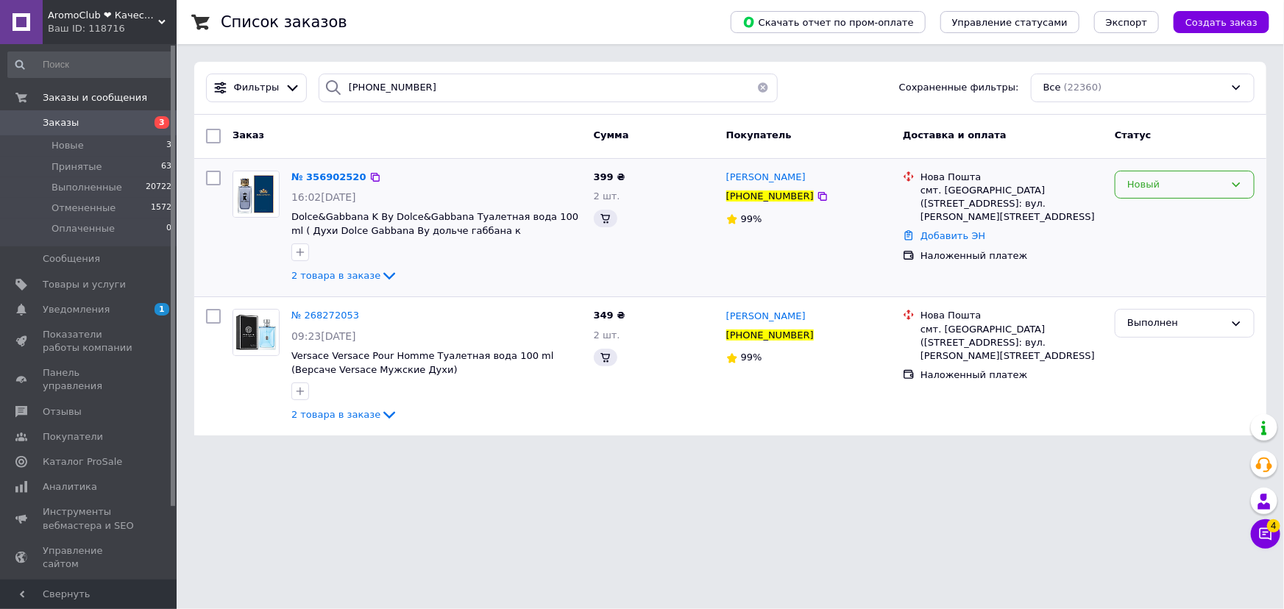
click at [1134, 188] on div "Новый" at bounding box center [1176, 184] width 97 height 15
click at [1138, 190] on div "Новый" at bounding box center [1176, 184] width 97 height 15
click at [1148, 189] on div "Новый" at bounding box center [1176, 184] width 97 height 15
click at [1155, 208] on li "Принят" at bounding box center [1185, 215] width 138 height 27
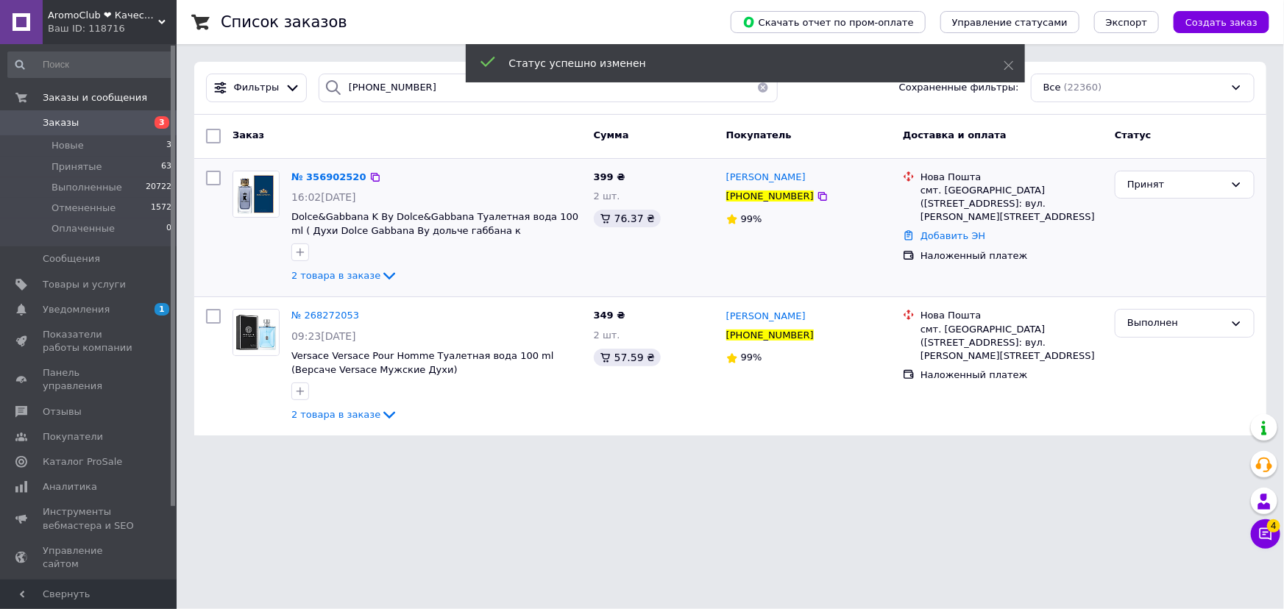
click at [754, 96] on button "button" at bounding box center [763, 88] width 29 height 29
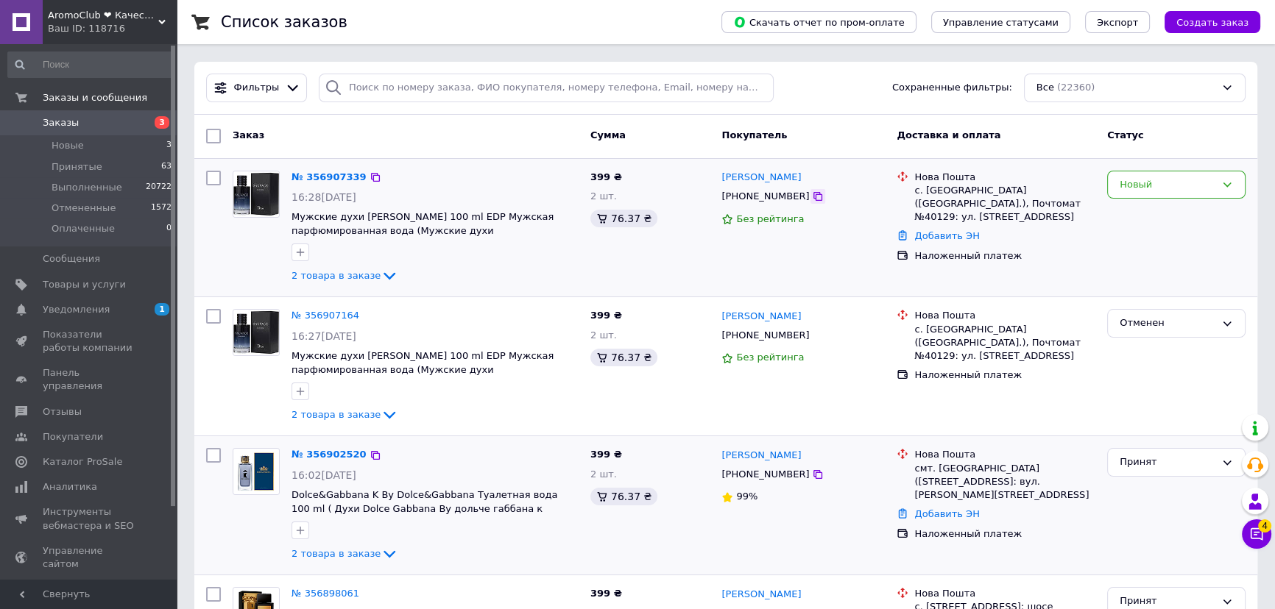
click at [812, 197] on icon at bounding box center [818, 197] width 12 height 12
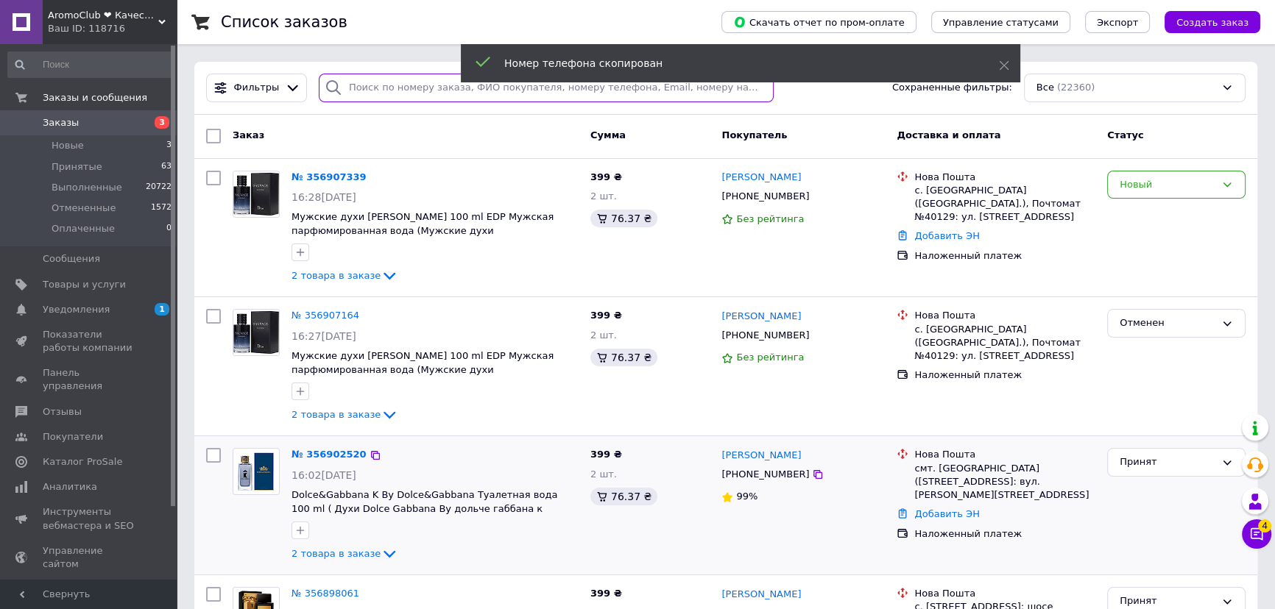
click at [411, 88] on input "search" at bounding box center [547, 88] width 456 height 29
paste input "+380972970395"
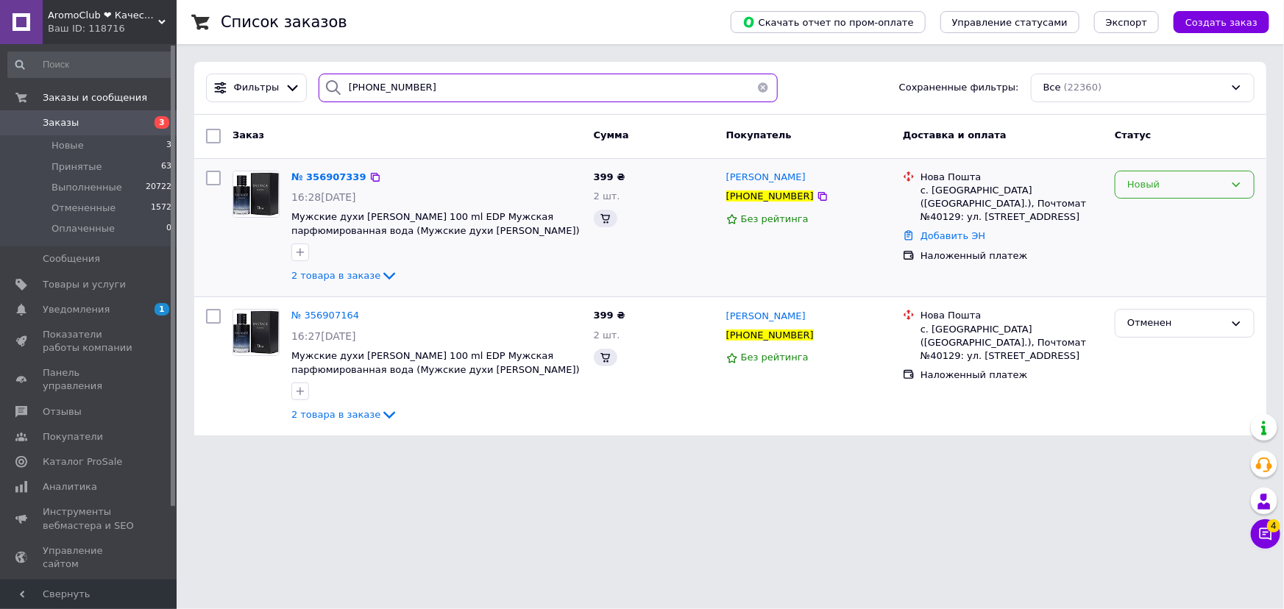
type input "+380972970395"
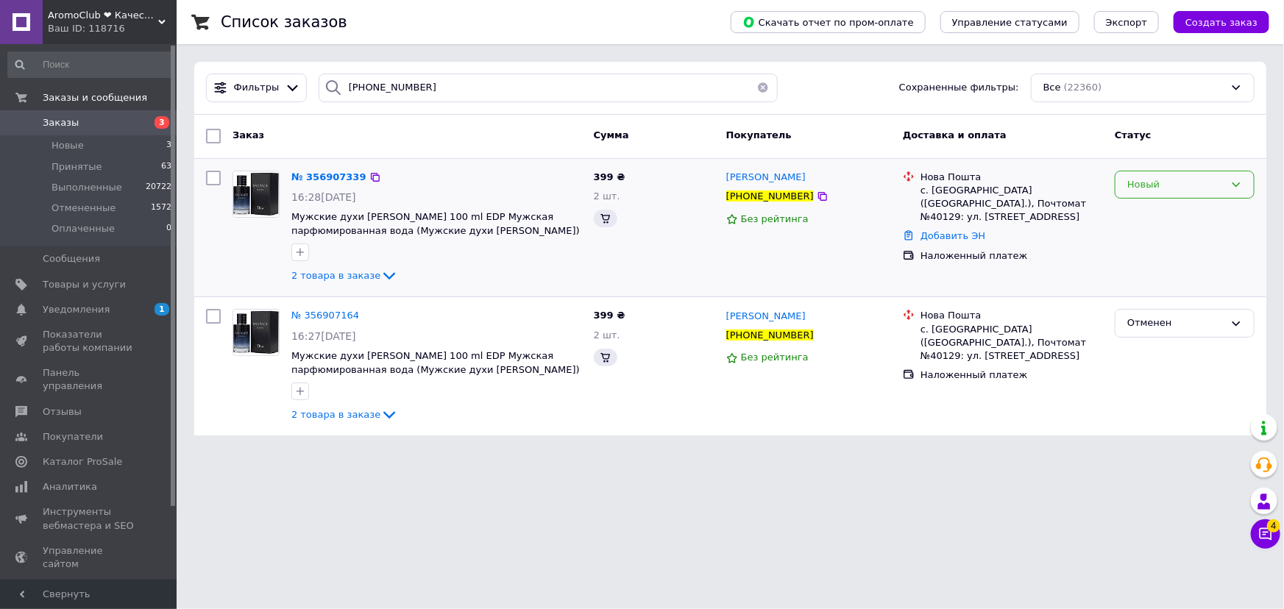
click at [1138, 189] on div "Новый" at bounding box center [1176, 184] width 97 height 15
click at [1143, 184] on div "Новый" at bounding box center [1176, 184] width 97 height 15
click at [1167, 195] on div "Новый" at bounding box center [1185, 185] width 140 height 29
click at [1134, 184] on div "Новый" at bounding box center [1176, 184] width 97 height 15
click at [1134, 185] on div "Новый" at bounding box center [1176, 184] width 97 height 15
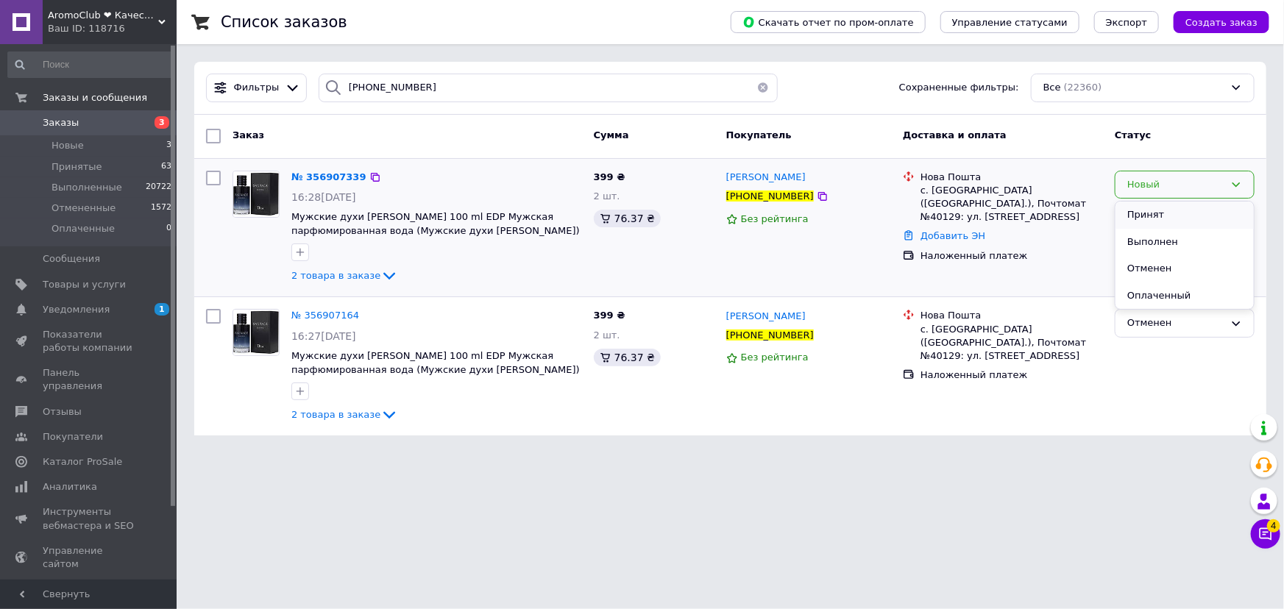
click at [1146, 209] on li "Принят" at bounding box center [1185, 215] width 138 height 27
click at [754, 85] on button "button" at bounding box center [763, 88] width 29 height 29
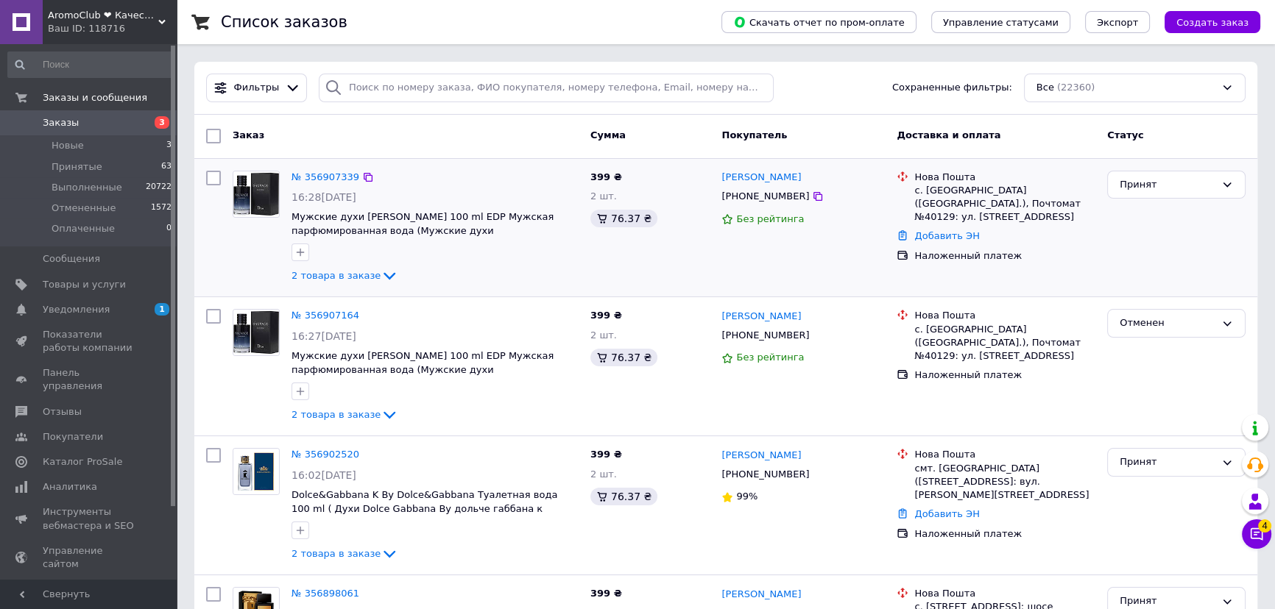
click at [94, 14] on span "AromoClub ❤ Качественная парфюмерия в Украине" at bounding box center [103, 15] width 110 height 13
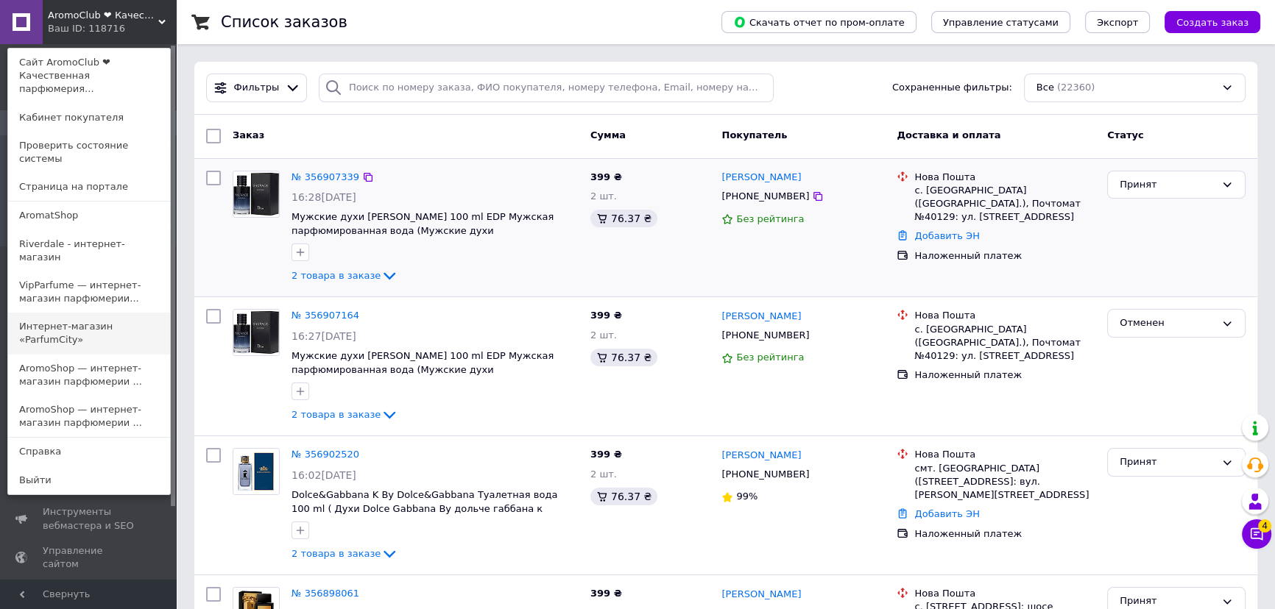
click at [95, 313] on link "Интернет-магазин «ParfumCity»" at bounding box center [89, 333] width 162 height 41
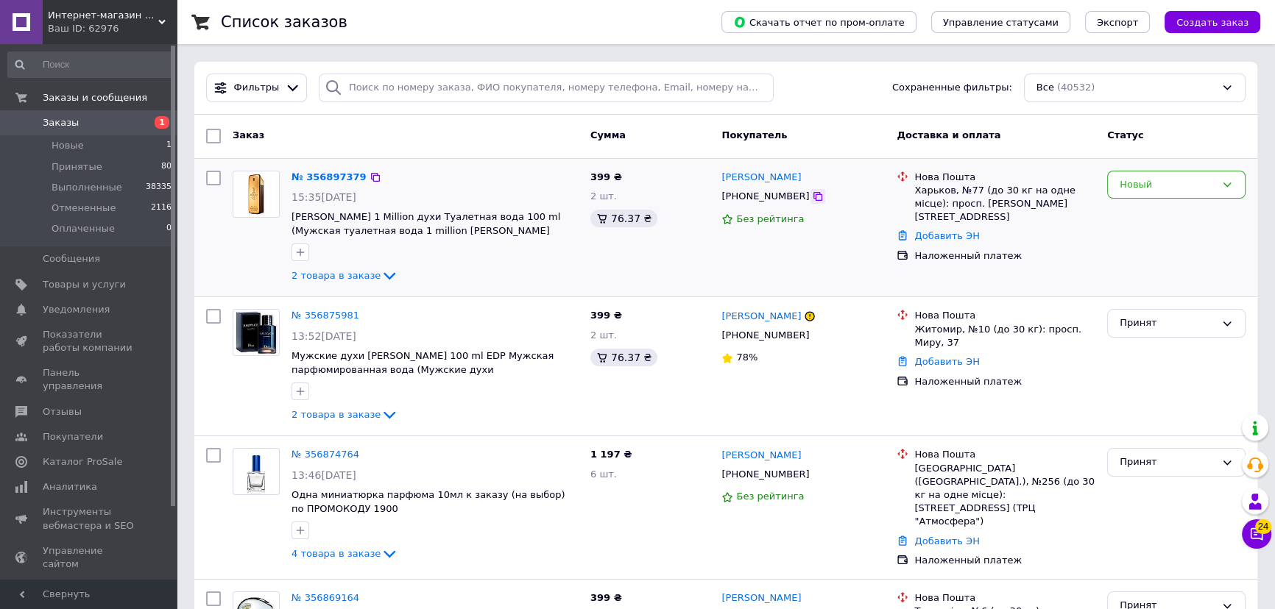
click at [812, 198] on icon at bounding box center [818, 197] width 12 height 12
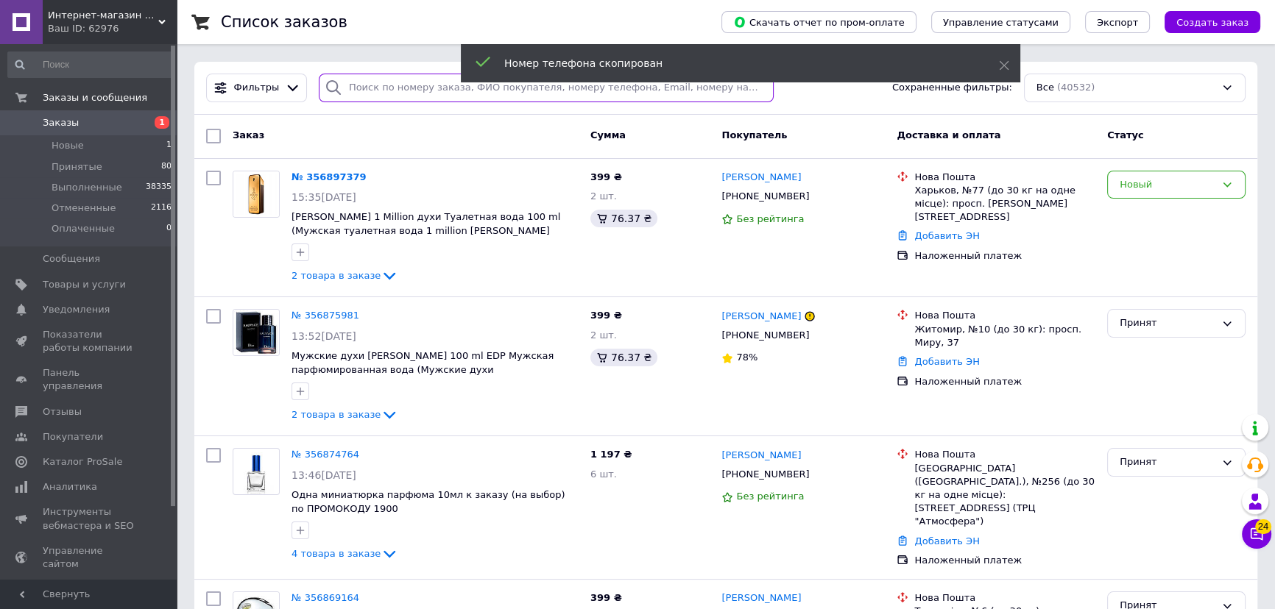
click at [370, 85] on input "search" at bounding box center [547, 88] width 456 height 29
paste input "[PHONE_NUMBER]"
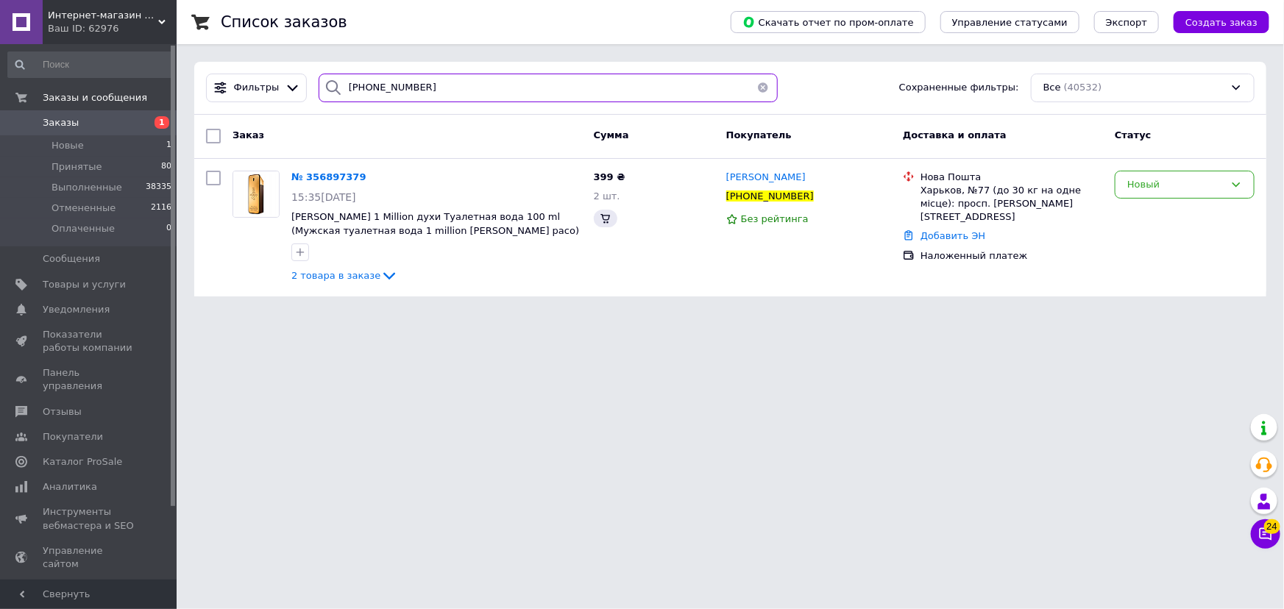
type input "[PHONE_NUMBER]"
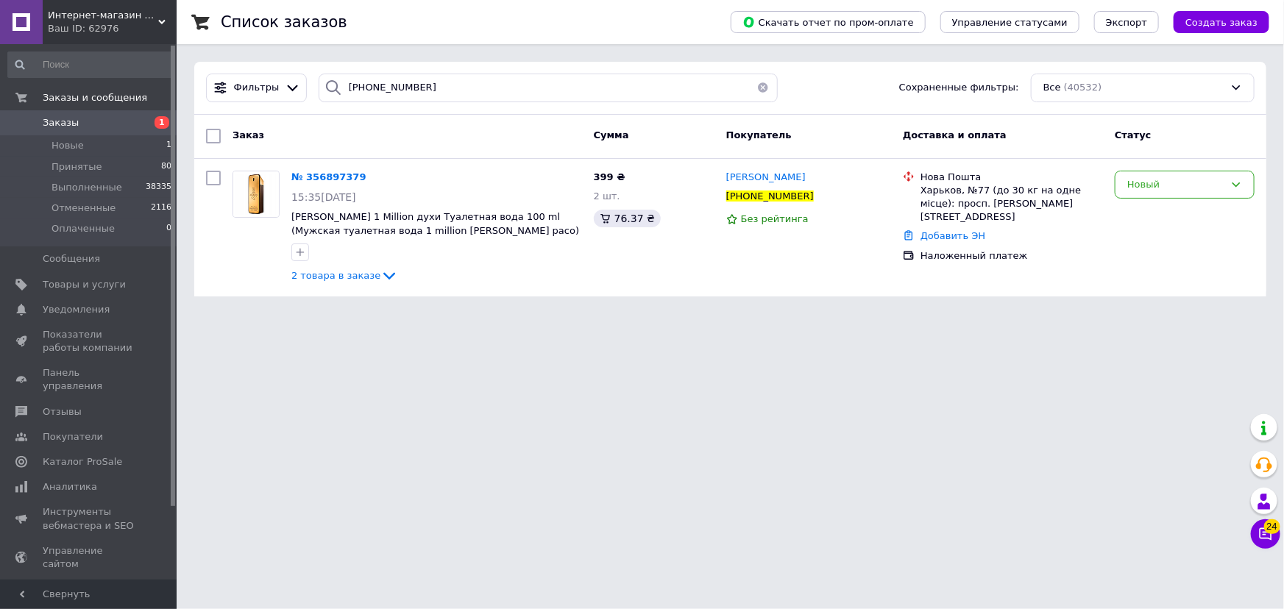
click at [1131, 183] on div "Новый" at bounding box center [1176, 184] width 97 height 15
click at [1148, 208] on li "Принят" at bounding box center [1185, 215] width 138 height 27
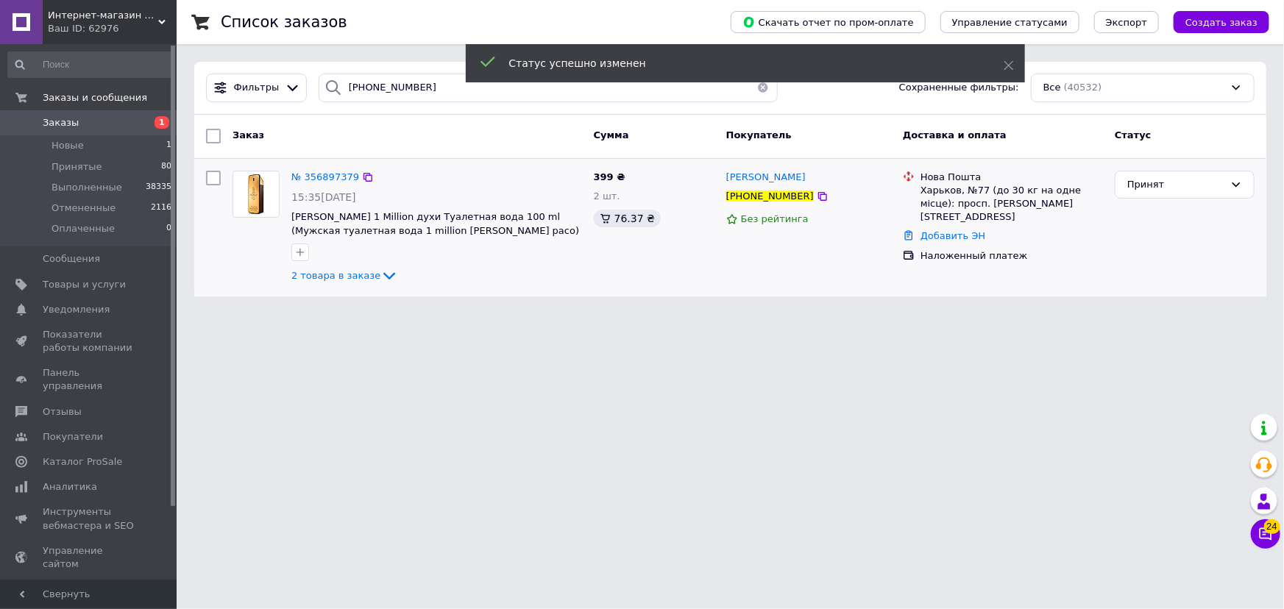
click at [755, 91] on button "button" at bounding box center [763, 88] width 29 height 29
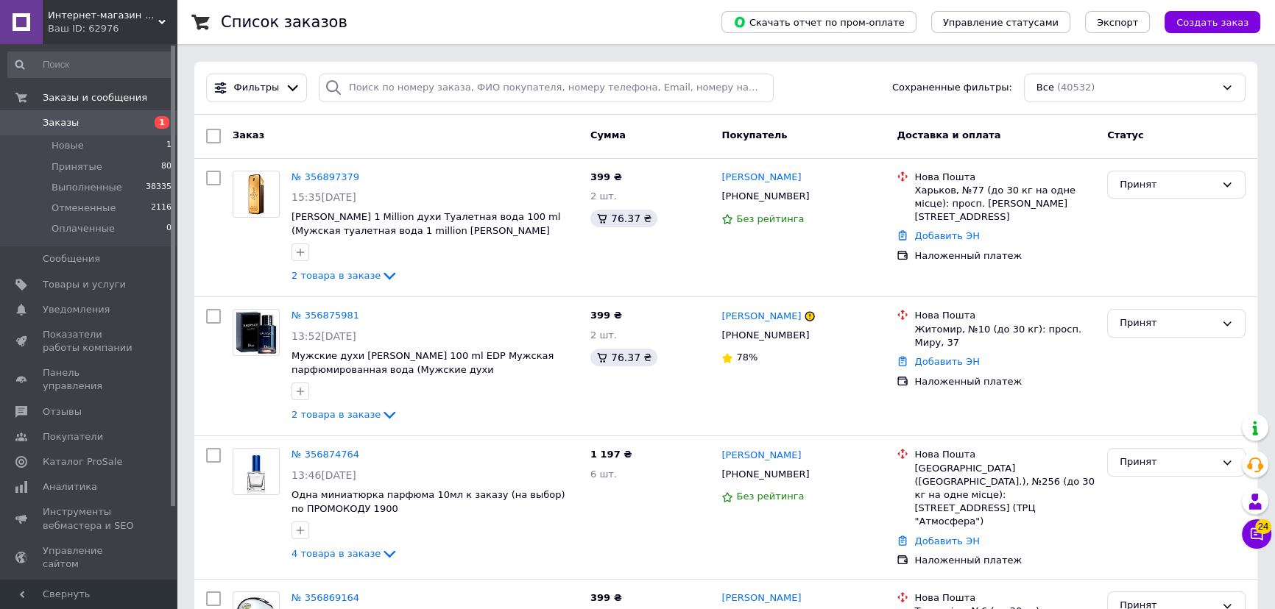
click at [84, 21] on span "Интернет-магазин «ParfumCity»" at bounding box center [103, 15] width 110 height 13
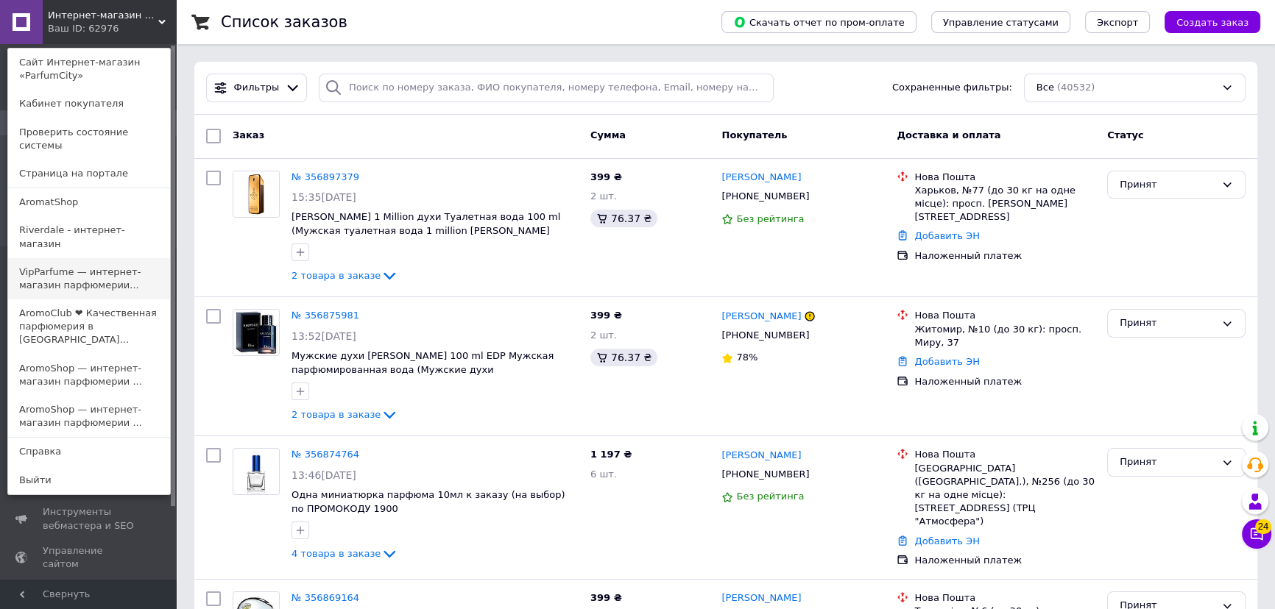
click at [43, 258] on link "VipParfume — интернет-магазин парфюмерии..." at bounding box center [89, 278] width 162 height 41
